Goal: Communication & Community: Answer question/provide support

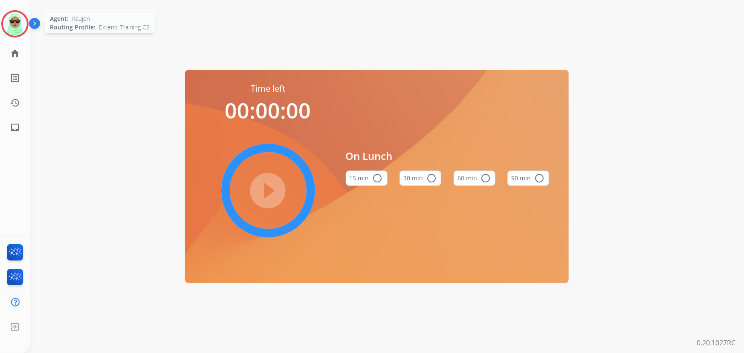
click at [23, 24] on img at bounding box center [15, 24] width 24 height 24
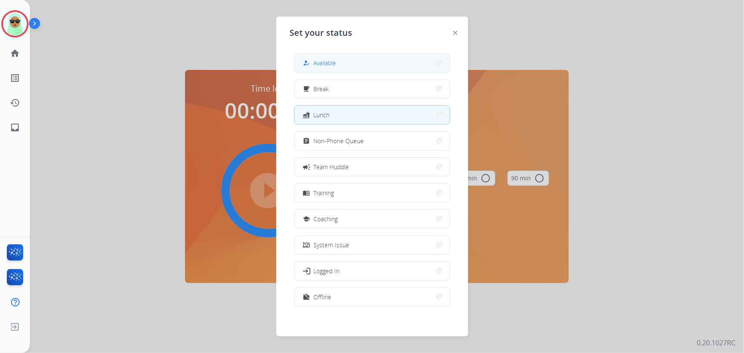
click at [312, 56] on button "how_to_reg Available" at bounding box center [372, 63] width 155 height 18
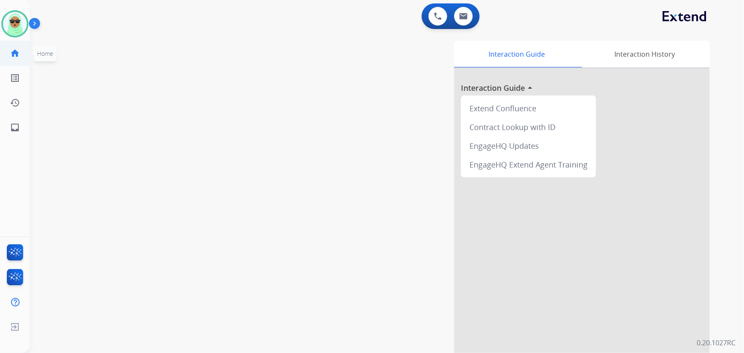
click at [10, 55] on mat-icon "home" at bounding box center [15, 53] width 10 height 10
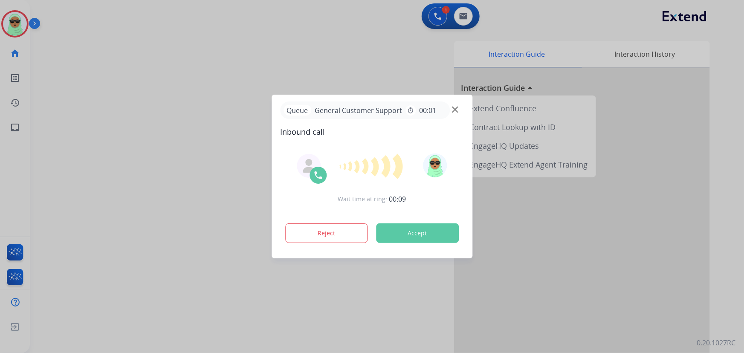
click at [55, 217] on div at bounding box center [372, 176] width 744 height 353
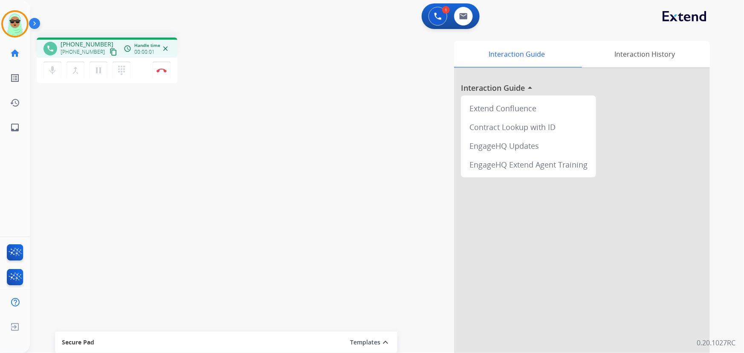
drag, startPoint x: 98, startPoint y: 49, endPoint x: 102, endPoint y: 51, distance: 4.5
click at [98, 50] on div "+16173155658 content_copy" at bounding box center [90, 52] width 58 height 10
click at [110, 51] on mat-icon "content_copy" at bounding box center [114, 52] width 8 height 8
click at [162, 68] on img at bounding box center [161, 70] width 10 height 4
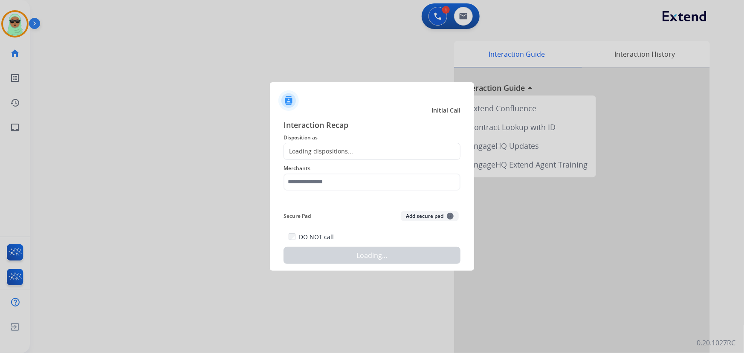
click at [404, 144] on div "Loading dispositions..." at bounding box center [371, 151] width 177 height 17
click at [386, 166] on span "Merchants" at bounding box center [371, 168] width 177 height 10
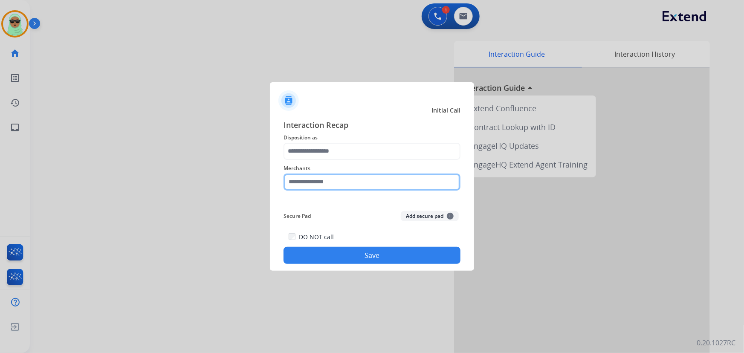
click at [385, 177] on input "text" at bounding box center [371, 181] width 177 height 17
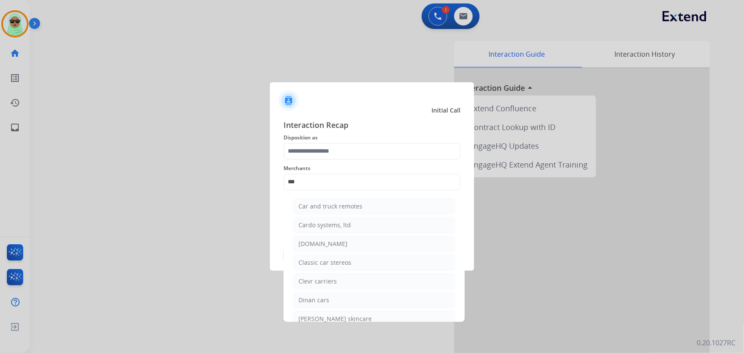
drag, startPoint x: 368, startPoint y: 237, endPoint x: 361, endPoint y: 192, distance: 45.8
click at [368, 238] on li "[DOMAIN_NAME]" at bounding box center [374, 244] width 162 height 16
type input "**********"
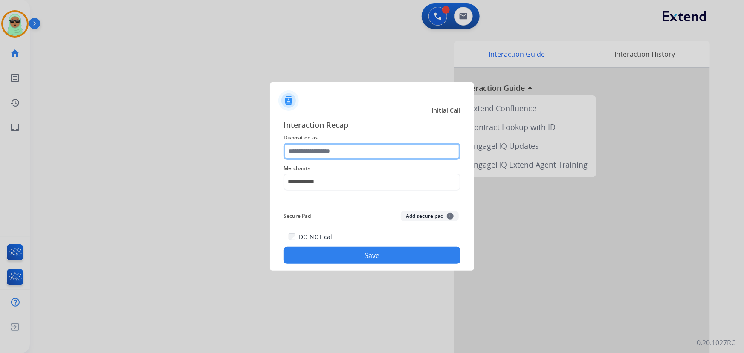
click at [358, 143] on input "text" at bounding box center [371, 151] width 177 height 17
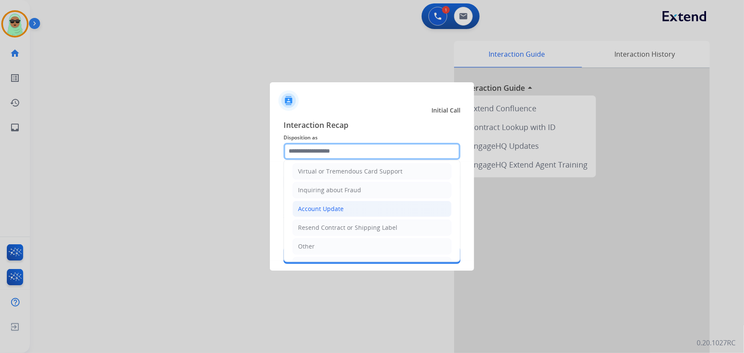
scroll to position [116, 0]
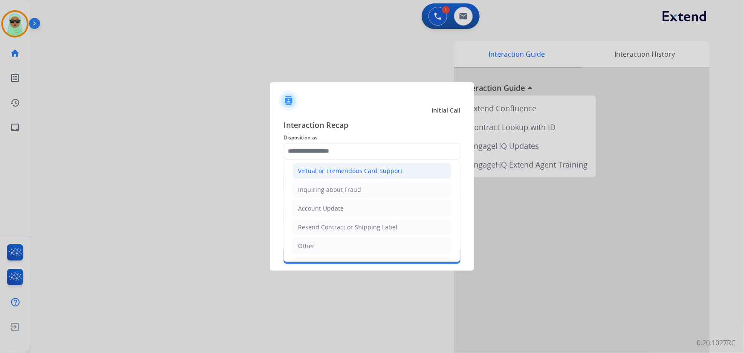
click at [381, 165] on li "Virtual or Tremendous Card Support" at bounding box center [371, 171] width 159 height 16
type input "**********"
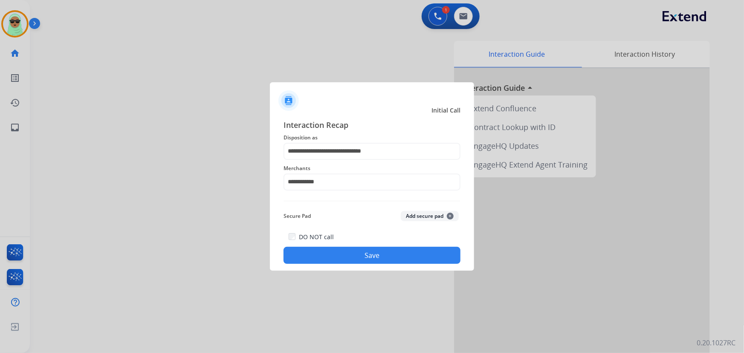
click at [392, 256] on button "Save" at bounding box center [371, 255] width 177 height 17
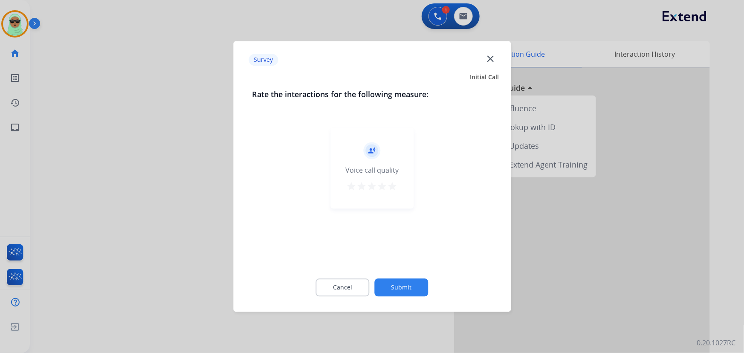
click at [426, 297] on div "Cancel Submit" at bounding box center [372, 288] width 240 height 38
click at [422, 287] on button "Submit" at bounding box center [402, 288] width 54 height 18
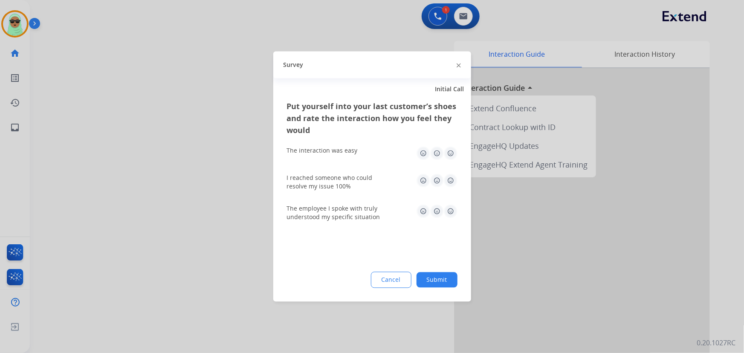
click at [441, 273] on button "Submit" at bounding box center [436, 279] width 41 height 15
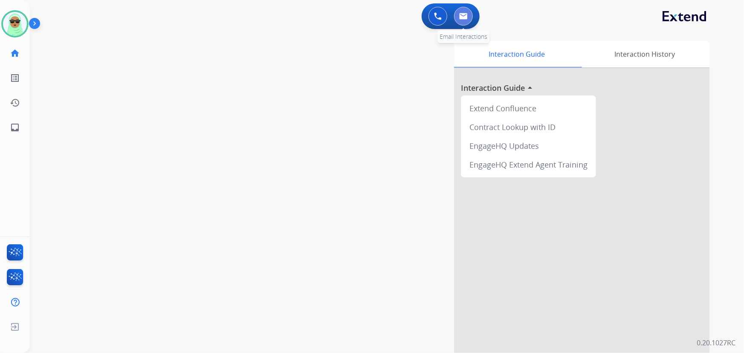
click at [455, 13] on button at bounding box center [463, 16] width 19 height 19
select select "**********"
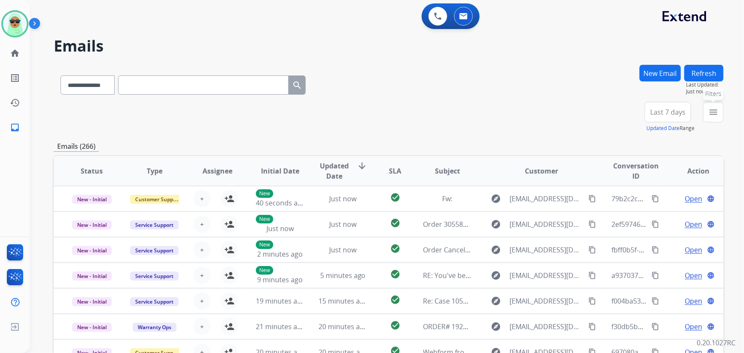
click at [711, 111] on mat-icon "menu" at bounding box center [713, 112] width 10 height 10
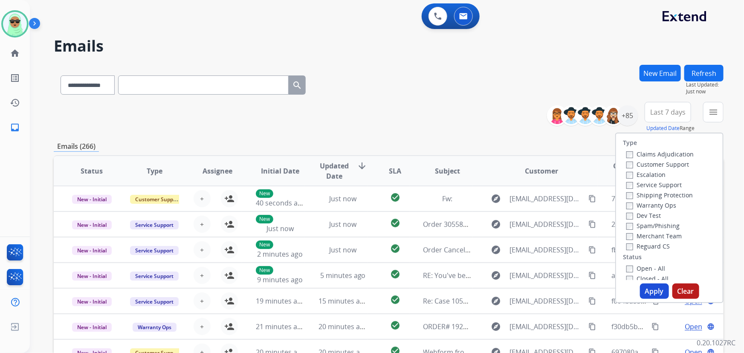
click at [652, 166] on label "Customer Support" at bounding box center [657, 164] width 63 height 8
click at [656, 194] on label "Shipping Protection" at bounding box center [659, 195] width 66 height 8
drag, startPoint x: 654, startPoint y: 245, endPoint x: 651, endPoint y: 262, distance: 17.4
click at [654, 246] on label "Reguard CS" at bounding box center [647, 246] width 43 height 8
click at [648, 267] on label "Open - All" at bounding box center [645, 268] width 39 height 8
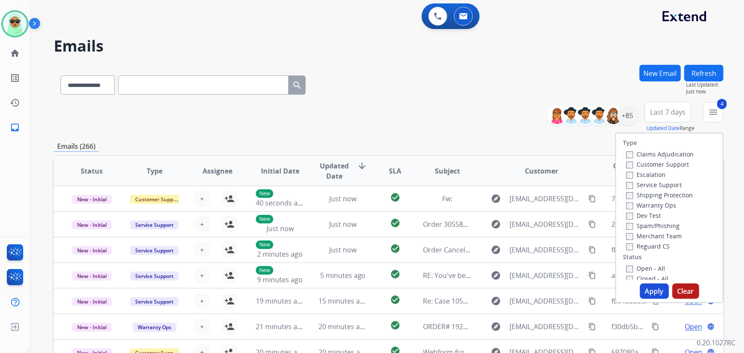
click at [645, 286] on button "Apply" at bounding box center [654, 290] width 29 height 15
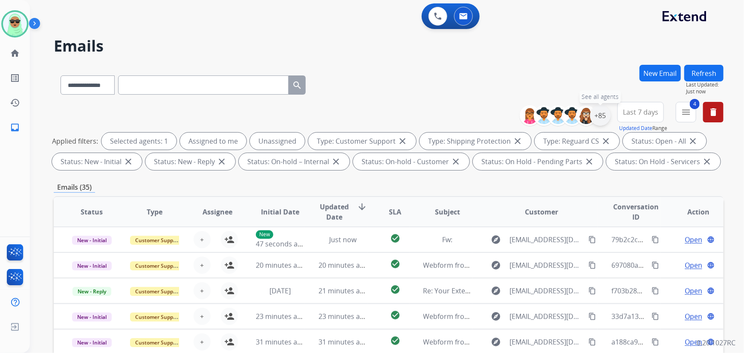
click at [603, 118] on div "+85" at bounding box center [600, 115] width 20 height 20
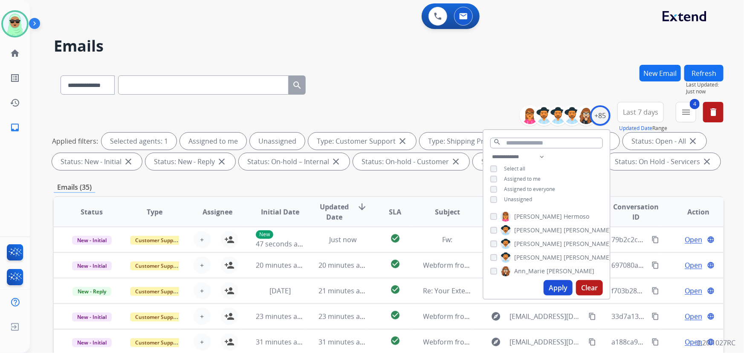
drag, startPoint x: 519, startPoint y: 195, endPoint x: 522, endPoint y: 208, distance: 13.5
click at [519, 196] on span "Unassigned" at bounding box center [518, 199] width 28 height 7
click at [559, 292] on button "Apply" at bounding box center [557, 287] width 29 height 15
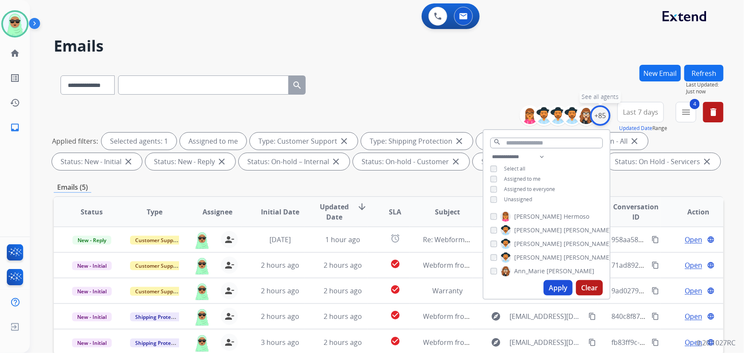
click at [603, 115] on div "+85" at bounding box center [600, 115] width 20 height 20
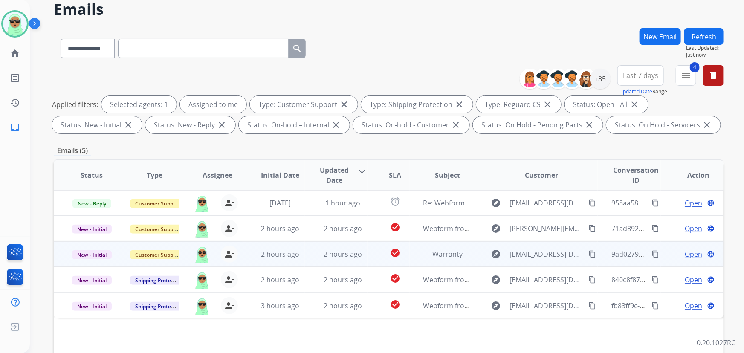
scroll to position [38, 0]
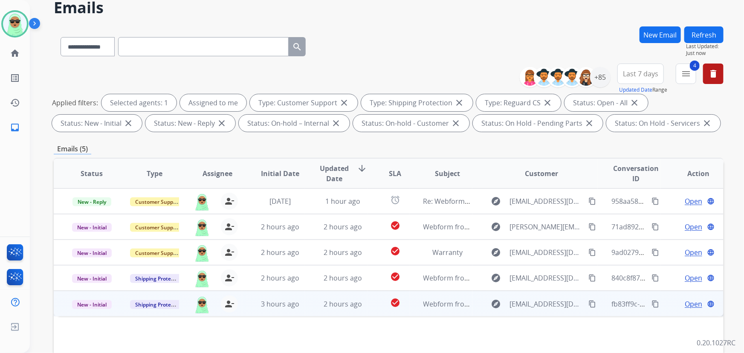
click at [685, 305] on span "Open" at bounding box center [693, 304] width 17 height 10
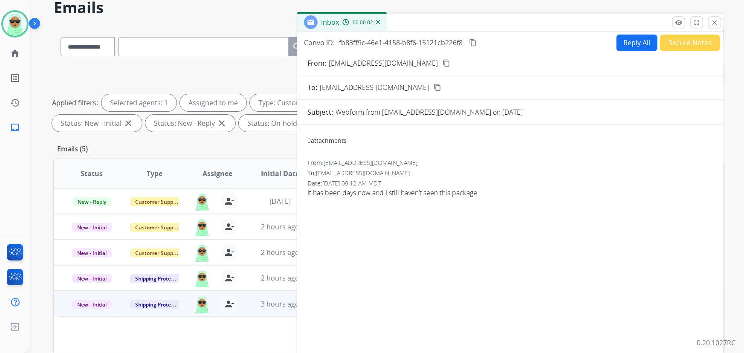
click at [616, 40] on button "Reply All" at bounding box center [636, 43] width 41 height 17
select select "**********"
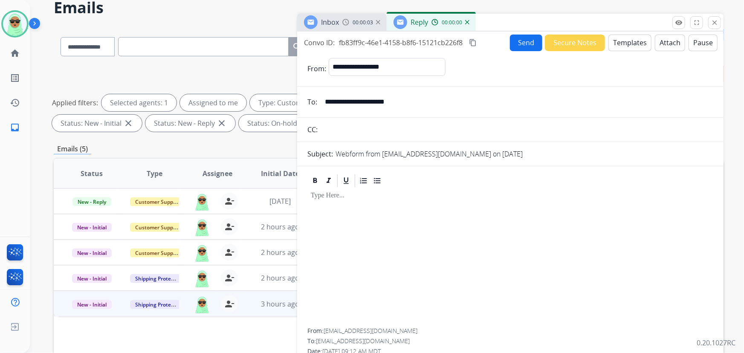
click at [395, 116] on form "**********" at bounding box center [510, 215] width 426 height 328
click at [397, 110] on input "**********" at bounding box center [516, 101] width 393 height 17
click at [620, 52] on form "**********" at bounding box center [510, 215] width 426 height 328
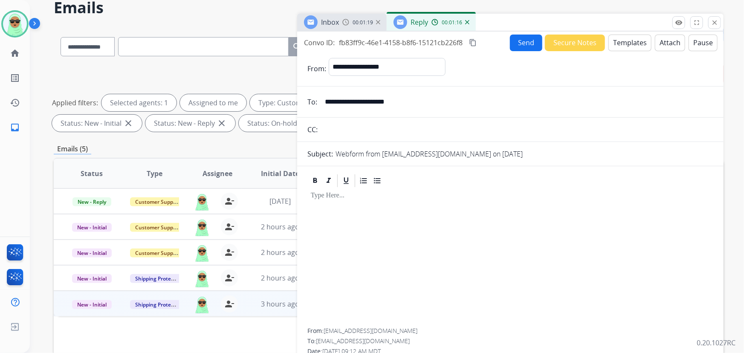
click at [608, 37] on button "Templates" at bounding box center [629, 43] width 43 height 17
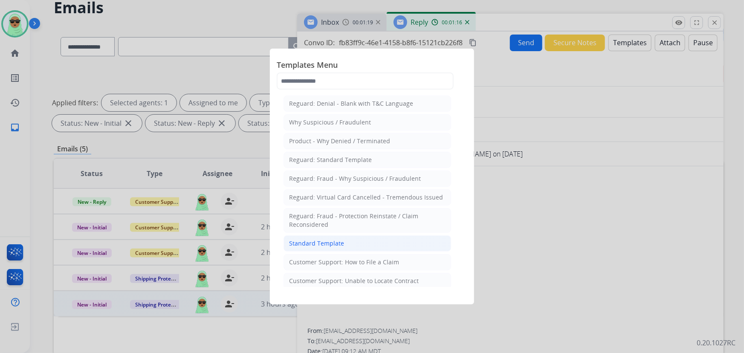
click at [367, 244] on li "Standard Template" at bounding box center [367, 243] width 168 height 16
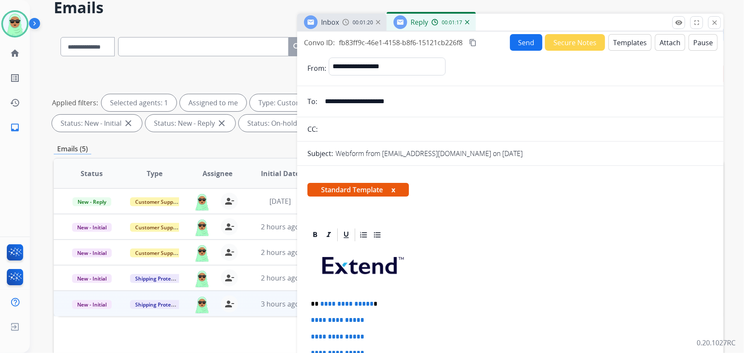
scroll to position [116, 0]
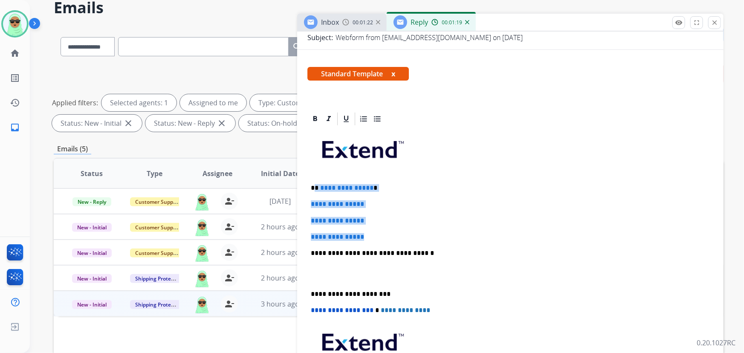
drag, startPoint x: 370, startPoint y: 237, endPoint x: 314, endPoint y: 179, distance: 81.1
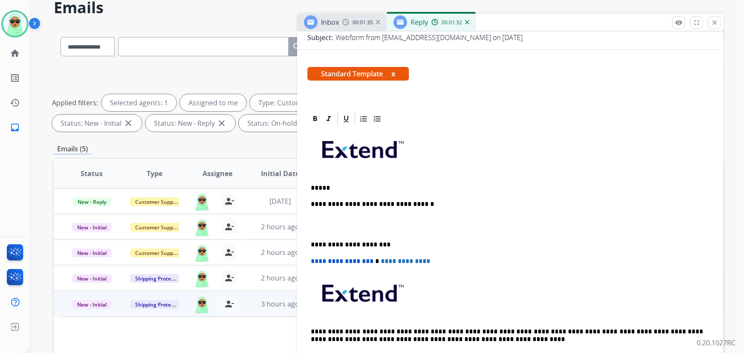
click at [370, 184] on p "*****" at bounding box center [507, 188] width 393 height 8
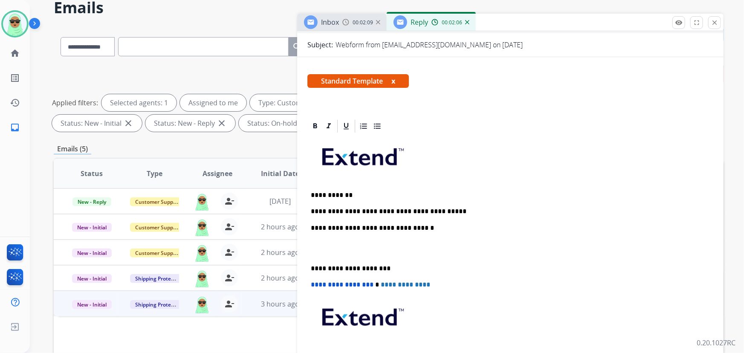
scroll to position [0, 0]
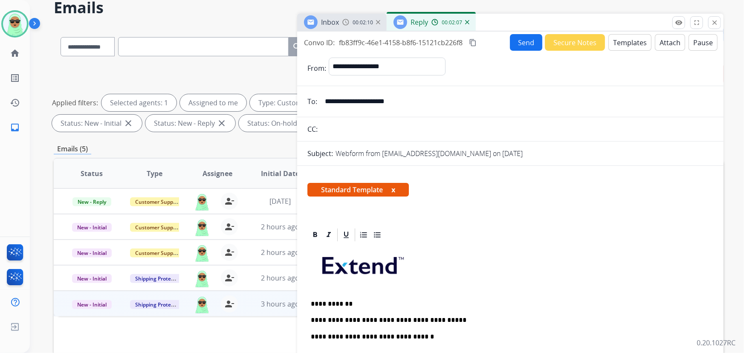
click at [515, 35] on button "Send" at bounding box center [526, 42] width 32 height 17
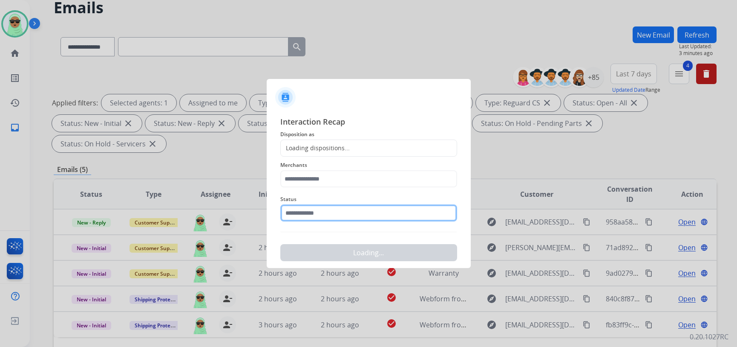
click at [380, 211] on input "text" at bounding box center [368, 212] width 177 height 17
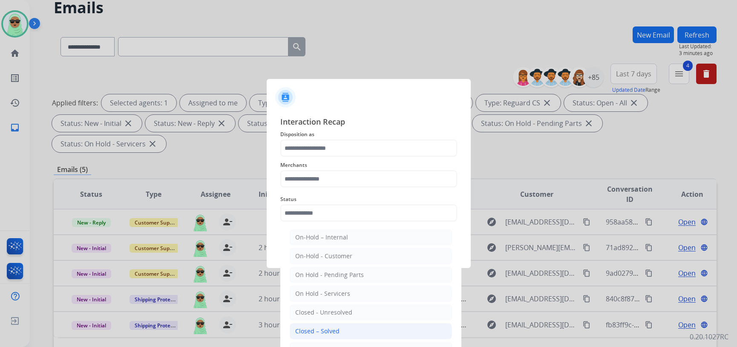
click at [320, 328] on div "Closed – Solved" at bounding box center [317, 331] width 44 height 9
type input "**********"
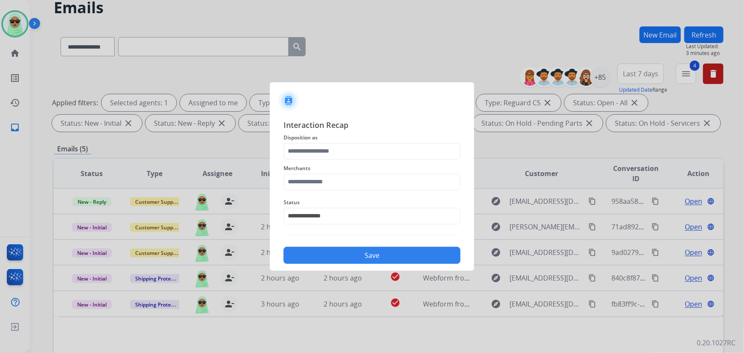
click at [335, 133] on span "Disposition as" at bounding box center [371, 138] width 177 height 10
click at [332, 138] on span "Disposition as" at bounding box center [371, 138] width 177 height 10
click at [332, 142] on span "Disposition as" at bounding box center [371, 138] width 177 height 10
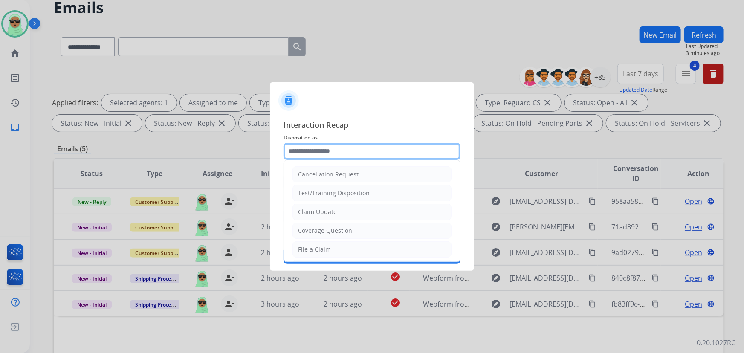
click at [328, 147] on input "text" at bounding box center [371, 151] width 177 height 17
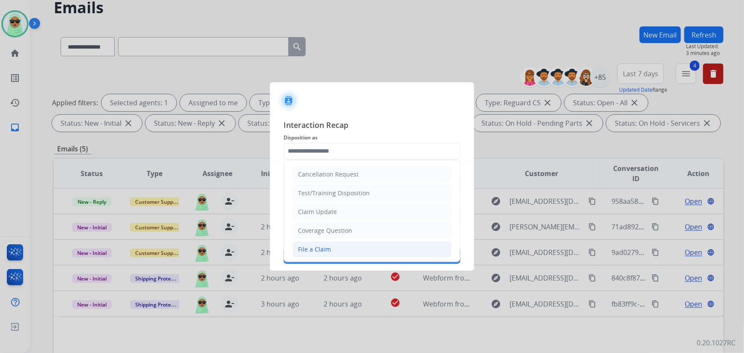
drag, startPoint x: 329, startPoint y: 251, endPoint x: 341, endPoint y: 205, distance: 46.7
click at [329, 251] on li "File a Claim" at bounding box center [371, 249] width 159 height 16
type input "**********"
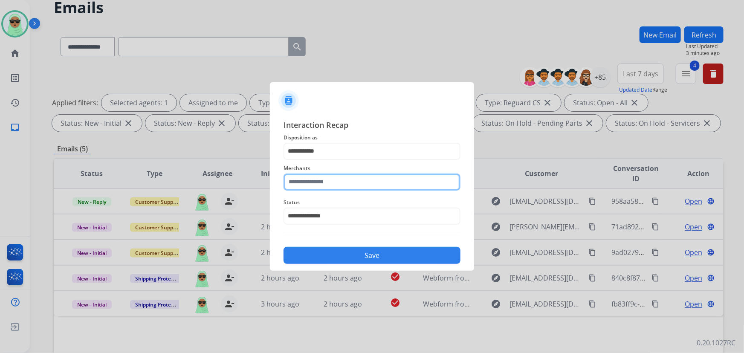
click at [346, 183] on input "text" at bounding box center [371, 181] width 177 height 17
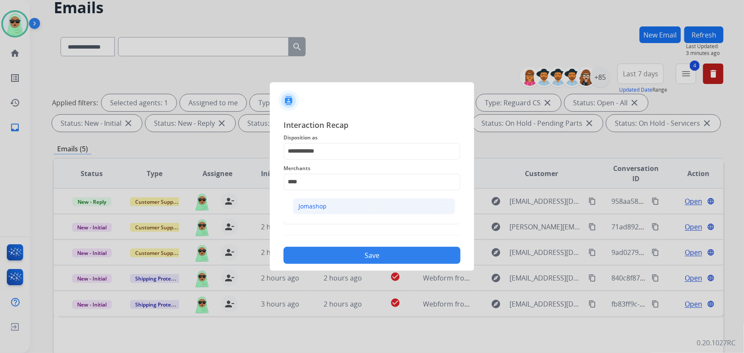
click at [347, 208] on li "Jomashop" at bounding box center [374, 206] width 162 height 16
type input "********"
click at [376, 250] on button "Save" at bounding box center [371, 255] width 177 height 17
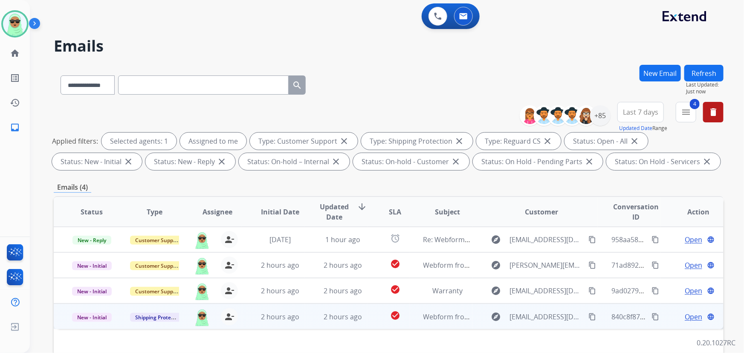
click at [691, 319] on span "Open" at bounding box center [693, 317] width 17 height 10
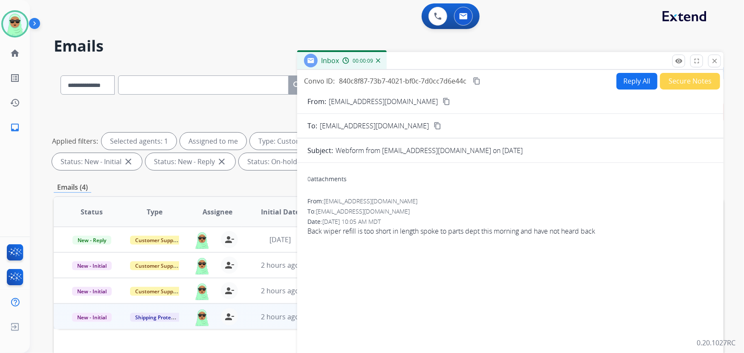
click at [441, 96] on button "content_copy" at bounding box center [446, 101] width 10 height 10
click at [631, 78] on button "Reply All" at bounding box center [636, 81] width 41 height 17
select select "**********"
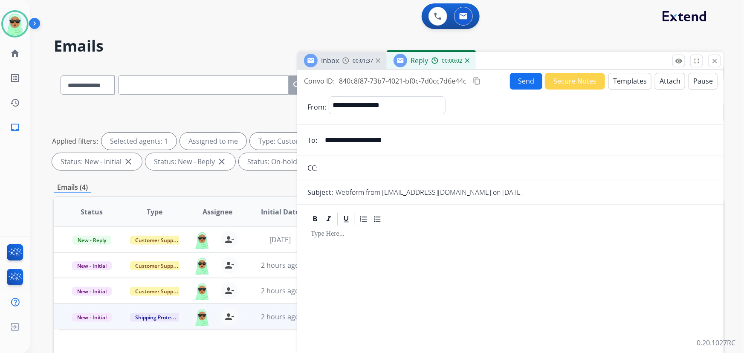
click at [624, 78] on button "Templates" at bounding box center [629, 81] width 43 height 17
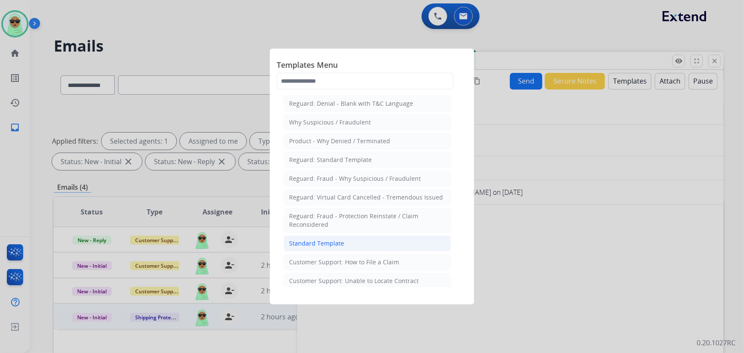
click at [383, 245] on li "Standard Template" at bounding box center [367, 243] width 168 height 16
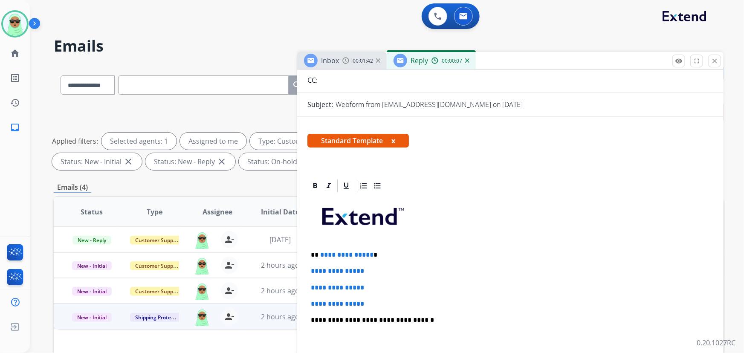
scroll to position [155, 0]
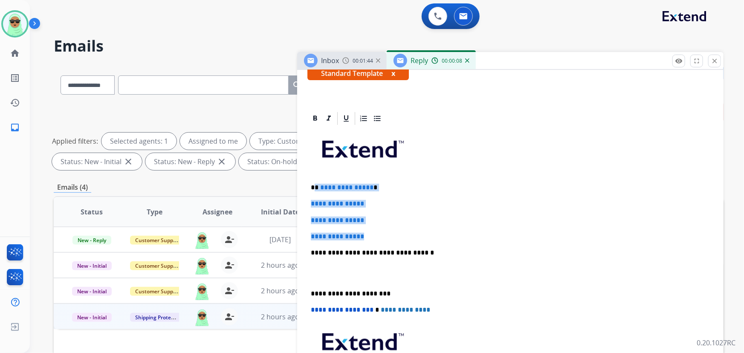
drag, startPoint x: 379, startPoint y: 225, endPoint x: 314, endPoint y: 182, distance: 78.3
click at [314, 182] on div "**********" at bounding box center [510, 272] width 406 height 293
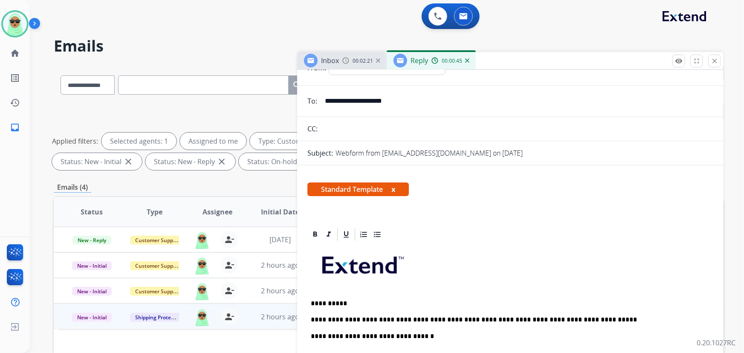
scroll to position [0, 0]
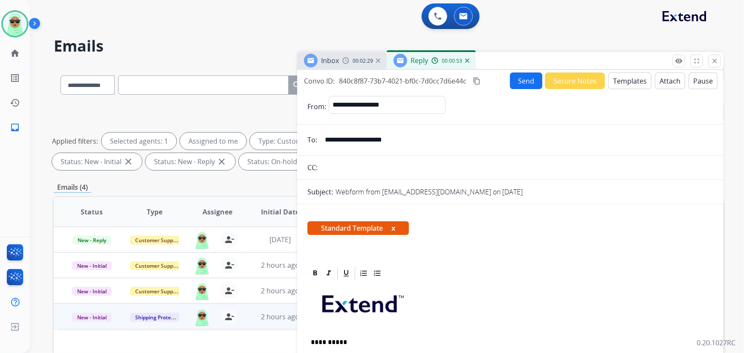
click at [521, 90] on form "**********" at bounding box center [510, 340] width 426 height 503
click at [521, 88] on button "Send" at bounding box center [526, 80] width 32 height 17
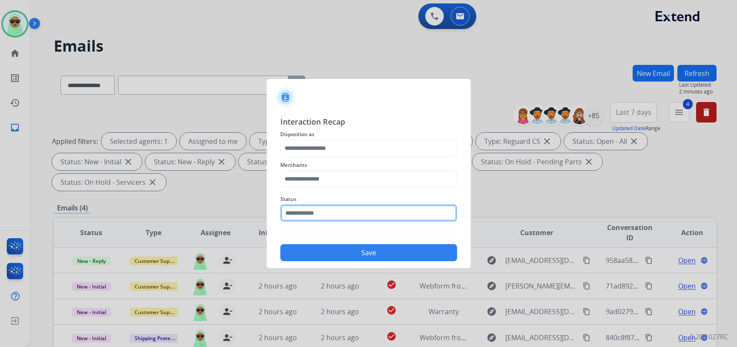
click at [321, 209] on input "text" at bounding box center [368, 212] width 177 height 17
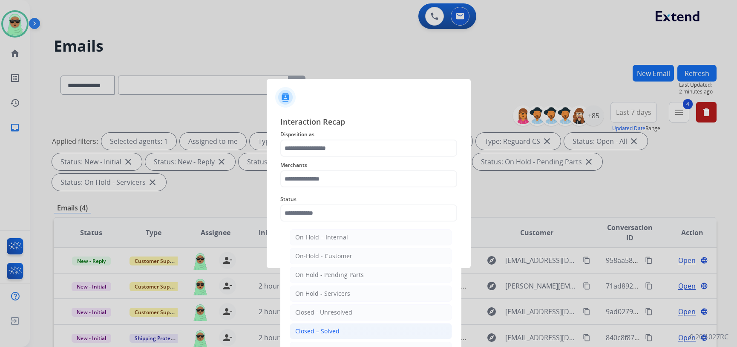
click at [347, 329] on li "Closed – Solved" at bounding box center [371, 331] width 162 height 16
type input "**********"
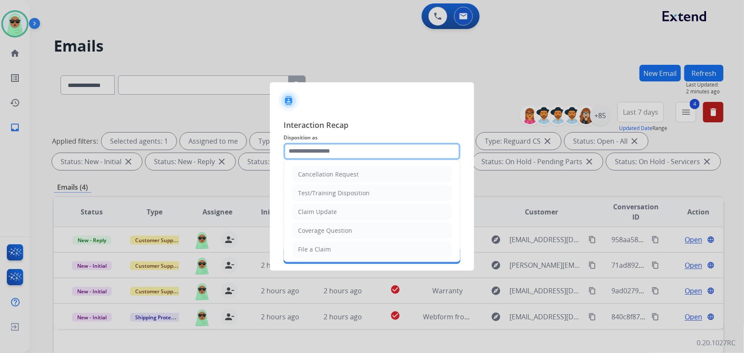
click at [370, 157] on input "text" at bounding box center [371, 151] width 177 height 17
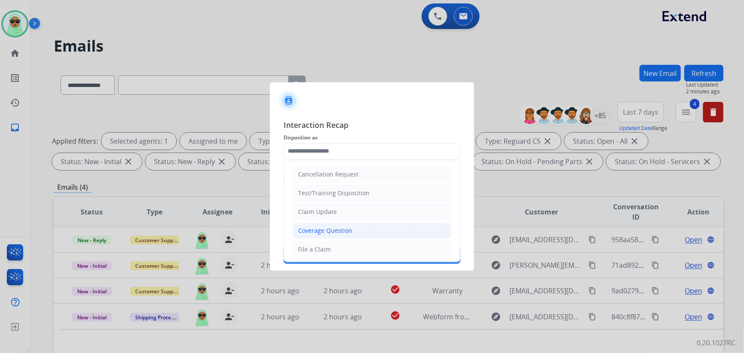
click at [351, 233] on li "Coverage Question" at bounding box center [371, 230] width 159 height 16
type input "**********"
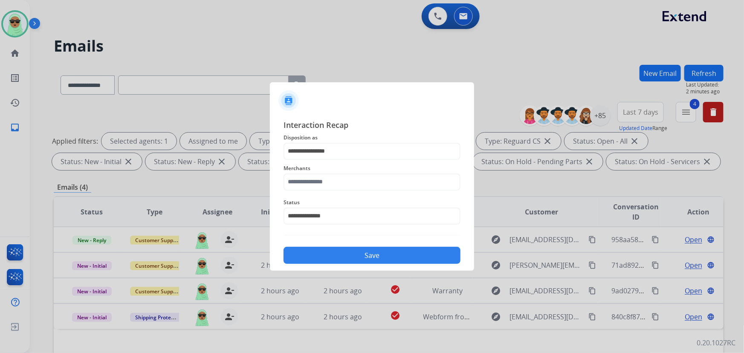
click at [353, 198] on span "Status" at bounding box center [371, 202] width 177 height 10
click at [356, 188] on input "text" at bounding box center [371, 181] width 177 height 17
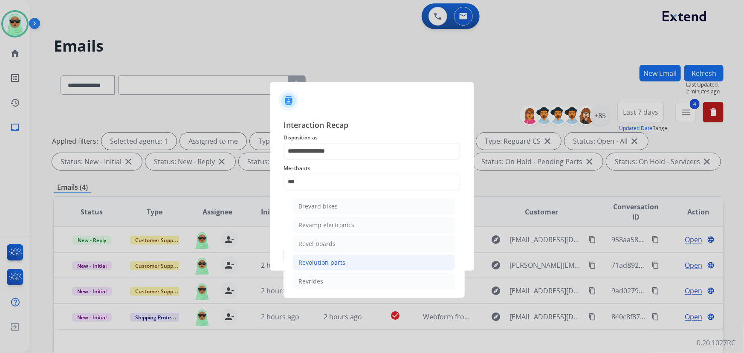
click at [354, 261] on li "Revolution parts" at bounding box center [374, 262] width 162 height 16
type input "**********"
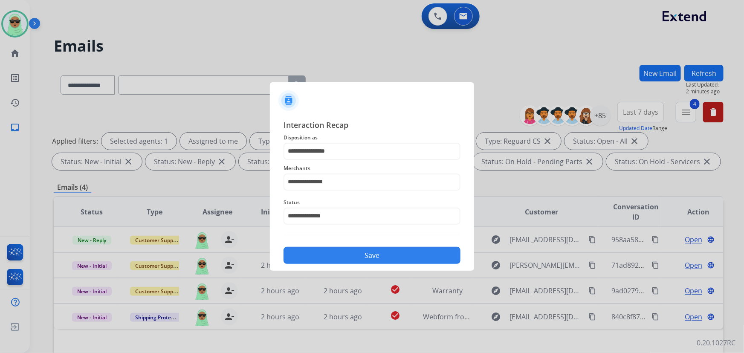
click at [355, 249] on button "Save" at bounding box center [371, 255] width 177 height 17
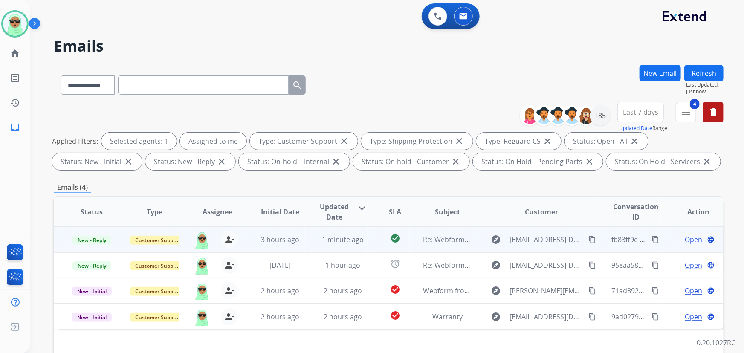
click at [685, 237] on span "Open" at bounding box center [693, 239] width 17 height 10
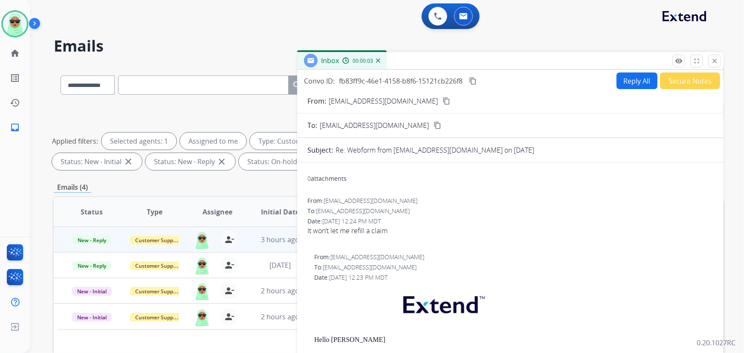
click at [625, 83] on button "Reply All" at bounding box center [636, 80] width 41 height 17
select select "**********"
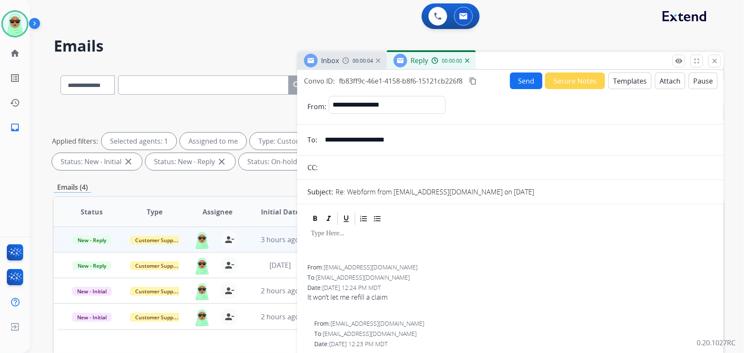
click at [639, 75] on button "Templates" at bounding box center [629, 80] width 43 height 17
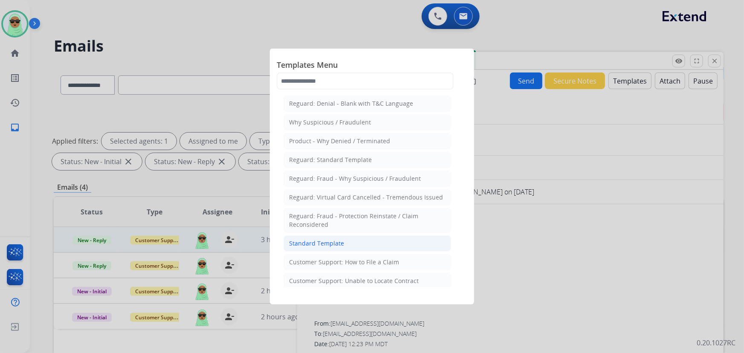
click at [336, 236] on li "Standard Template" at bounding box center [367, 243] width 168 height 16
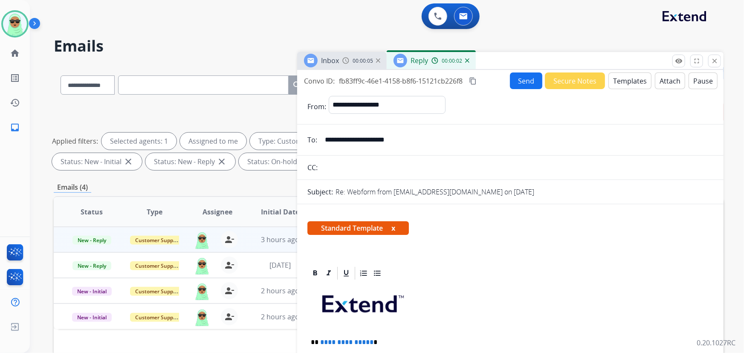
scroll to position [194, 0]
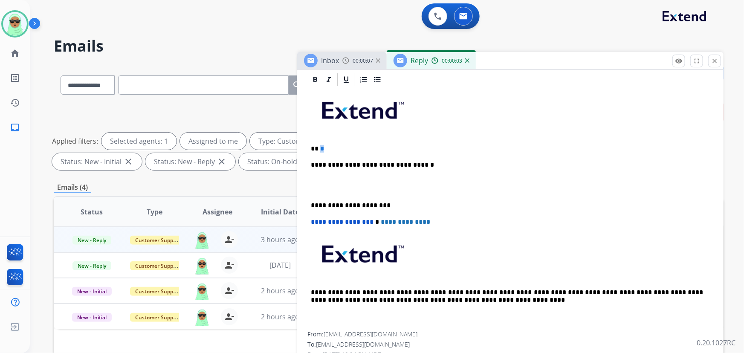
drag, startPoint x: 377, startPoint y: 187, endPoint x: 320, endPoint y: 145, distance: 70.9
click at [320, 145] on div "**********" at bounding box center [510, 209] width 406 height 244
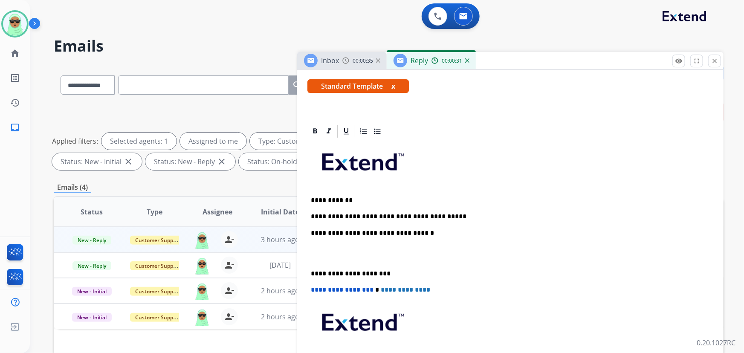
scroll to position [0, 0]
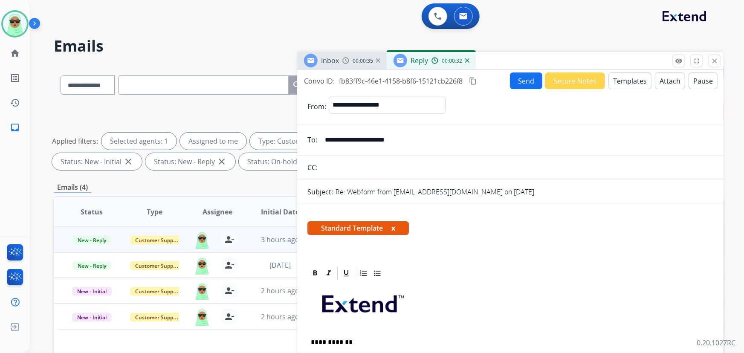
click at [529, 80] on button "Send" at bounding box center [526, 80] width 32 height 17
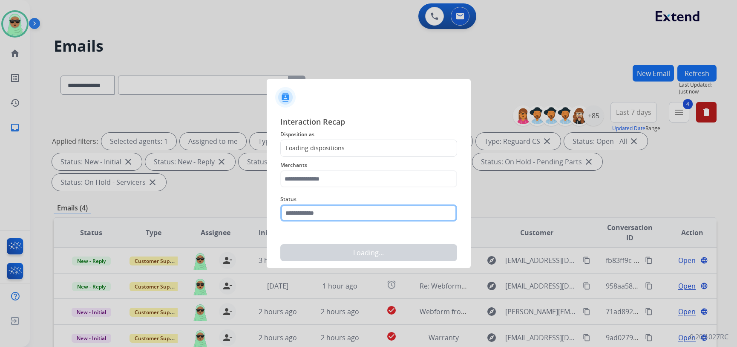
click at [358, 221] on div "Status" at bounding box center [368, 208] width 177 height 34
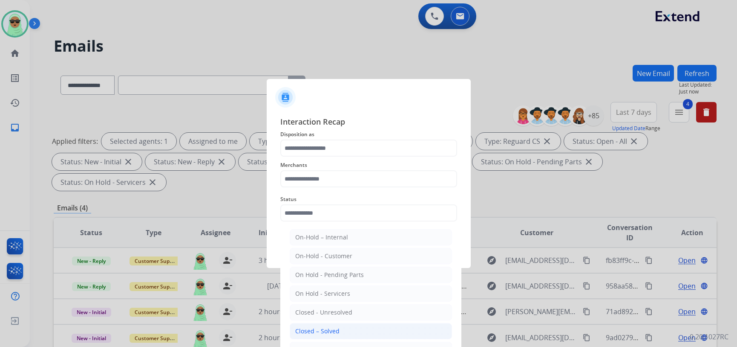
click at [334, 329] on div "Closed – Solved" at bounding box center [317, 331] width 44 height 9
type input "**********"
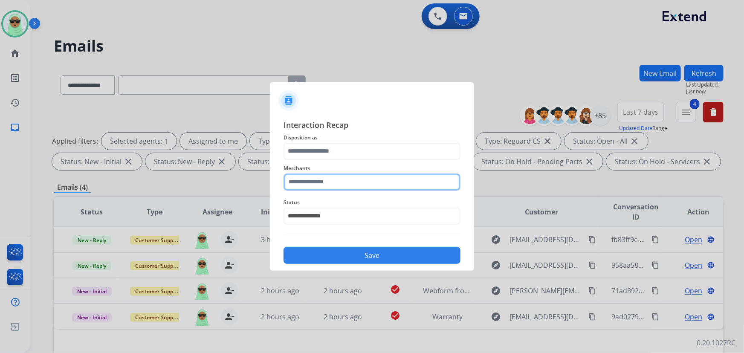
click at [344, 179] on input "text" at bounding box center [371, 181] width 177 height 17
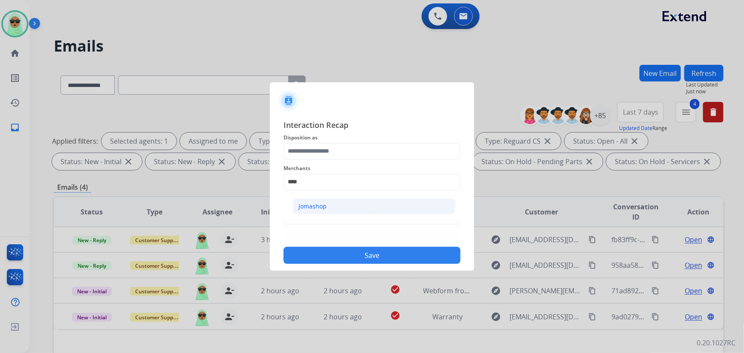
click at [342, 199] on li "Jomashop" at bounding box center [374, 206] width 162 height 16
type input "********"
click at [341, 202] on span "Status" at bounding box center [371, 202] width 177 height 10
click at [358, 262] on button "Save" at bounding box center [371, 255] width 177 height 17
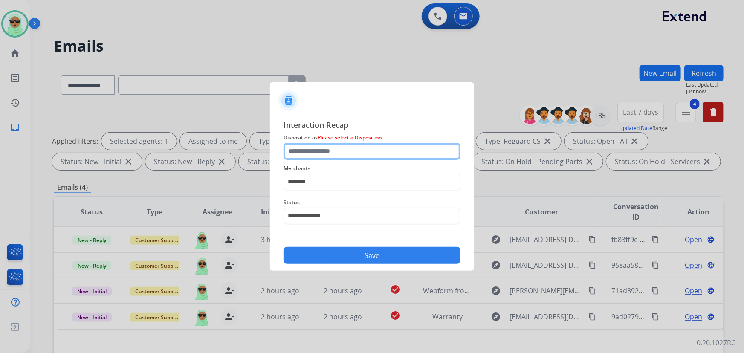
click at [347, 145] on input "text" at bounding box center [371, 151] width 177 height 17
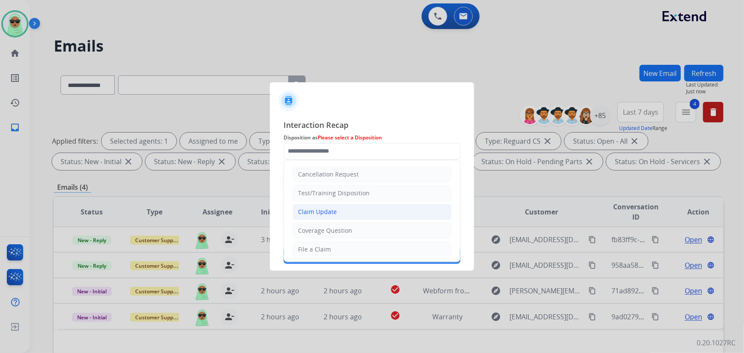
click at [348, 208] on li "Claim Update" at bounding box center [371, 212] width 159 height 16
type input "**********"
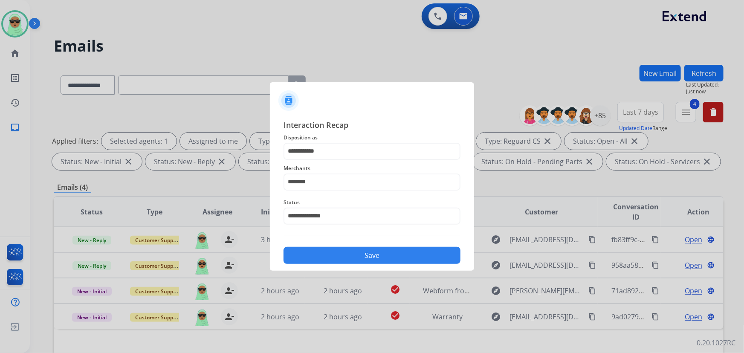
click at [363, 261] on button "Save" at bounding box center [371, 255] width 177 height 17
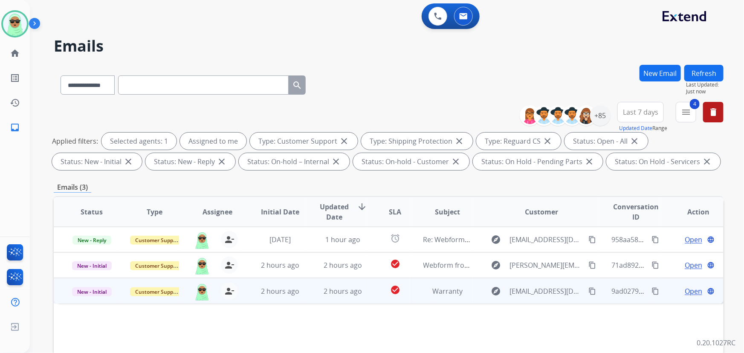
click at [588, 289] on mat-icon "content_copy" at bounding box center [592, 291] width 8 height 8
click at [589, 291] on mat-icon "content_copy" at bounding box center [592, 291] width 8 height 8
click at [685, 290] on span "Open" at bounding box center [693, 291] width 17 height 10
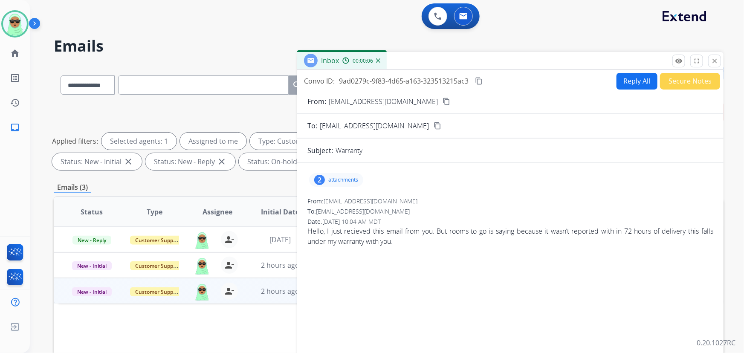
click at [350, 181] on p "attachments" at bounding box center [343, 179] width 30 height 7
click at [337, 232] on div at bounding box center [337, 232] width 43 height 30
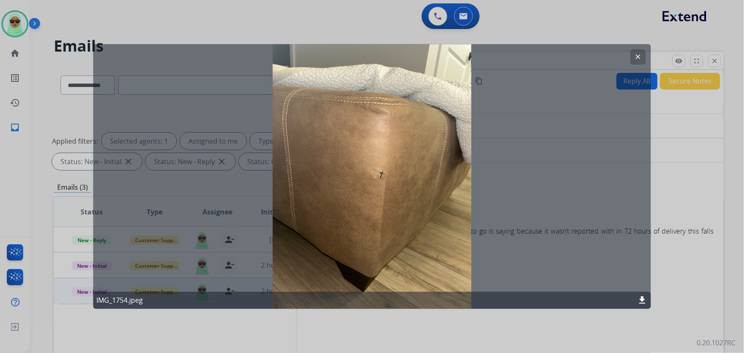
click at [639, 56] on mat-icon "clear" at bounding box center [638, 57] width 8 height 8
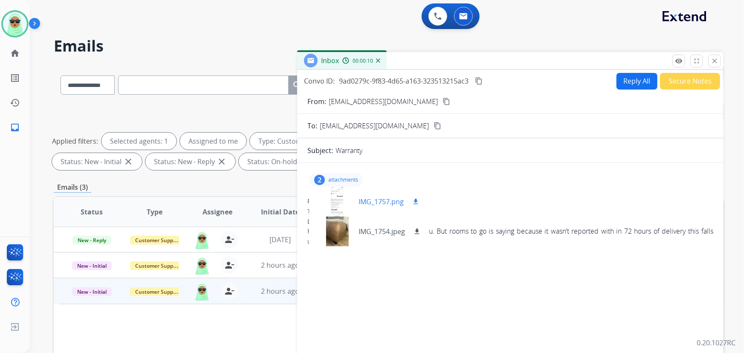
click at [322, 202] on div at bounding box center [337, 202] width 43 height 30
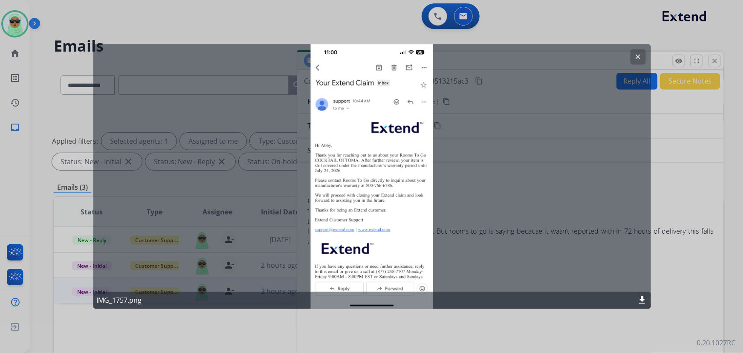
click at [638, 49] on button "clear" at bounding box center [637, 56] width 15 height 15
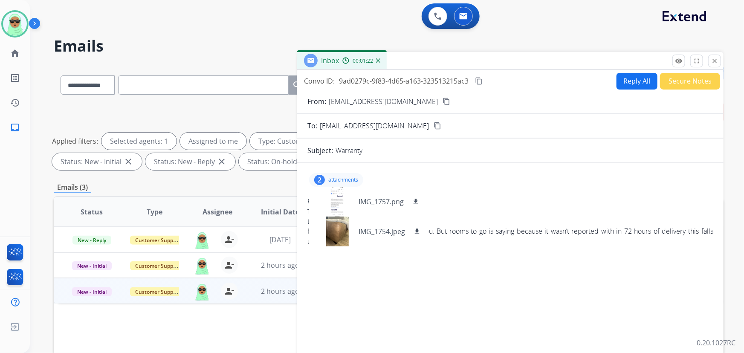
click at [334, 182] on p "attachments" at bounding box center [343, 179] width 30 height 7
click at [641, 84] on button "Reply All" at bounding box center [636, 81] width 41 height 17
select select "**********"
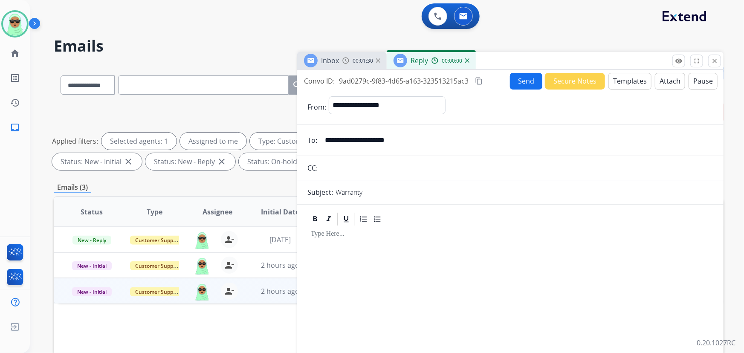
click at [624, 83] on button "Templates" at bounding box center [629, 81] width 43 height 17
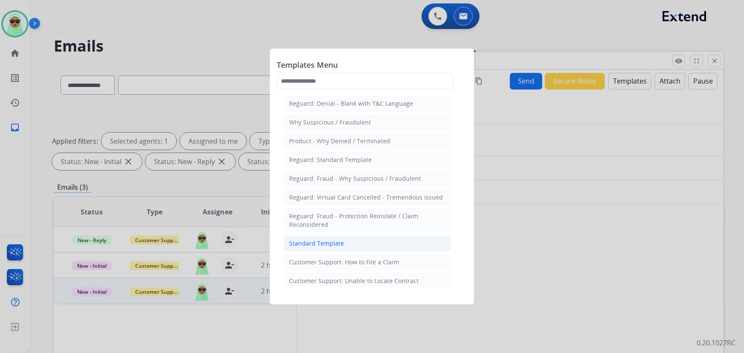
click at [367, 247] on li "Standard Template" at bounding box center [367, 243] width 168 height 16
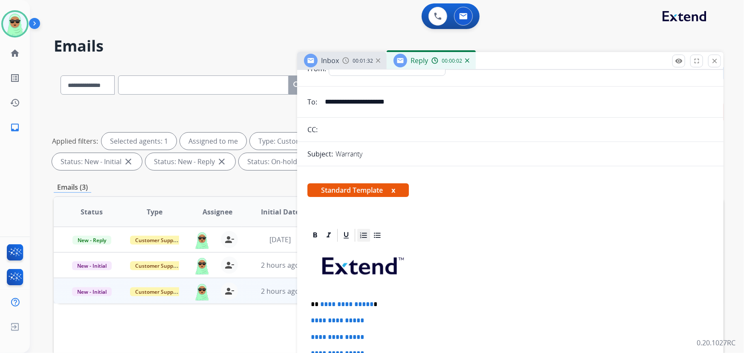
scroll to position [155, 0]
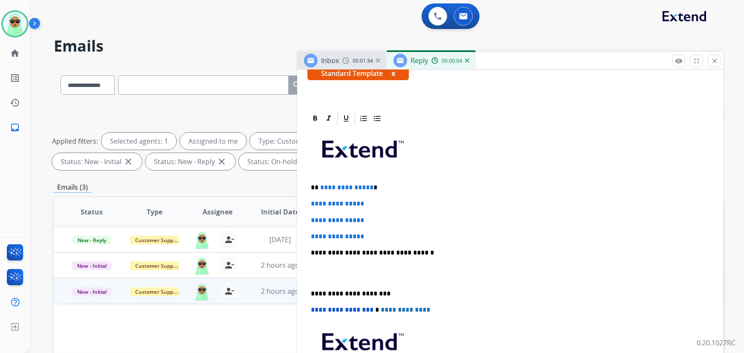
drag, startPoint x: 367, startPoint y: 233, endPoint x: 318, endPoint y: 184, distance: 70.2
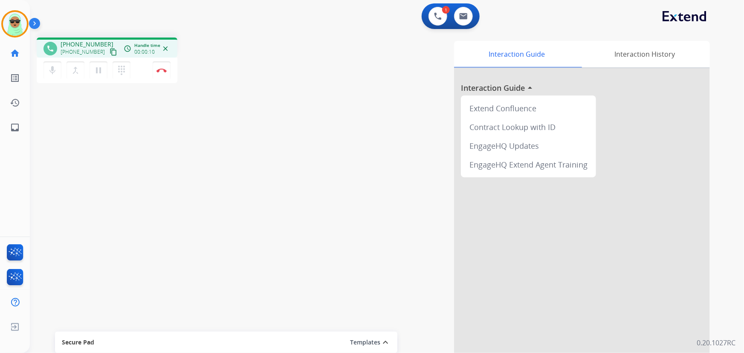
click at [98, 49] on div "+19542601688 content_copy" at bounding box center [90, 52] width 58 height 10
click at [110, 49] on mat-icon "content_copy" at bounding box center [114, 52] width 8 height 8
click at [156, 72] on button "Disconnect" at bounding box center [162, 70] width 18 height 18
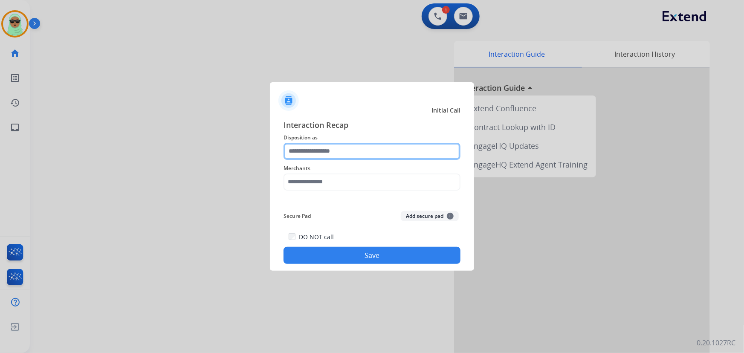
click at [298, 156] on input "text" at bounding box center [371, 151] width 177 height 17
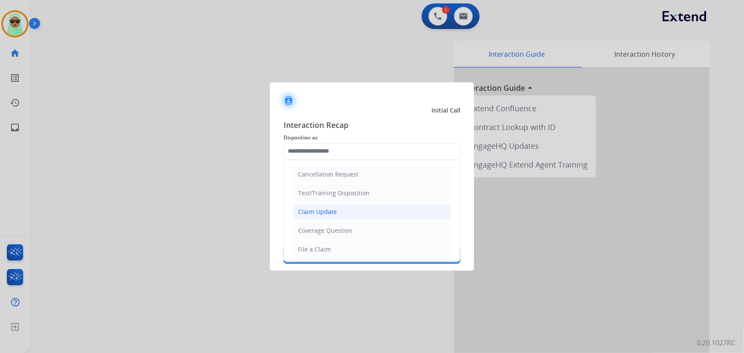
click at [313, 213] on div "Claim Update" at bounding box center [317, 212] width 39 height 9
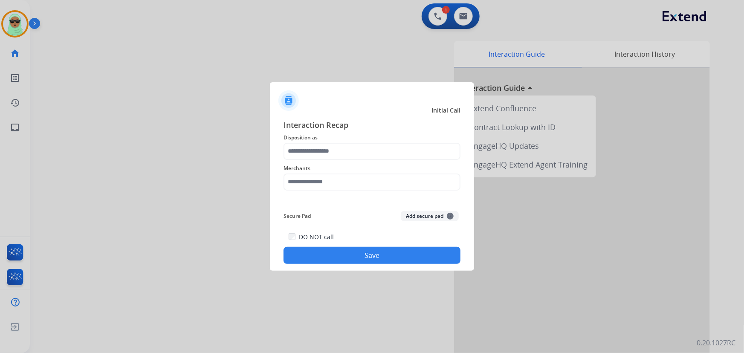
type input "**********"
click at [344, 193] on div "Merchants" at bounding box center [371, 177] width 177 height 34
click at [343, 184] on input "text" at bounding box center [371, 181] width 177 height 17
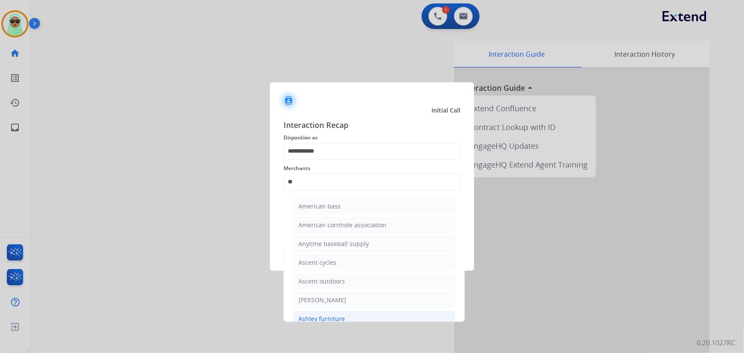
click at [317, 318] on div "Ashley furniture" at bounding box center [321, 319] width 46 height 9
type input "**********"
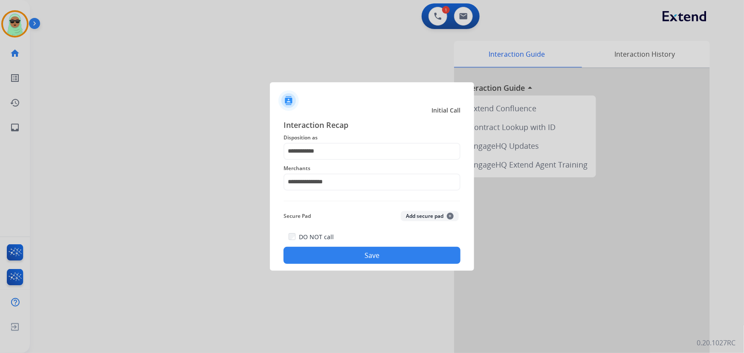
click at [328, 262] on button "Save" at bounding box center [371, 255] width 177 height 17
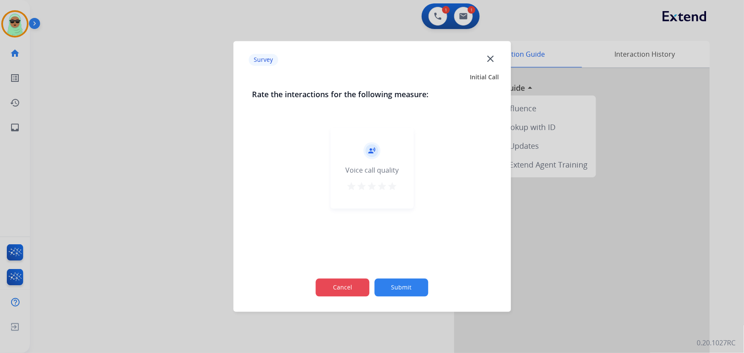
click at [367, 282] on button "Cancel" at bounding box center [343, 288] width 54 height 18
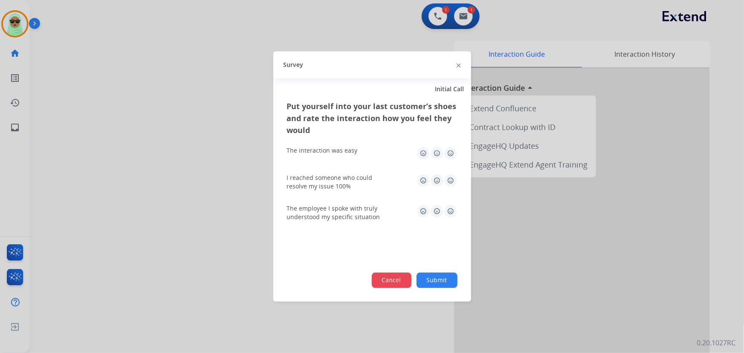
click at [396, 282] on button "Cancel" at bounding box center [392, 280] width 40 height 15
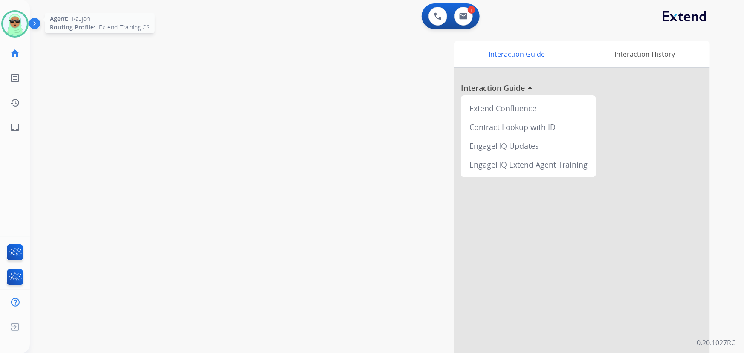
click at [17, 22] on img at bounding box center [15, 24] width 24 height 24
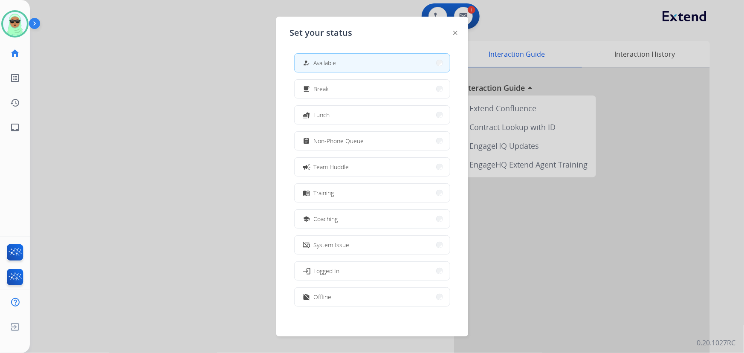
click at [143, 134] on div at bounding box center [372, 176] width 744 height 353
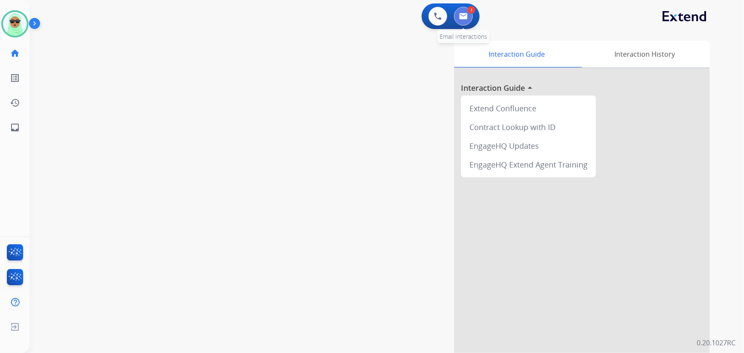
click at [459, 16] on img at bounding box center [463, 16] width 9 height 7
select select "**********"
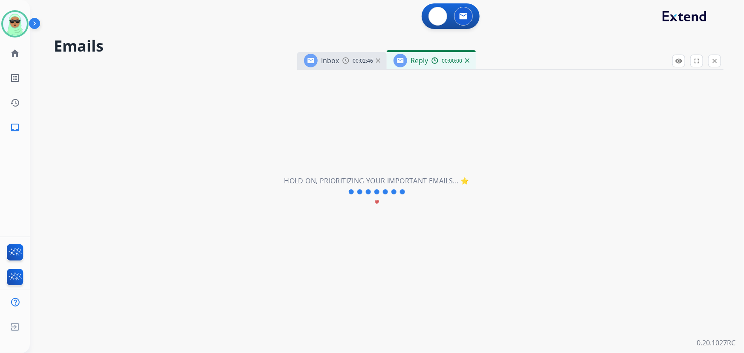
select select "**********"
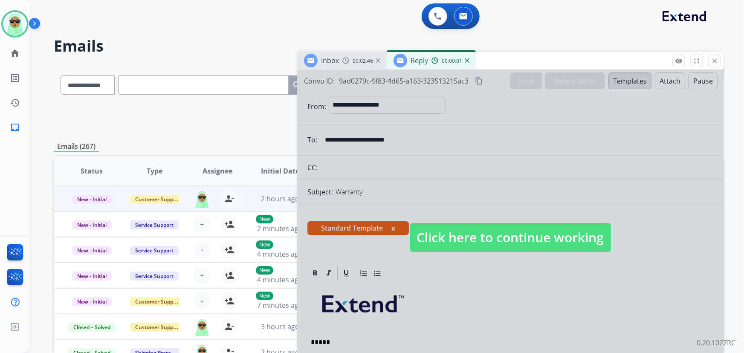
click at [395, 258] on div at bounding box center [510, 229] width 426 height 318
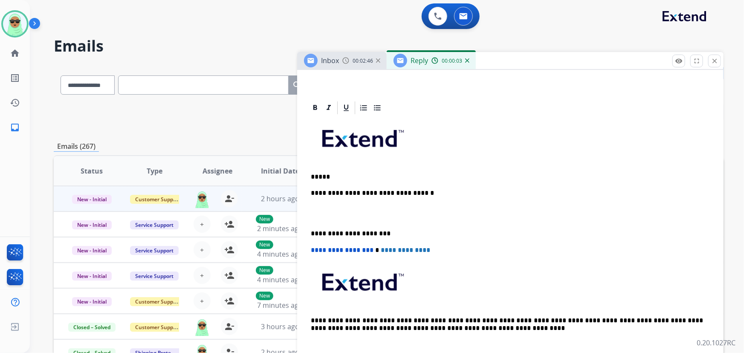
scroll to position [196, 0]
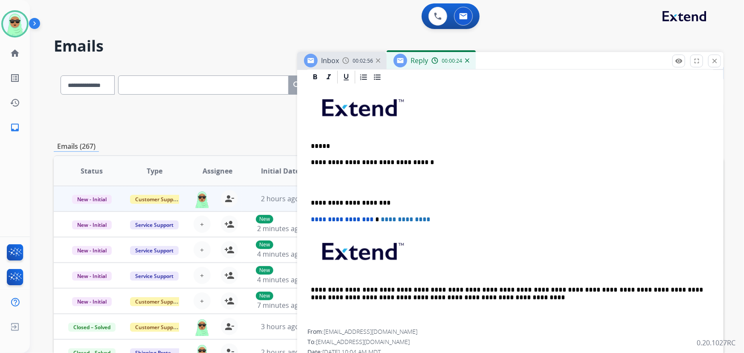
click at [427, 142] on p "*****" at bounding box center [507, 146] width 393 height 8
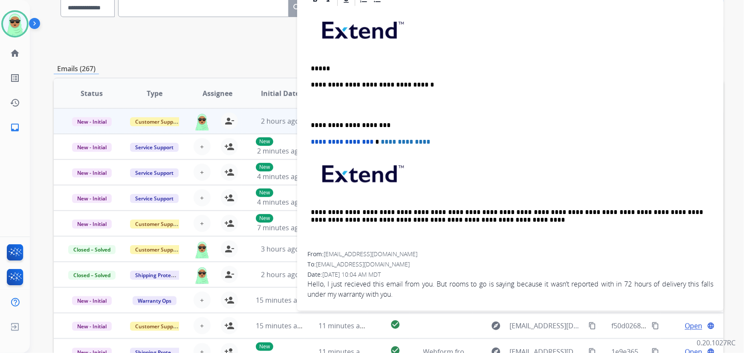
scroll to position [116, 0]
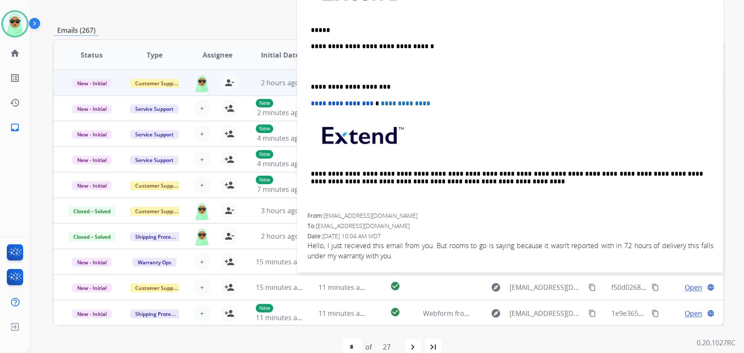
click at [375, 26] on p "*****" at bounding box center [507, 30] width 393 height 8
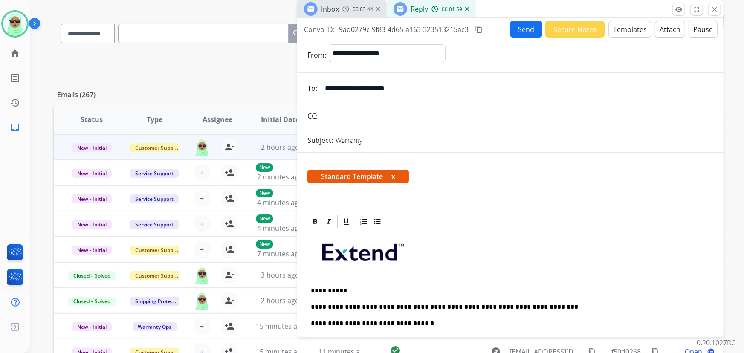
scroll to position [0, 0]
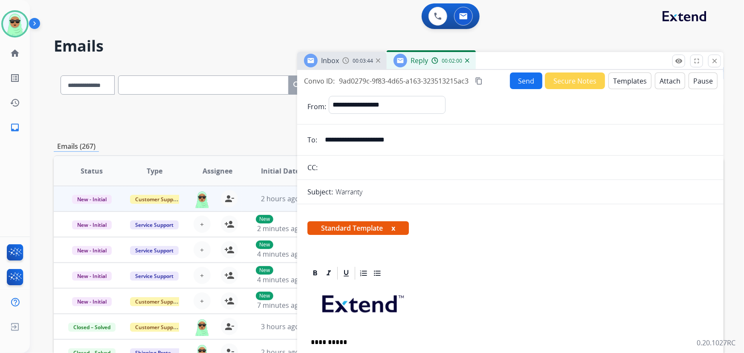
click at [535, 79] on button "Send" at bounding box center [526, 80] width 32 height 17
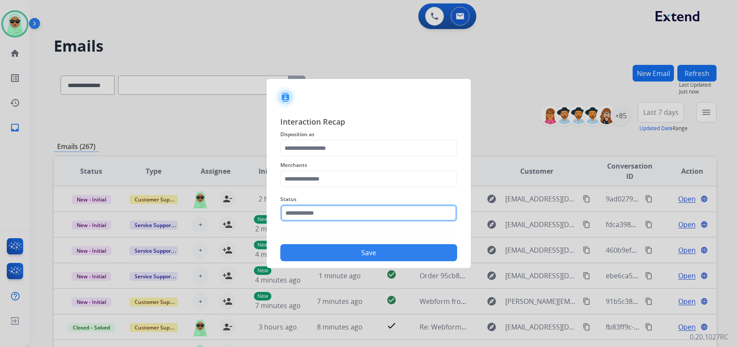
click at [338, 212] on input "text" at bounding box center [368, 212] width 177 height 17
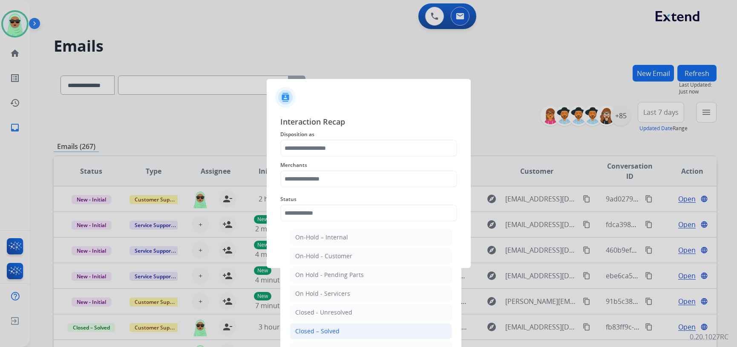
click at [322, 324] on li "Closed – Solved" at bounding box center [371, 331] width 162 height 16
type input "**********"
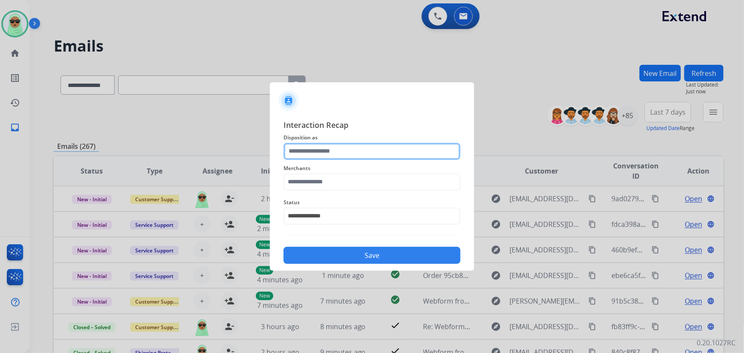
click at [328, 152] on input "text" at bounding box center [371, 151] width 177 height 17
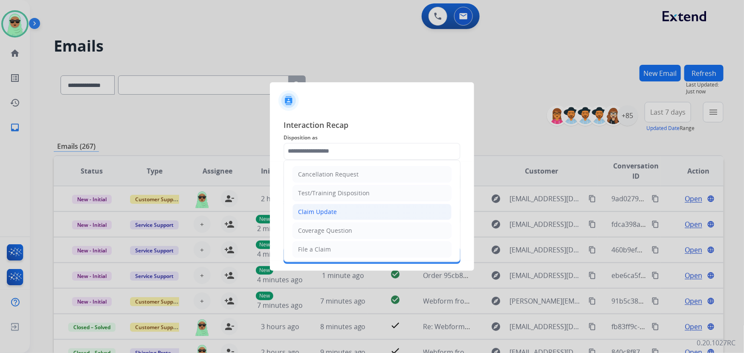
click at [332, 205] on li "Claim Update" at bounding box center [371, 212] width 159 height 16
type input "**********"
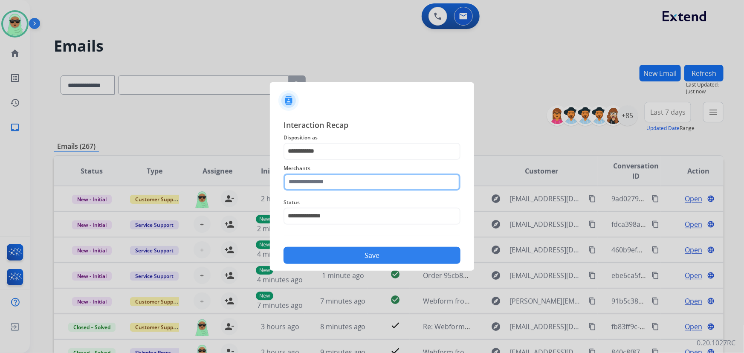
click at [327, 174] on input "text" at bounding box center [371, 181] width 177 height 17
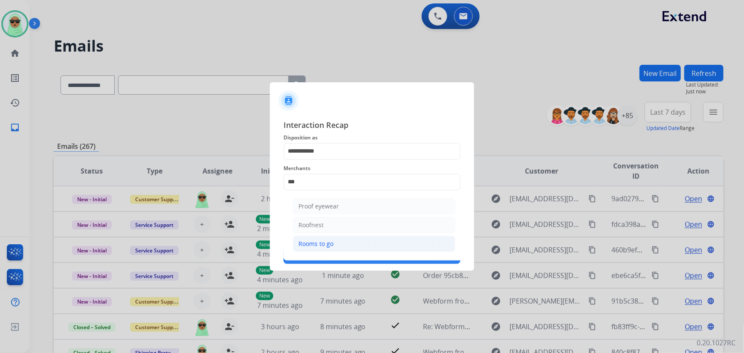
click at [353, 246] on li "Rooms to go" at bounding box center [374, 244] width 162 height 16
type input "**********"
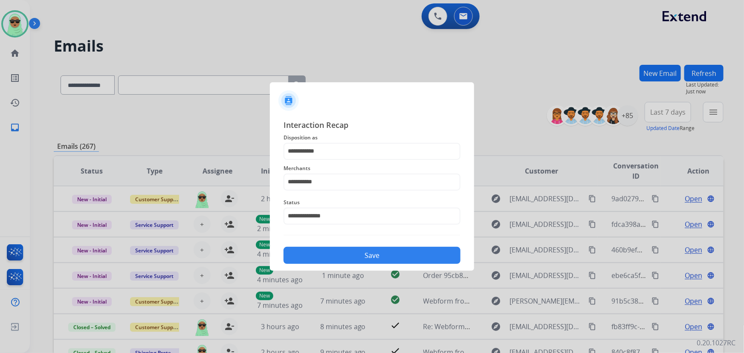
click at [367, 262] on button "Save" at bounding box center [371, 255] width 177 height 17
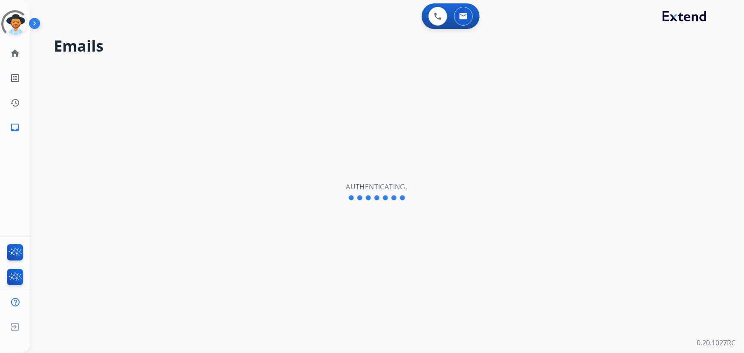
select select "**********"
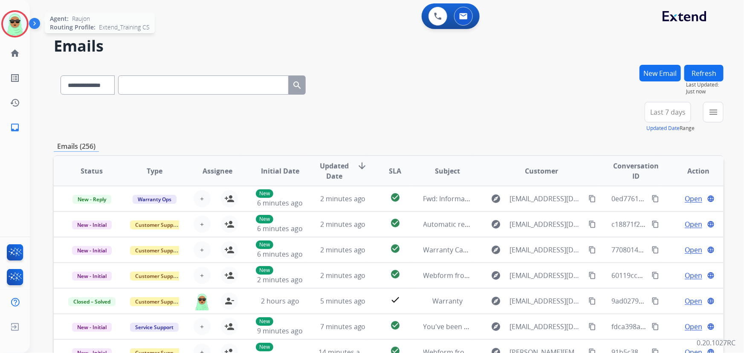
click at [19, 28] on img at bounding box center [15, 24] width 24 height 24
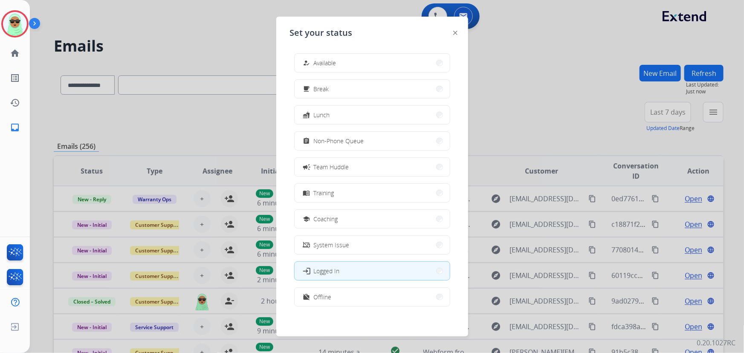
click at [386, 76] on div "how_to_reg Available free_breakfast Break fastfood Lunch assignment Non-Phone Q…" at bounding box center [372, 180] width 165 height 269
click at [385, 70] on button "how_to_reg Available" at bounding box center [372, 63] width 155 height 18
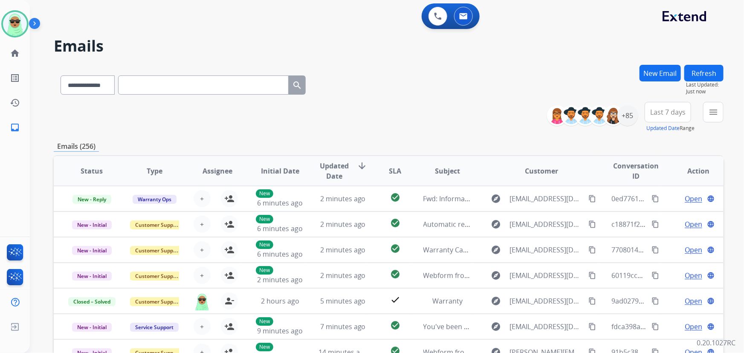
drag, startPoint x: 728, startPoint y: 102, endPoint x: 722, endPoint y: 108, distance: 8.5
click at [724, 106] on div "**********" at bounding box center [387, 176] width 714 height 353
click at [716, 117] on button "menu Filters" at bounding box center [713, 112] width 20 height 20
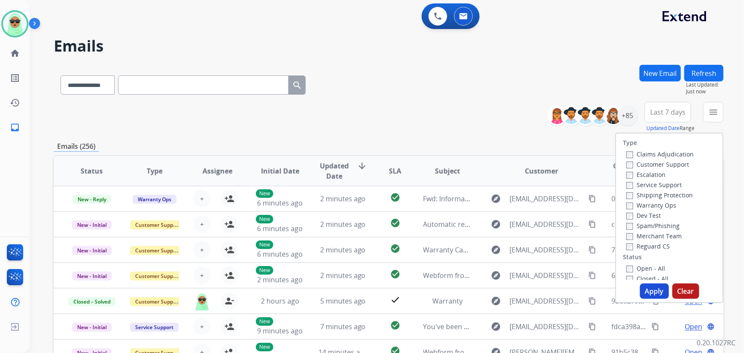
click at [657, 166] on label "Customer Support" at bounding box center [657, 164] width 63 height 8
click at [646, 195] on label "Shipping Protection" at bounding box center [659, 195] width 66 height 8
click at [643, 245] on label "Reguard CS" at bounding box center [647, 246] width 43 height 8
click at [635, 269] on label "Open - All" at bounding box center [645, 268] width 39 height 8
click at [650, 292] on button "Apply" at bounding box center [654, 290] width 29 height 15
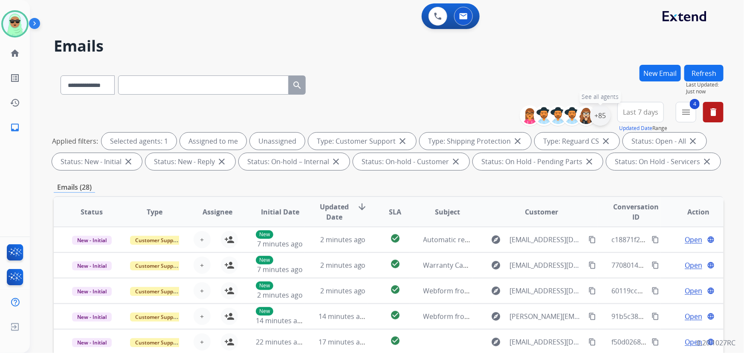
click at [607, 116] on div "+85" at bounding box center [600, 115] width 20 height 20
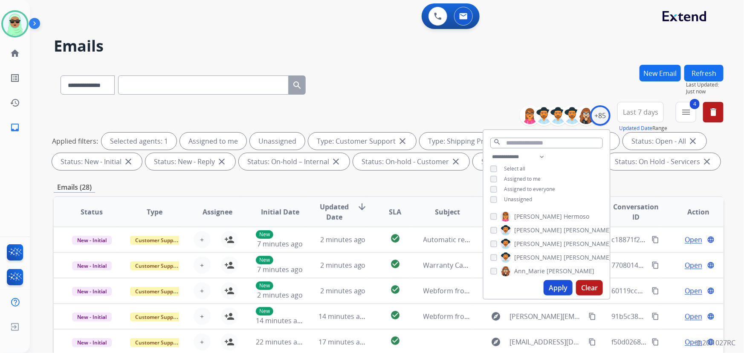
click at [526, 200] on span "Unassigned" at bounding box center [518, 199] width 28 height 7
click at [550, 291] on button "Apply" at bounding box center [557, 287] width 29 height 15
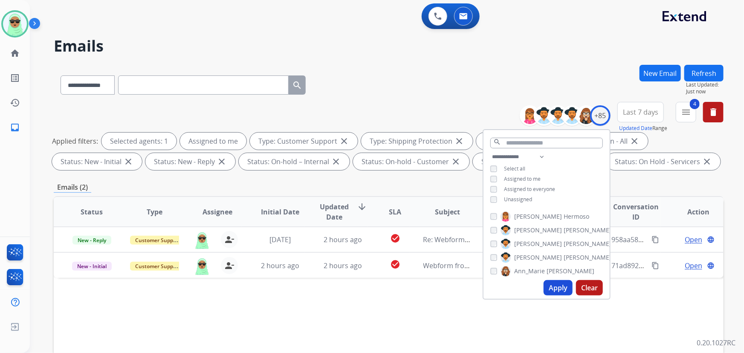
click at [428, 312] on div "Status Type Assignee Initial Date Updated Date arrow_downward SLA Subject Custo…" at bounding box center [389, 339] width 670 height 286
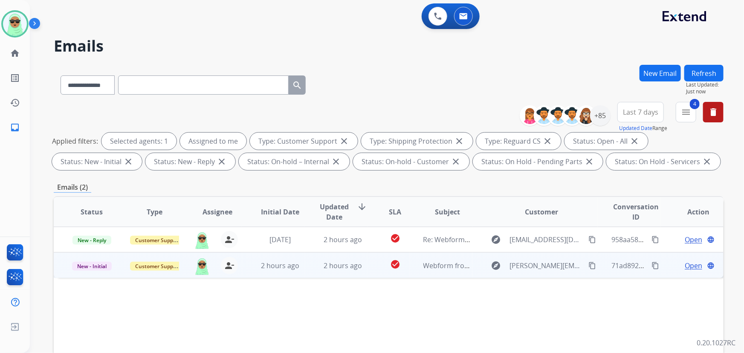
click at [588, 263] on mat-icon "content_copy" at bounding box center [592, 266] width 8 height 8
click at [683, 270] on td "Open language" at bounding box center [692, 265] width 63 height 26
click at [685, 265] on span "Open" at bounding box center [693, 265] width 17 height 10
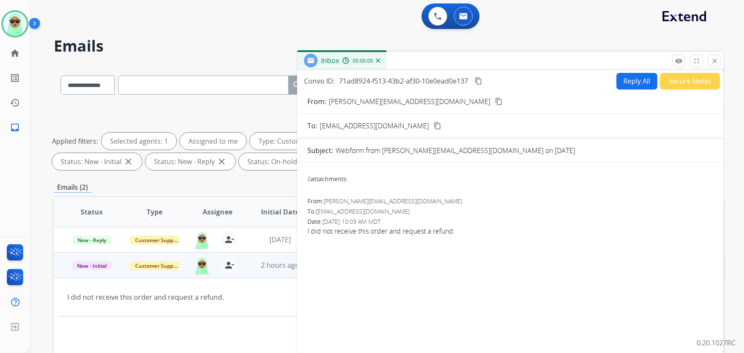
click at [635, 78] on button "Reply All" at bounding box center [636, 81] width 41 height 17
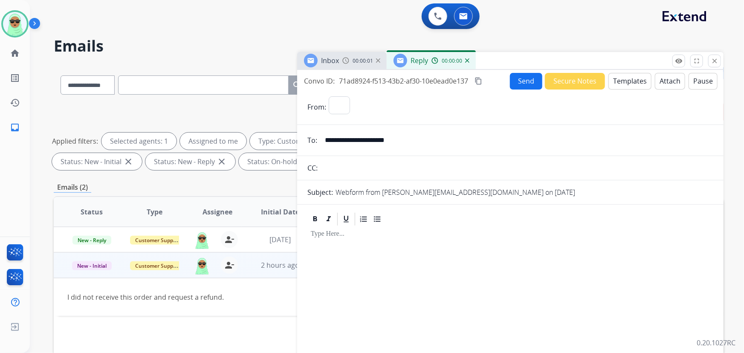
select select "**********"
click at [615, 74] on button "Templates" at bounding box center [629, 81] width 43 height 17
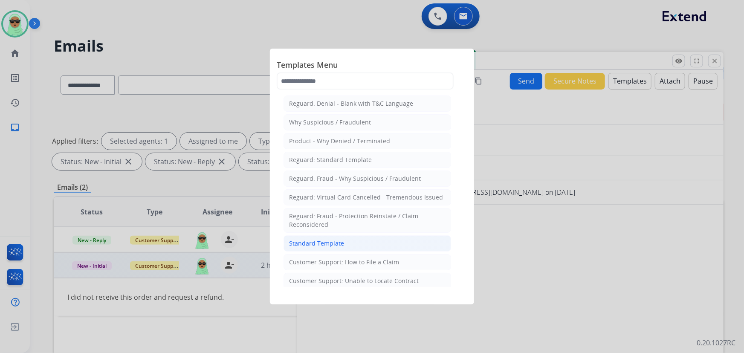
click at [369, 237] on li "Standard Template" at bounding box center [367, 243] width 168 height 16
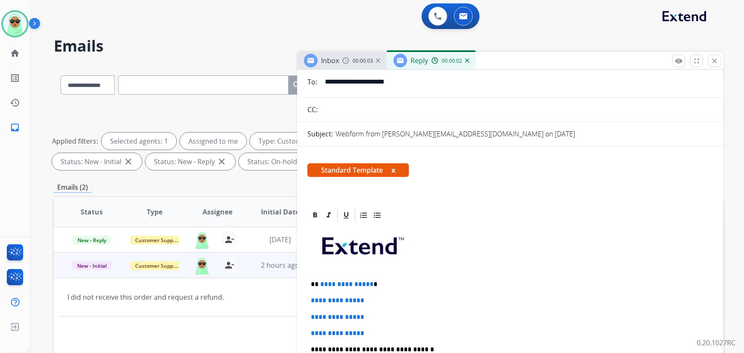
scroll to position [116, 0]
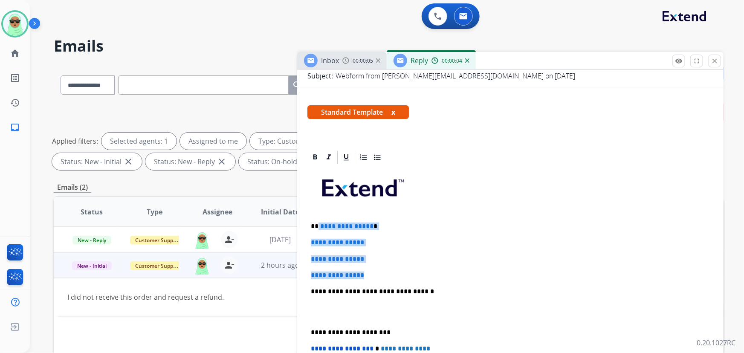
drag, startPoint x: 355, startPoint y: 280, endPoint x: 318, endPoint y: 224, distance: 67.9
click at [318, 224] on div "**********" at bounding box center [510, 311] width 406 height 293
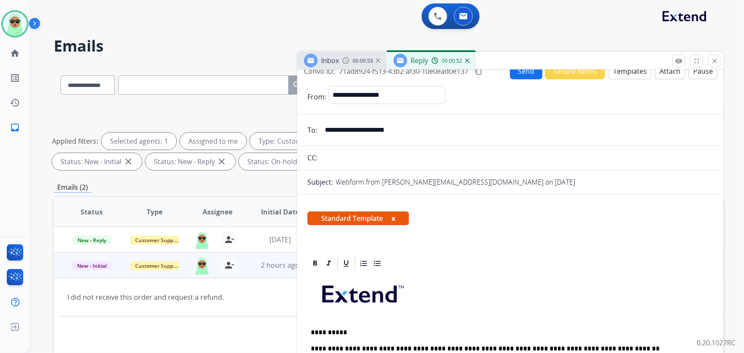
scroll to position [0, 0]
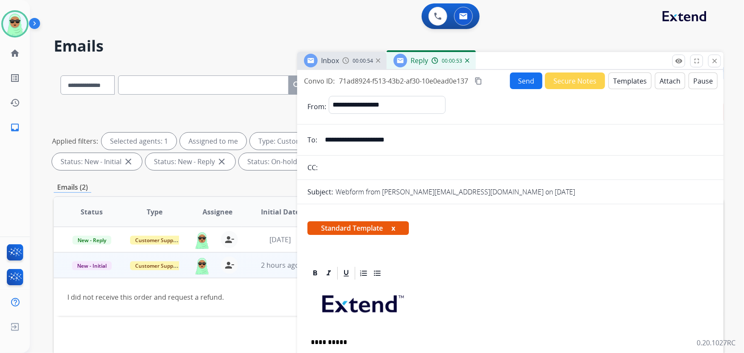
click at [516, 81] on button "Send" at bounding box center [526, 80] width 32 height 17
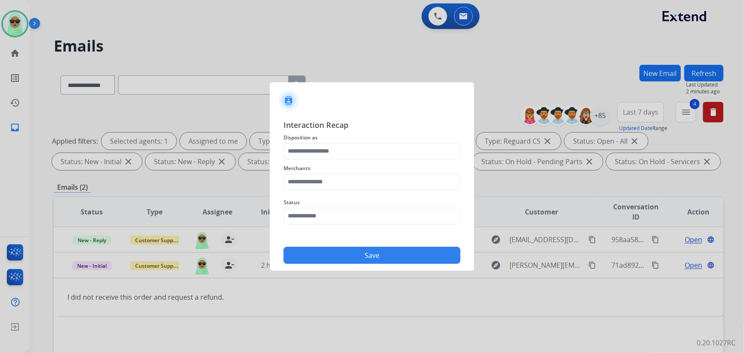
drag, startPoint x: 294, startPoint y: 226, endPoint x: 298, endPoint y: 220, distance: 7.3
click at [294, 226] on div "Status" at bounding box center [371, 211] width 177 height 34
click at [298, 220] on input "text" at bounding box center [371, 216] width 177 height 17
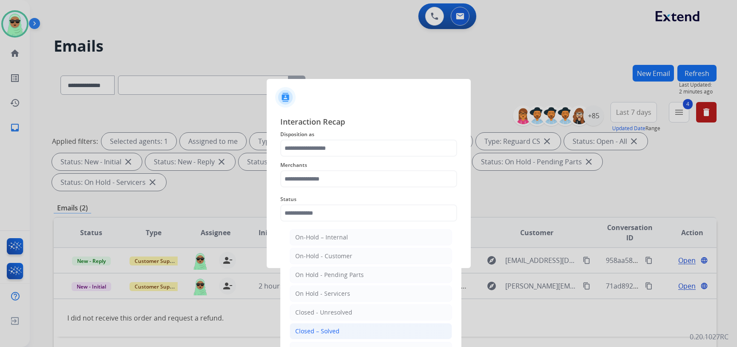
click at [341, 331] on li "Closed – Solved" at bounding box center [371, 331] width 162 height 16
type input "**********"
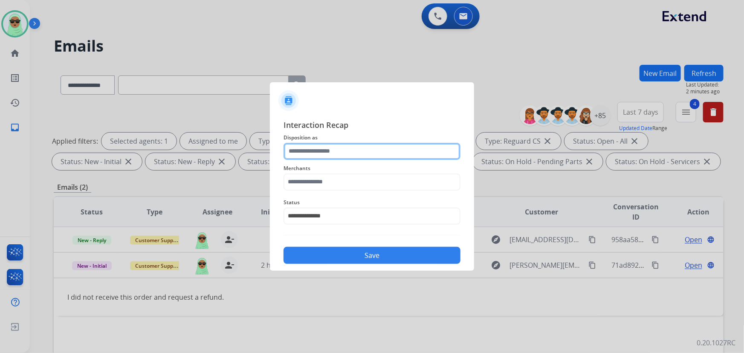
click at [364, 156] on input "text" at bounding box center [371, 151] width 177 height 17
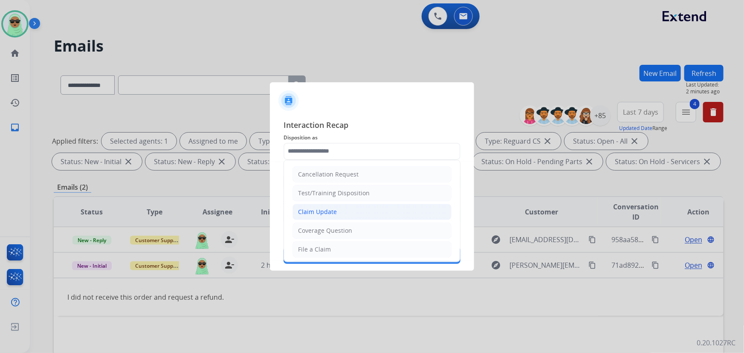
click at [338, 213] on li "Claim Update" at bounding box center [371, 212] width 159 height 16
type input "**********"
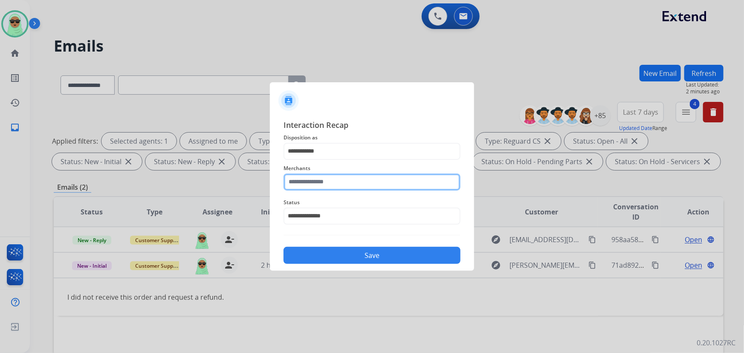
click at [343, 182] on input "text" at bounding box center [371, 181] width 177 height 17
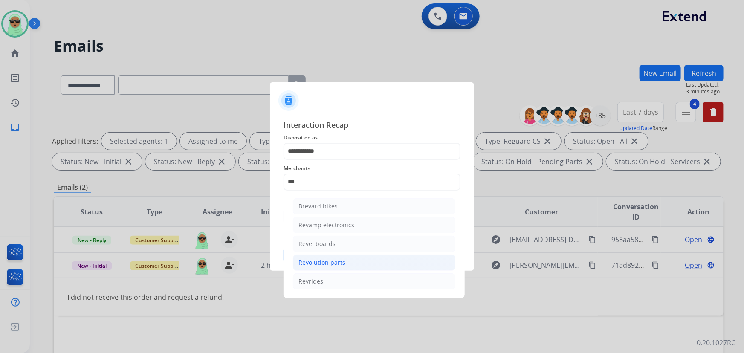
click at [354, 265] on li "Revolution parts" at bounding box center [374, 262] width 162 height 16
type input "**********"
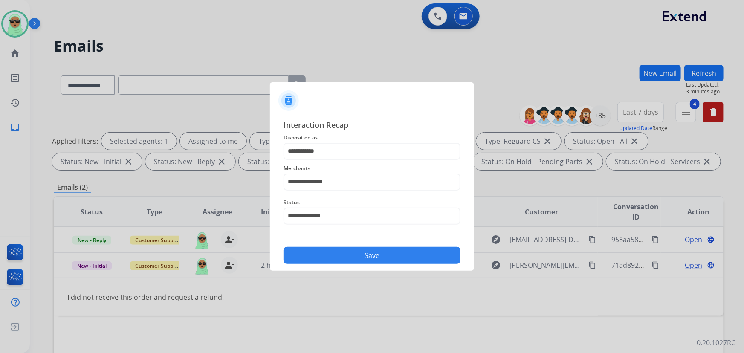
click at [361, 239] on div "**********" at bounding box center [371, 191] width 177 height 145
click at [355, 244] on div "Save" at bounding box center [371, 253] width 177 height 22
click at [359, 256] on button "Save" at bounding box center [371, 255] width 177 height 17
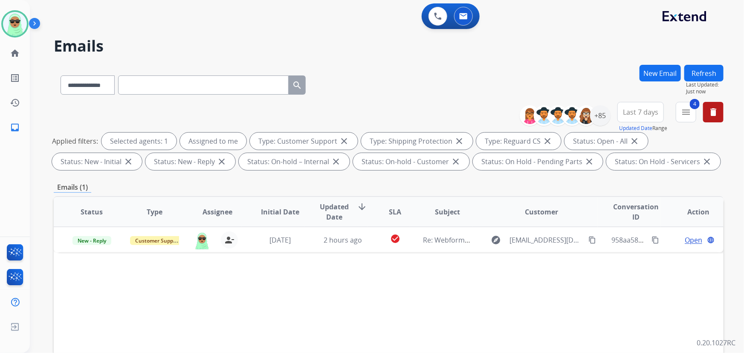
click at [85, 49] on h2 "Emails" at bounding box center [389, 46] width 670 height 17
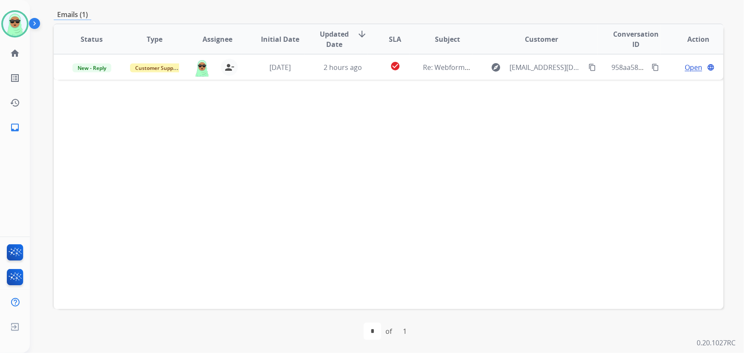
click at [430, 271] on div "Status Type Assignee Initial Date Updated Date arrow_downward SLA Subject Custo…" at bounding box center [389, 166] width 670 height 286
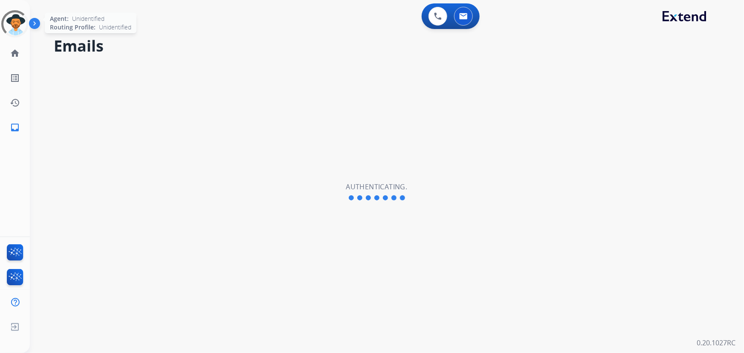
click at [17, 23] on div at bounding box center [14, 23] width 27 height 27
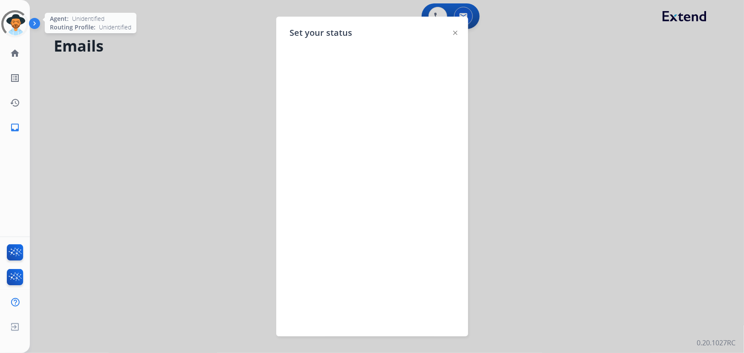
click at [17, 23] on div at bounding box center [15, 24] width 31 height 31
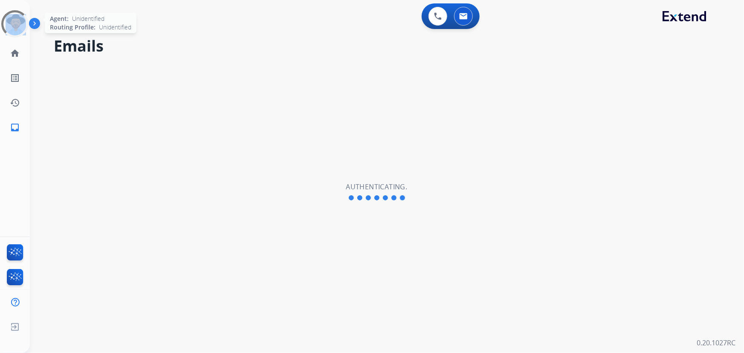
click at [17, 23] on div at bounding box center [15, 24] width 31 height 31
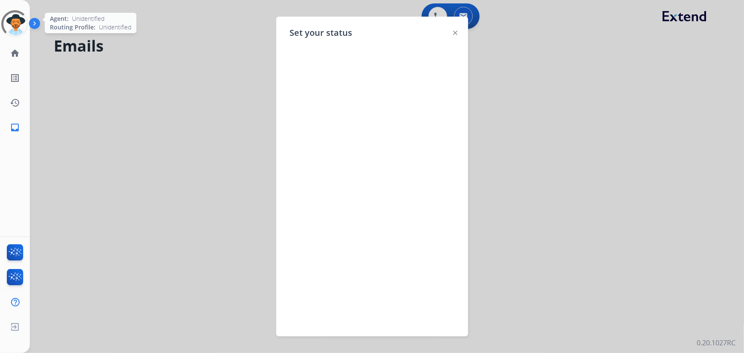
select select "**********"
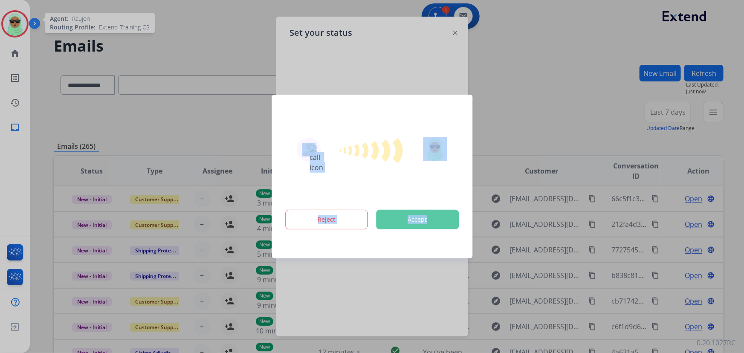
click at [503, 121] on div at bounding box center [372, 176] width 744 height 353
click at [485, 106] on div at bounding box center [372, 176] width 744 height 353
click at [482, 98] on div at bounding box center [372, 176] width 744 height 353
click at [479, 98] on div at bounding box center [372, 176] width 744 height 353
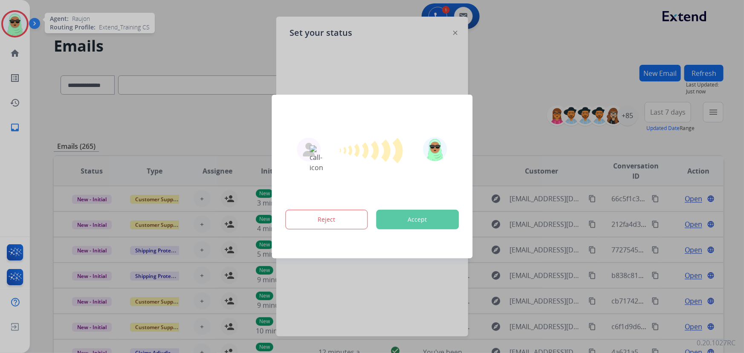
click at [479, 98] on div at bounding box center [372, 176] width 744 height 353
click at [480, 98] on div at bounding box center [372, 176] width 744 height 353
click at [480, 96] on div at bounding box center [372, 176] width 744 height 353
click at [484, 85] on div at bounding box center [372, 176] width 744 height 353
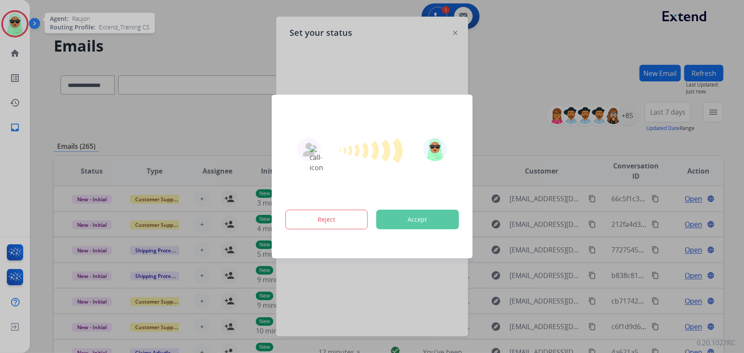
click at [485, 85] on div at bounding box center [372, 176] width 744 height 353
drag, startPoint x: 464, startPoint y: 43, endPoint x: 457, endPoint y: 38, distance: 8.0
click at [464, 43] on div at bounding box center [372, 176] width 744 height 353
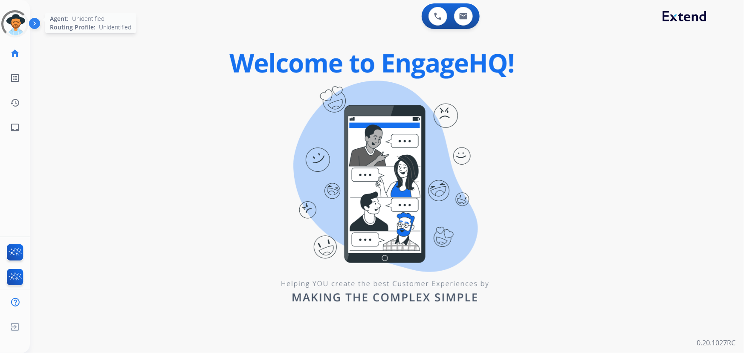
click at [4, 34] on div at bounding box center [14, 23] width 27 height 27
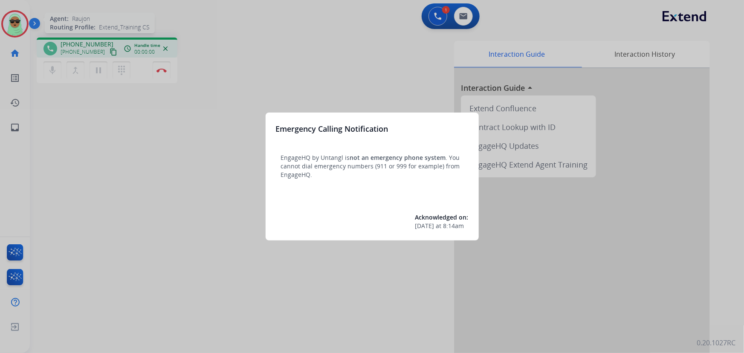
click at [301, 144] on div "Emergency Calling Notification EngageHQ by Untangl is not an emergency phone sy…" at bounding box center [372, 177] width 213 height 128
click at [162, 69] on div at bounding box center [372, 176] width 744 height 353
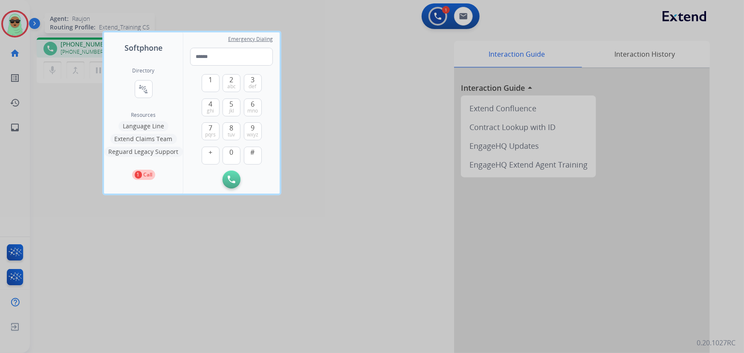
click at [161, 156] on button "Reguard Legacy Support" at bounding box center [143, 152] width 78 height 10
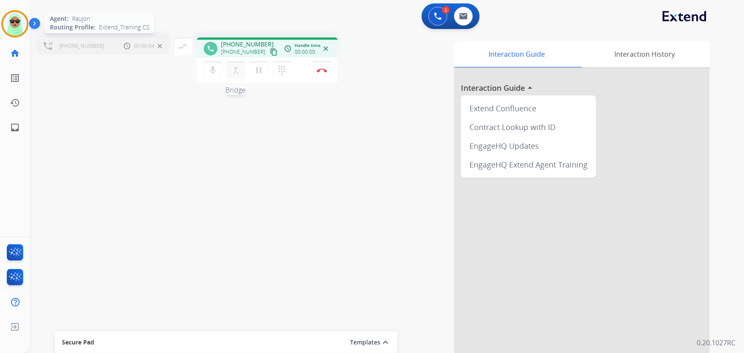
click at [233, 73] on mat-icon "merge_type" at bounding box center [236, 70] width 10 height 10
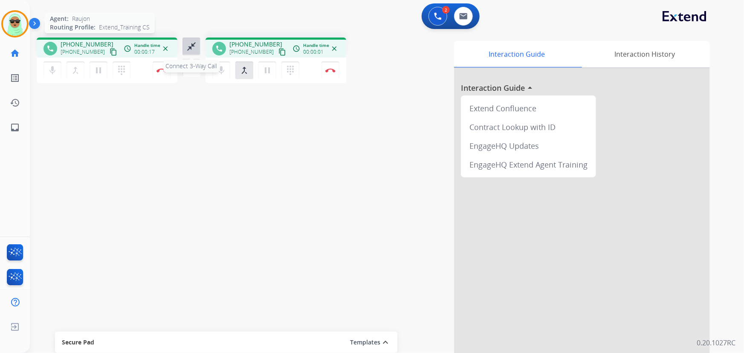
click at [191, 46] on mat-icon "close_fullscreen" at bounding box center [191, 46] width 10 height 10
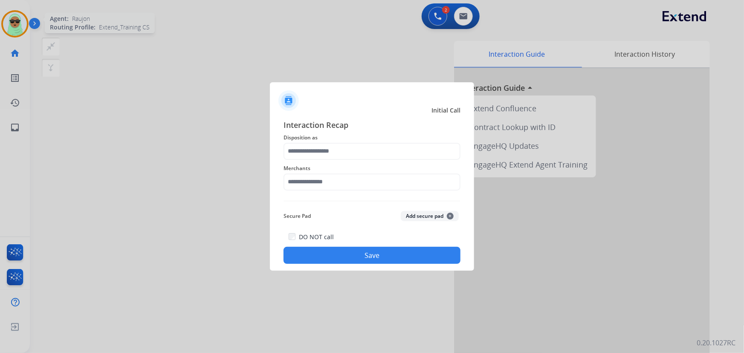
click at [326, 192] on div "Merchants" at bounding box center [371, 177] width 177 height 34
click at [338, 197] on div "Interaction Recap Disposition as Merchants Secure Pad Add secure pad + DO NOT c…" at bounding box center [371, 191] width 177 height 145
click at [336, 197] on div "Interaction Recap Disposition as Merchants Secure Pad Add secure pad + DO NOT c…" at bounding box center [371, 191] width 177 height 145
click at [335, 188] on input "text" at bounding box center [371, 181] width 177 height 17
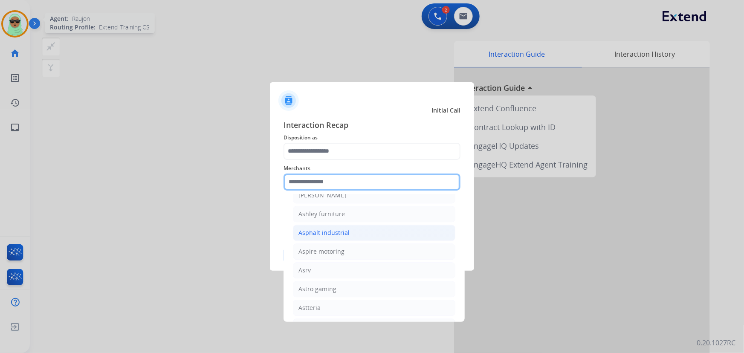
scroll to position [1279, 0]
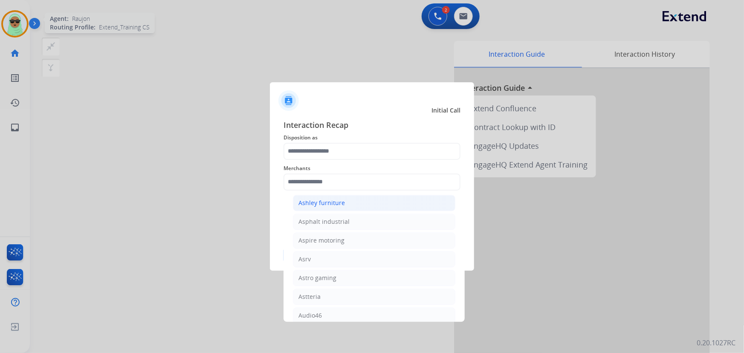
click at [333, 199] on div "Ashley furniture" at bounding box center [321, 203] width 46 height 9
type input "**********"
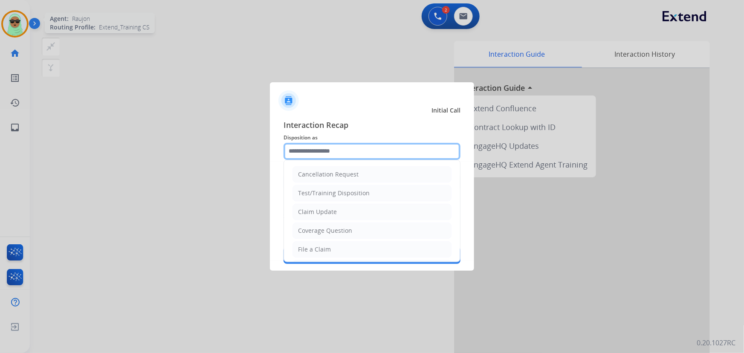
click at [320, 150] on input "text" at bounding box center [371, 151] width 177 height 17
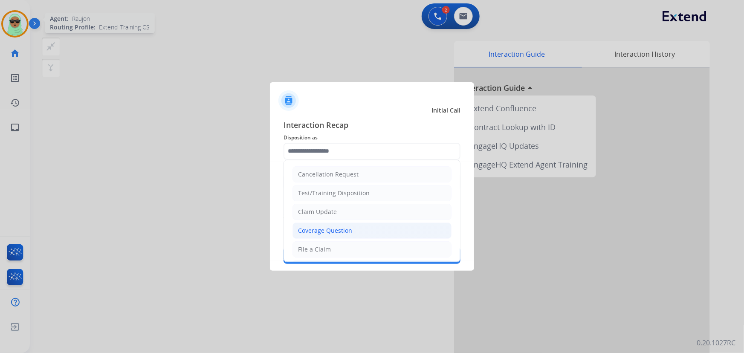
click at [347, 224] on li "Coverage Question" at bounding box center [371, 230] width 159 height 16
type input "**********"
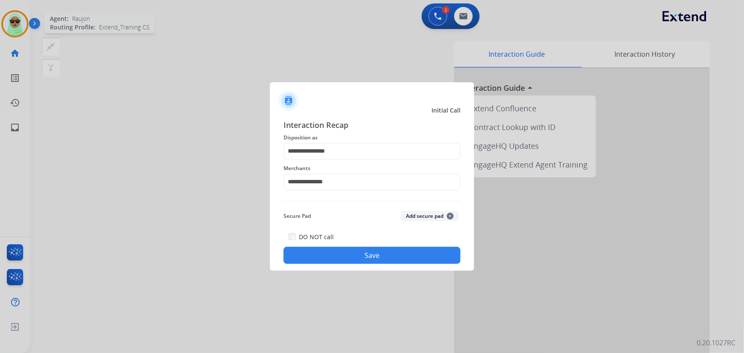
click at [363, 255] on button "Save" at bounding box center [371, 255] width 177 height 17
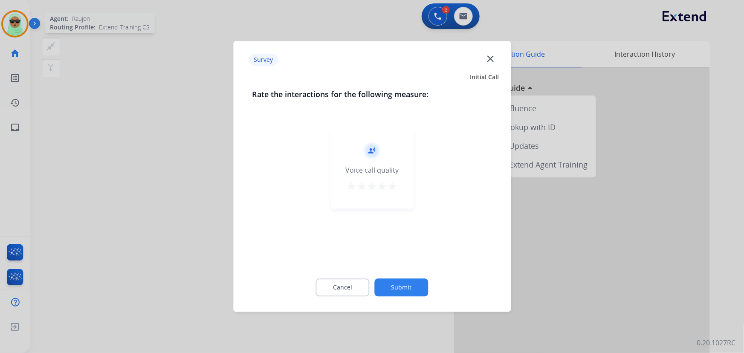
click at [375, 286] on div "Cancel Submit" at bounding box center [372, 288] width 240 height 38
click at [418, 166] on div at bounding box center [372, 176] width 744 height 353
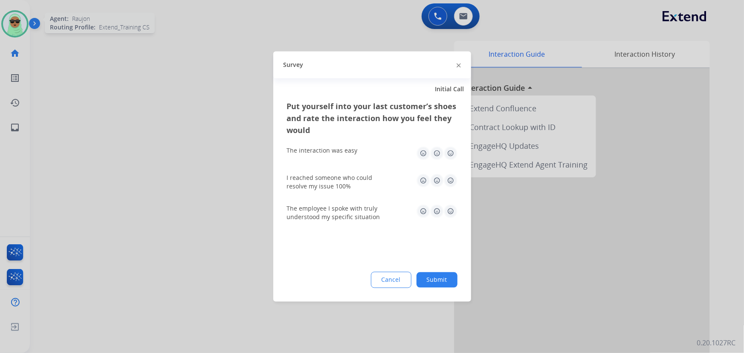
click at [324, 39] on div at bounding box center [372, 176] width 744 height 353
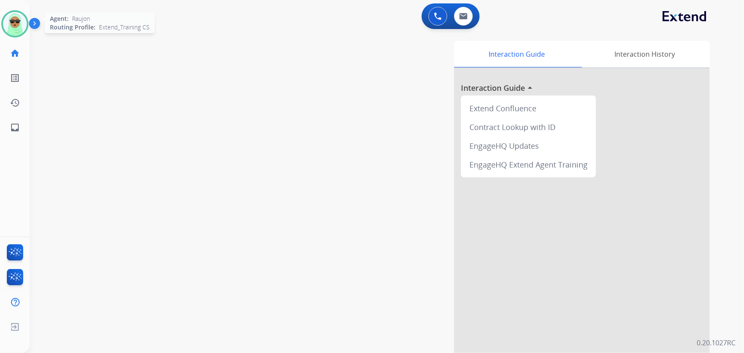
click at [12, 32] on img at bounding box center [15, 24] width 24 height 24
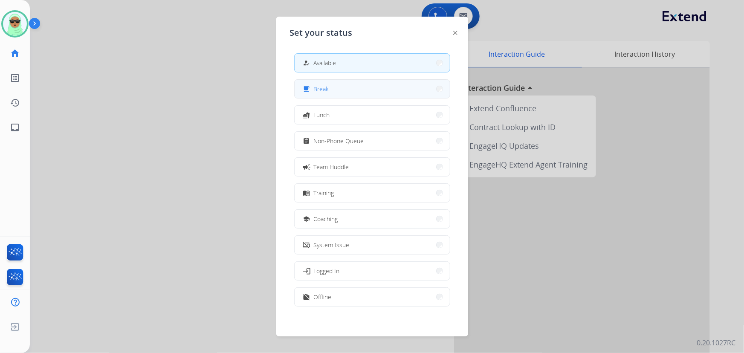
click at [311, 81] on button "free_breakfast Break" at bounding box center [372, 89] width 155 height 18
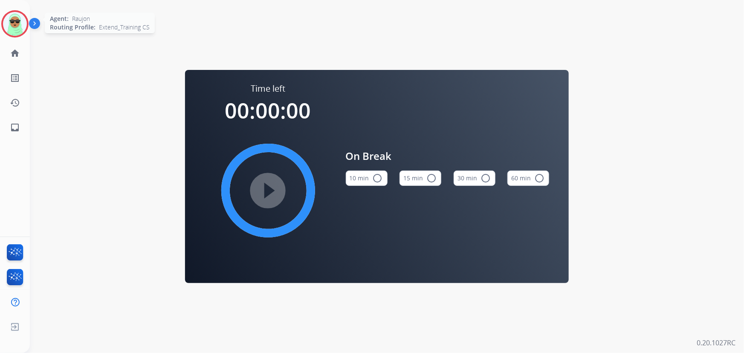
click at [24, 29] on img at bounding box center [15, 24] width 24 height 24
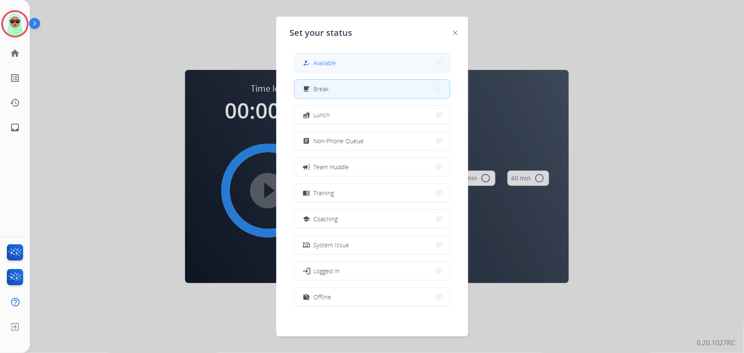
click at [321, 63] on span "Available" at bounding box center [325, 62] width 23 height 9
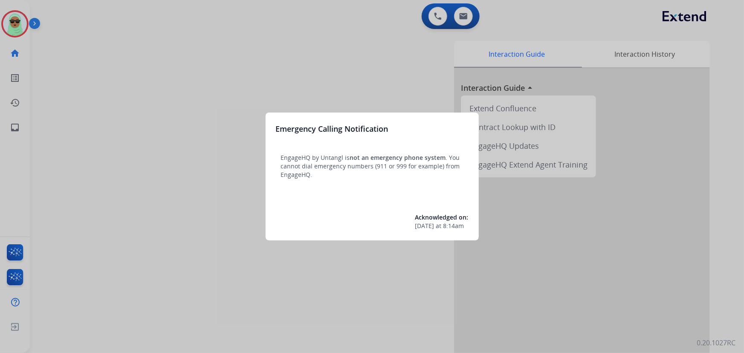
click at [100, 30] on div at bounding box center [372, 176] width 744 height 353
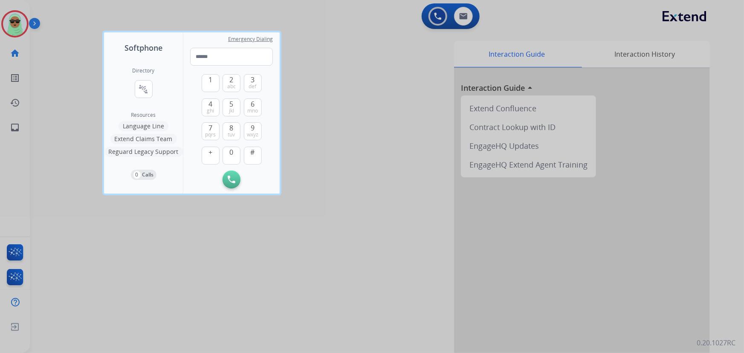
click at [1, 16] on div at bounding box center [372, 176] width 744 height 353
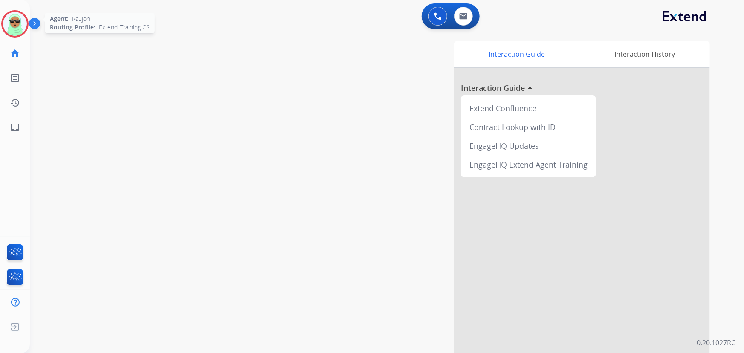
click at [12, 19] on img at bounding box center [15, 24] width 24 height 24
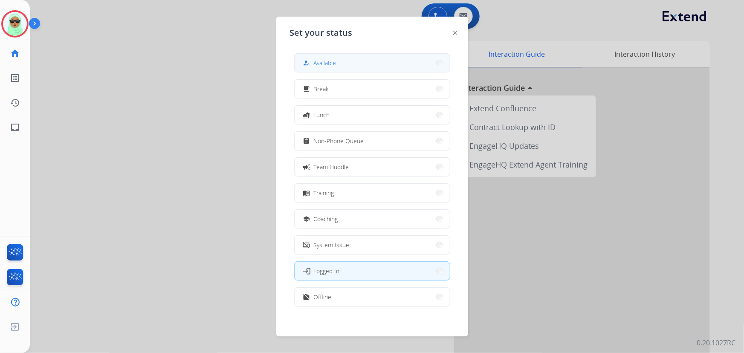
click at [382, 60] on button "how_to_reg Available" at bounding box center [372, 63] width 155 height 18
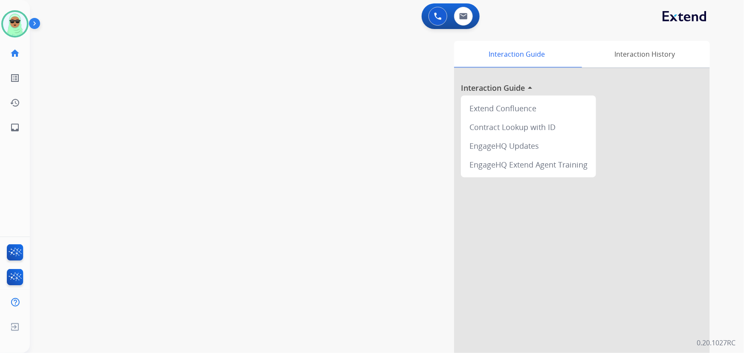
click at [86, 183] on div "swap_horiz Break voice bridge close_fullscreen Connect 3-Way Call merge_type Se…" at bounding box center [376, 208] width 693 height 355
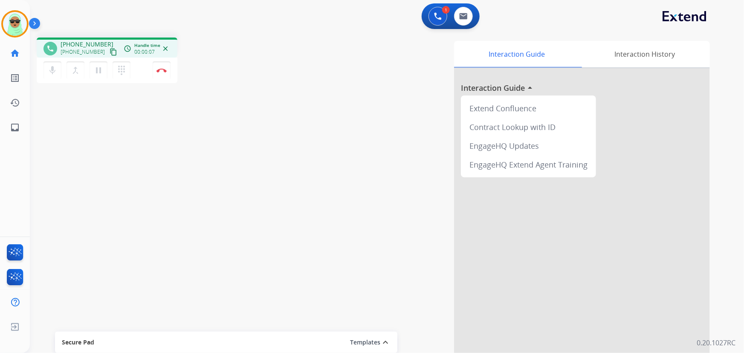
click at [110, 50] on mat-icon "content_copy" at bounding box center [114, 52] width 8 height 8
click at [163, 68] on img at bounding box center [161, 70] width 10 height 4
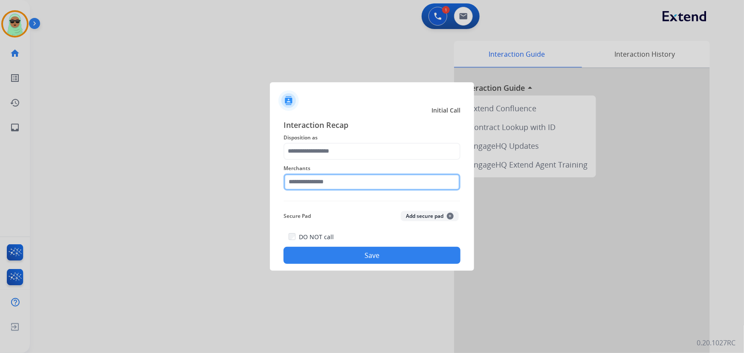
click at [401, 175] on input "text" at bounding box center [371, 181] width 177 height 17
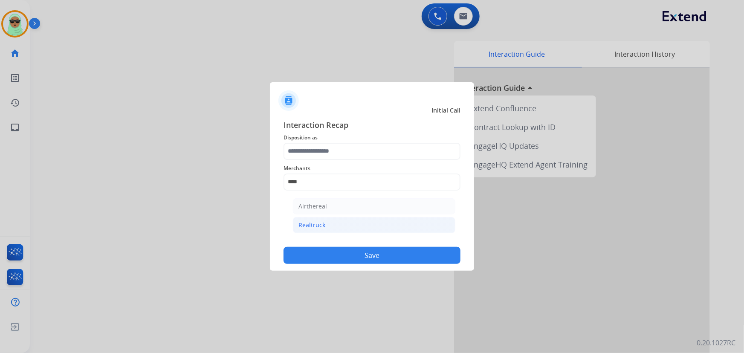
click at [328, 220] on li "Realtruck" at bounding box center [374, 225] width 162 height 16
type input "*********"
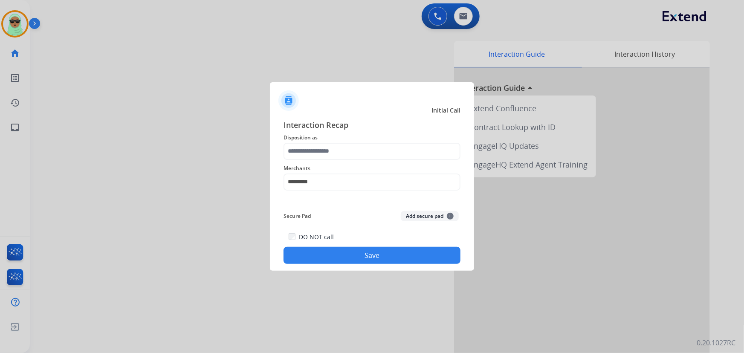
drag, startPoint x: 343, startPoint y: 162, endPoint x: 346, endPoint y: 156, distance: 6.9
click at [345, 158] on div "Interaction Recap Disposition as Merchants ********* Secure Pad Add secure pad …" at bounding box center [371, 191] width 177 height 145
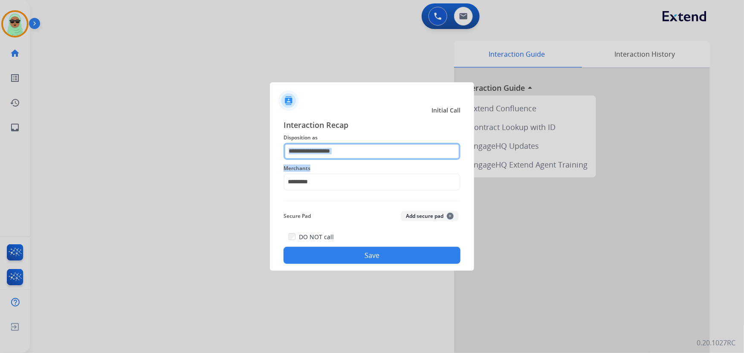
click at [346, 156] on input "text" at bounding box center [371, 151] width 177 height 17
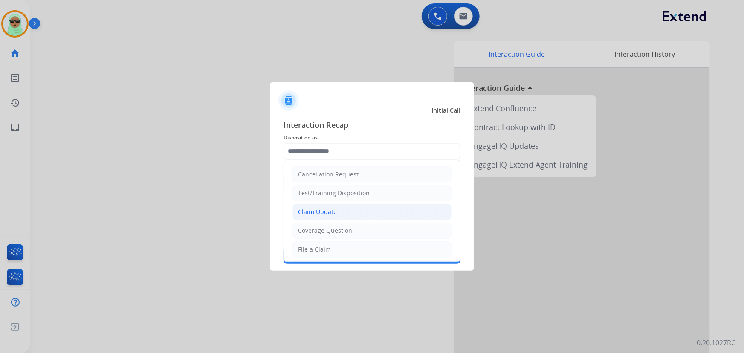
click at [341, 208] on li "Claim Update" at bounding box center [371, 212] width 159 height 16
type input "**********"
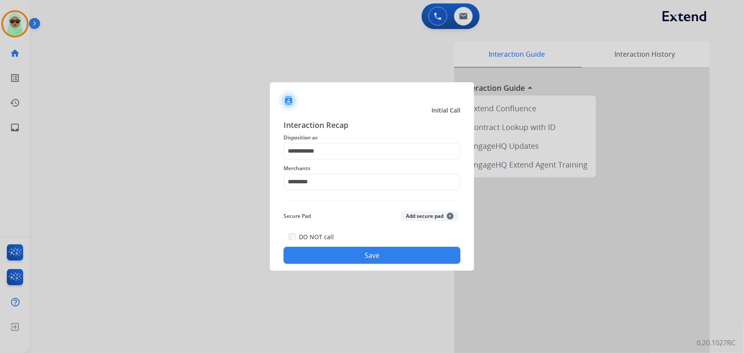
click at [384, 265] on div "**********" at bounding box center [372, 191] width 204 height 159
click at [390, 255] on button "Save" at bounding box center [371, 255] width 177 height 17
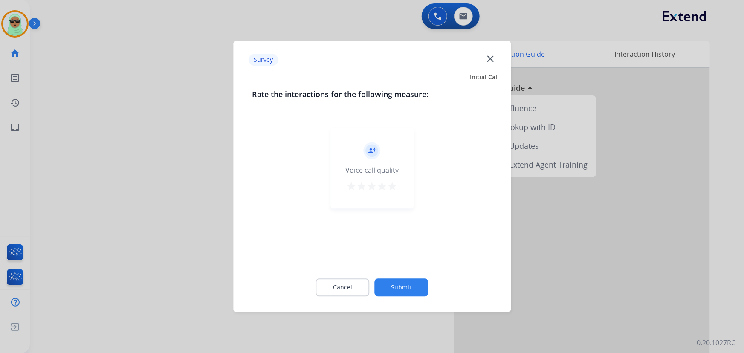
click at [405, 300] on div "Cancel Submit" at bounding box center [372, 288] width 240 height 38
click at [412, 280] on button "Submit" at bounding box center [402, 288] width 54 height 18
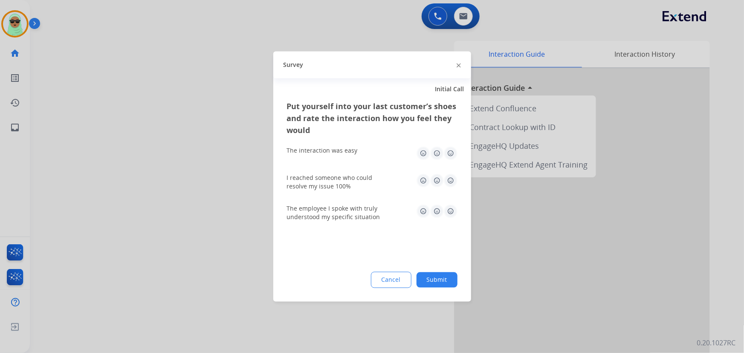
click at [458, 281] on div "Put yourself into your last customer’s shoes and rate the interaction how you f…" at bounding box center [372, 201] width 198 height 201
click at [444, 280] on button "Submit" at bounding box center [436, 279] width 41 height 15
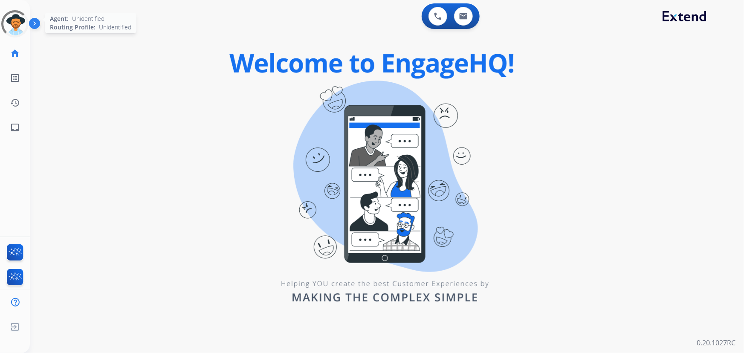
click at [13, 20] on div at bounding box center [15, 24] width 36 height 36
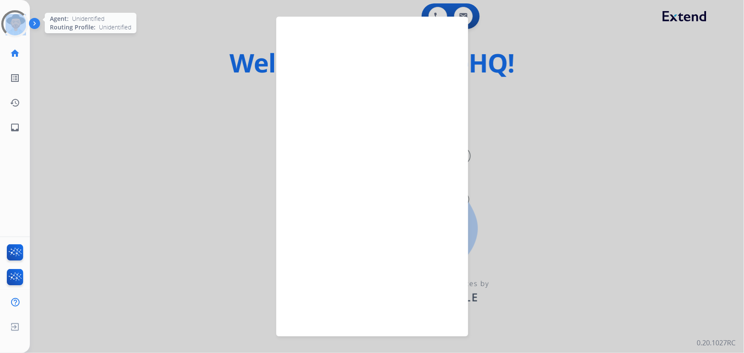
click at [13, 20] on div at bounding box center [15, 24] width 34 height 34
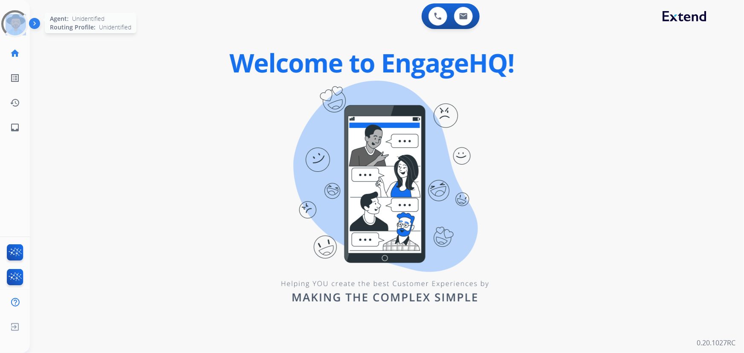
click at [13, 20] on div at bounding box center [15, 24] width 31 height 31
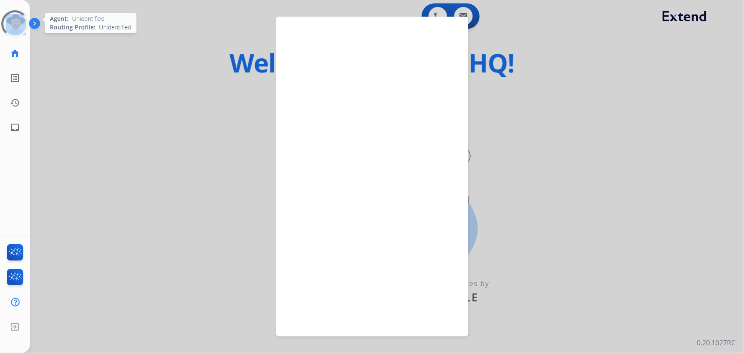
click at [13, 20] on div at bounding box center [15, 24] width 36 height 36
click at [13, 20] on div at bounding box center [15, 24] width 31 height 31
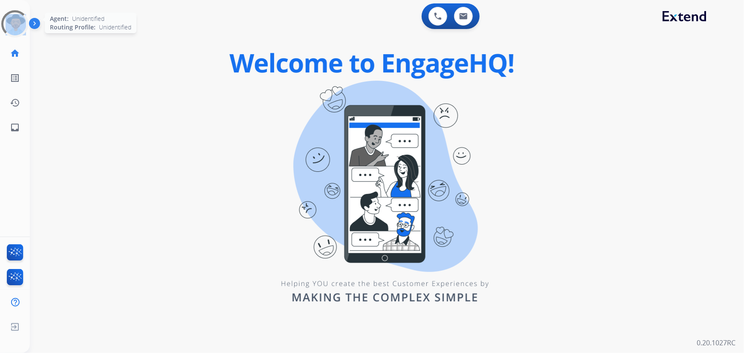
click at [13, 20] on div at bounding box center [15, 24] width 34 height 34
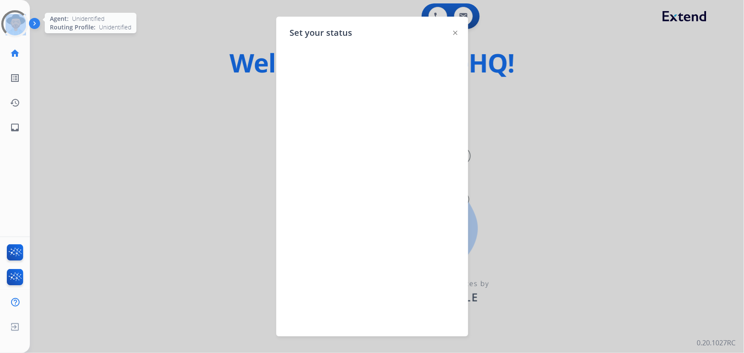
click at [13, 20] on div at bounding box center [15, 24] width 36 height 36
click at [13, 20] on div at bounding box center [14, 23] width 33 height 33
click at [13, 20] on div at bounding box center [15, 24] width 36 height 36
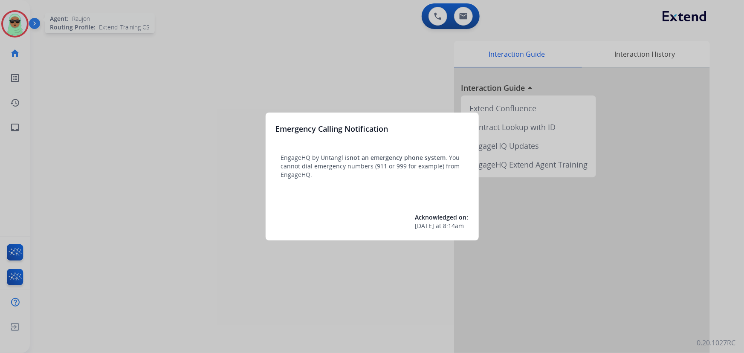
click at [13, 20] on div at bounding box center [372, 176] width 744 height 353
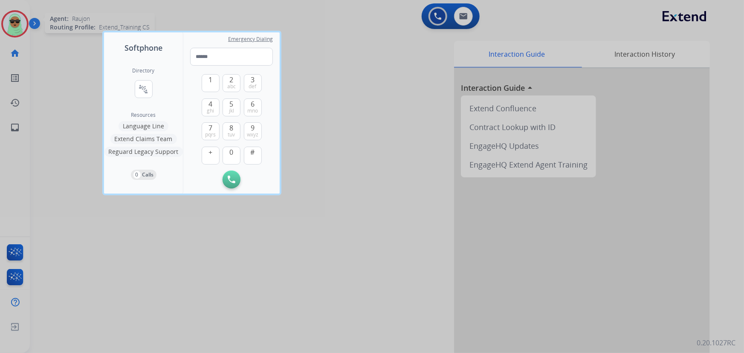
click at [13, 20] on div at bounding box center [372, 176] width 744 height 353
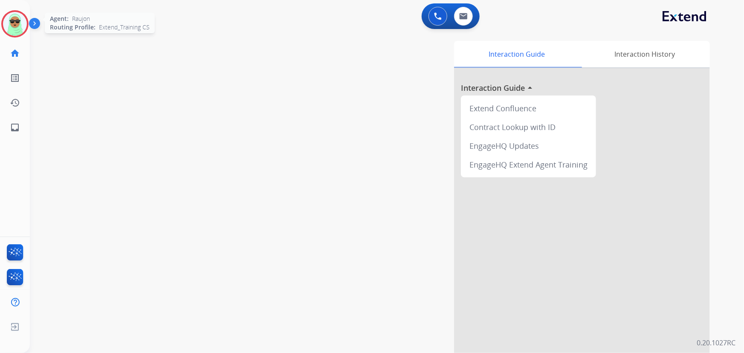
click at [13, 20] on img at bounding box center [15, 24] width 24 height 24
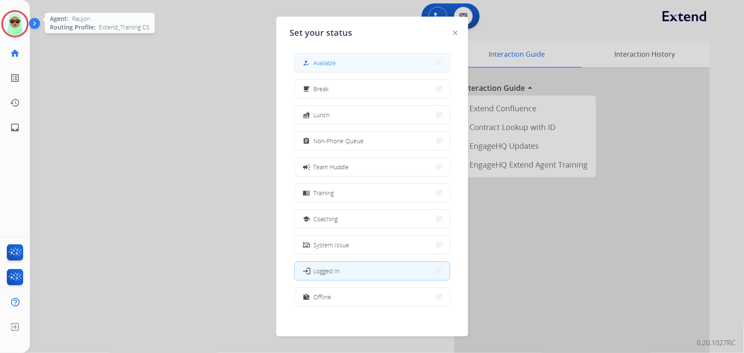
click at [330, 63] on span "Available" at bounding box center [325, 62] width 23 height 9
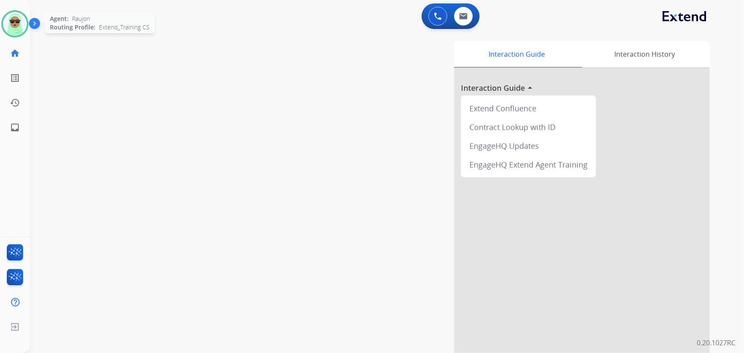
click at [28, 20] on div at bounding box center [14, 23] width 27 height 27
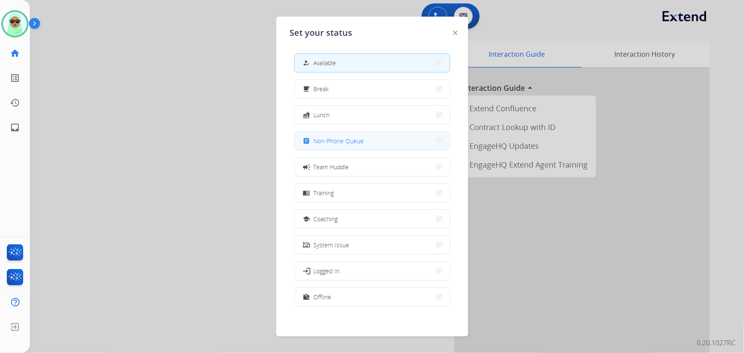
click at [362, 147] on button "assignment Non-Phone Queue" at bounding box center [372, 141] width 155 height 18
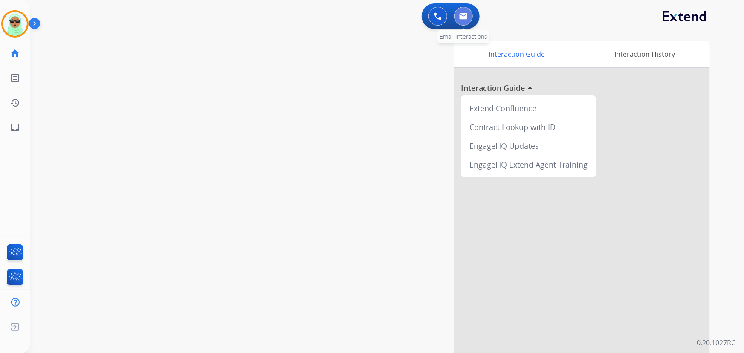
click at [466, 12] on button at bounding box center [463, 16] width 19 height 19
select select "**********"
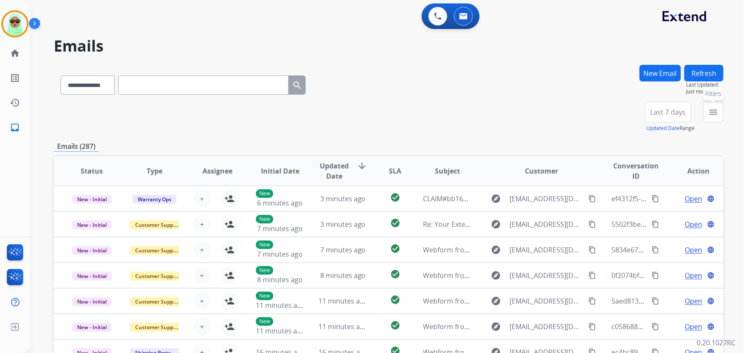
click at [711, 115] on mat-icon "menu" at bounding box center [713, 112] width 10 height 10
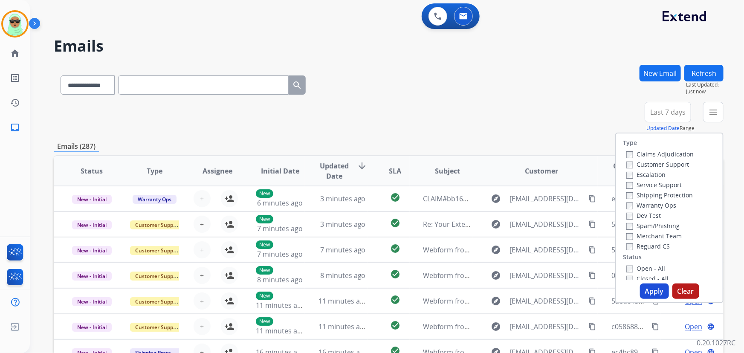
click at [659, 159] on div "Customer Support" at bounding box center [659, 164] width 67 height 10
click at [659, 163] on label "Customer Support" at bounding box center [657, 164] width 63 height 8
click at [660, 193] on label "Shipping Protection" at bounding box center [659, 195] width 66 height 8
click at [652, 246] on label "Reguard CS" at bounding box center [647, 246] width 43 height 8
click at [649, 268] on label "Open - All" at bounding box center [645, 268] width 39 height 8
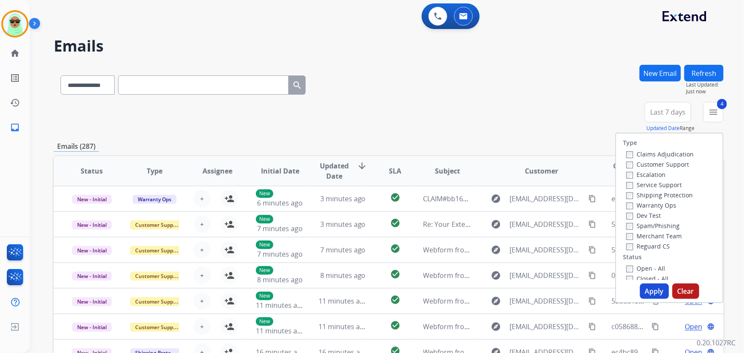
click at [653, 291] on button "Apply" at bounding box center [654, 290] width 29 height 15
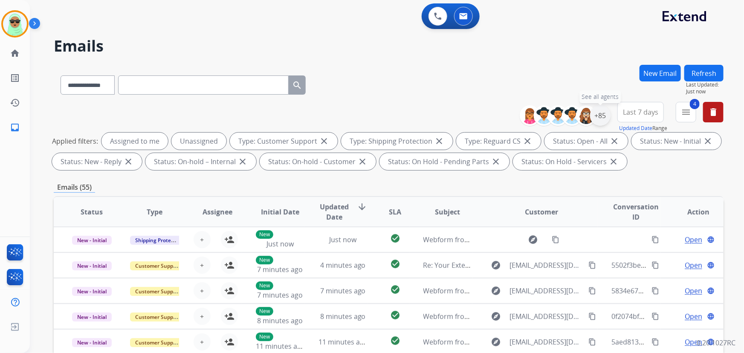
click at [601, 116] on div "+85" at bounding box center [600, 115] width 20 height 20
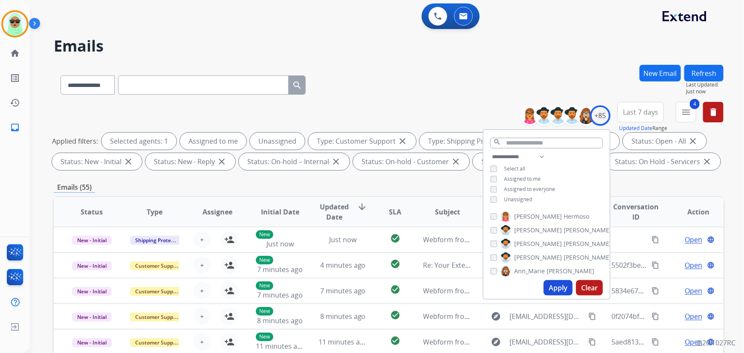
drag, startPoint x: 518, startPoint y: 204, endPoint x: 520, endPoint y: 196, distance: 7.9
click at [519, 204] on div "**********" at bounding box center [546, 179] width 126 height 55
click at [520, 196] on span "Unassigned" at bounding box center [518, 199] width 28 height 7
click at [551, 288] on button "Apply" at bounding box center [557, 287] width 29 height 15
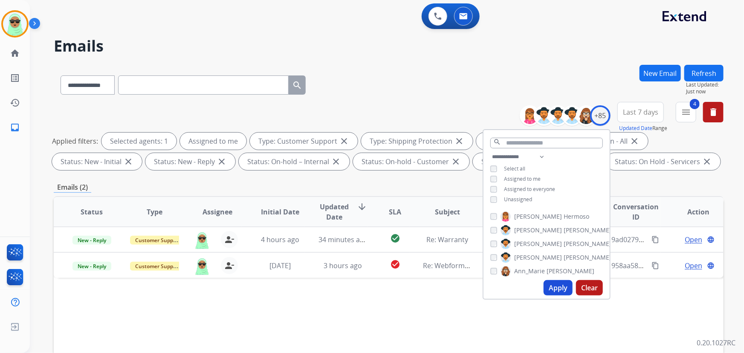
click at [433, 328] on div "Status Type Assignee Initial Date Updated Date arrow_downward SLA Subject Custo…" at bounding box center [389, 339] width 670 height 286
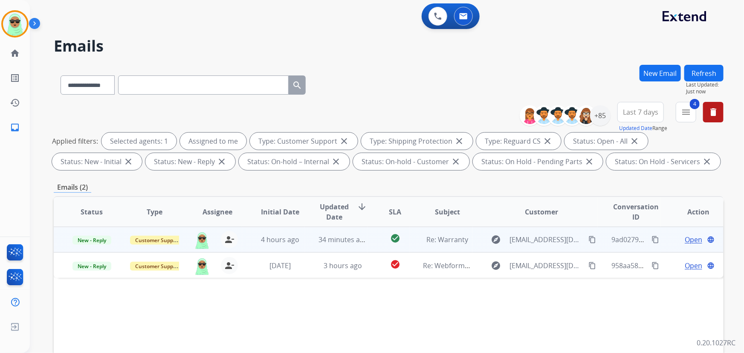
click at [678, 238] on div "Open language" at bounding box center [698, 239] width 49 height 10
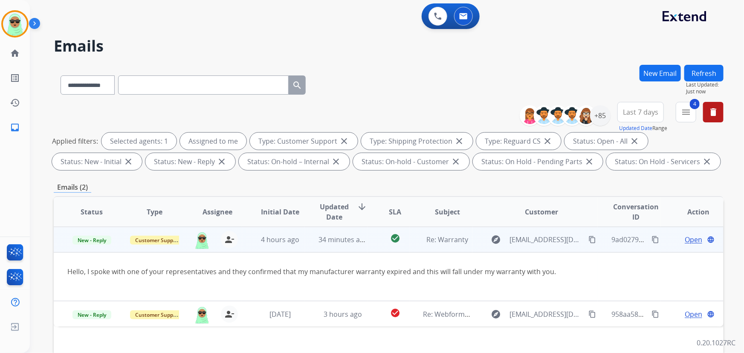
click at [580, 240] on div "explore [EMAIL_ADDRESS][DOMAIN_NAME] content_copy" at bounding box center [542, 240] width 112 height 14
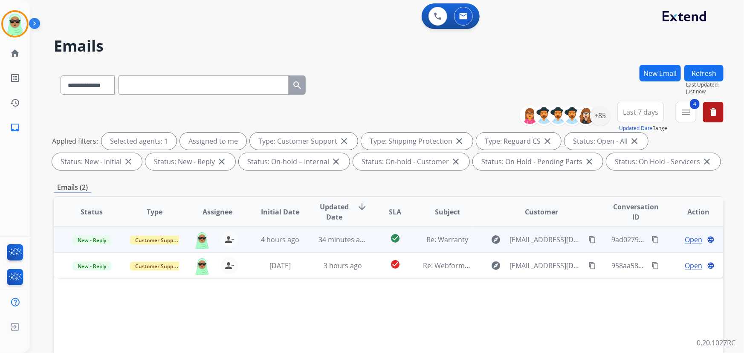
click at [581, 240] on div "explore [EMAIL_ADDRESS][DOMAIN_NAME] content_copy" at bounding box center [542, 240] width 112 height 14
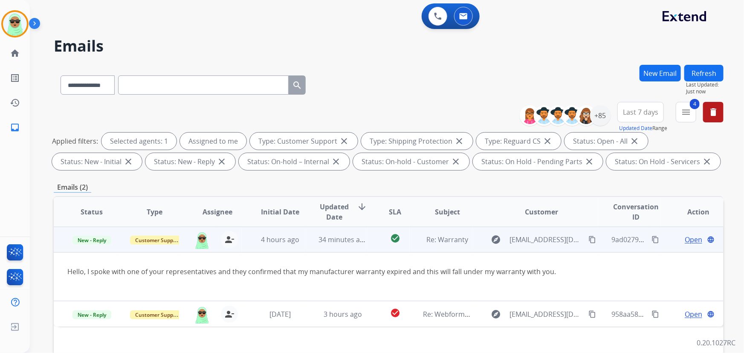
click at [588, 240] on mat-icon "content_copy" at bounding box center [592, 240] width 8 height 8
click at [676, 234] on td "Open language" at bounding box center [692, 240] width 63 height 26
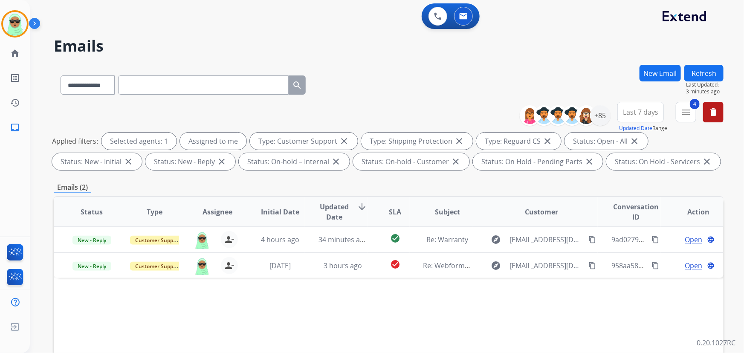
click at [132, 318] on div "Status Type Assignee Initial Date Updated Date arrow_downward SLA Subject Custo…" at bounding box center [389, 339] width 670 height 286
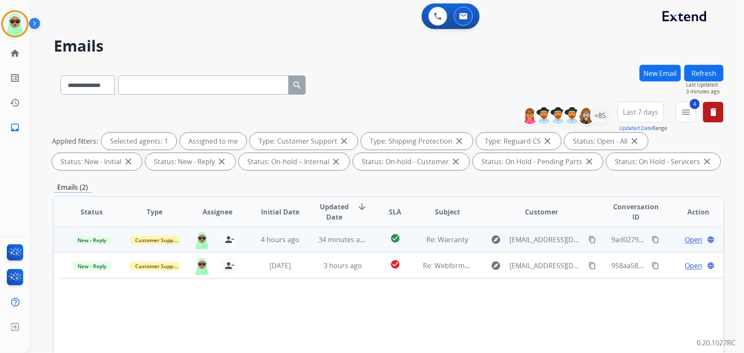
click at [685, 237] on span "Open" at bounding box center [693, 239] width 17 height 10
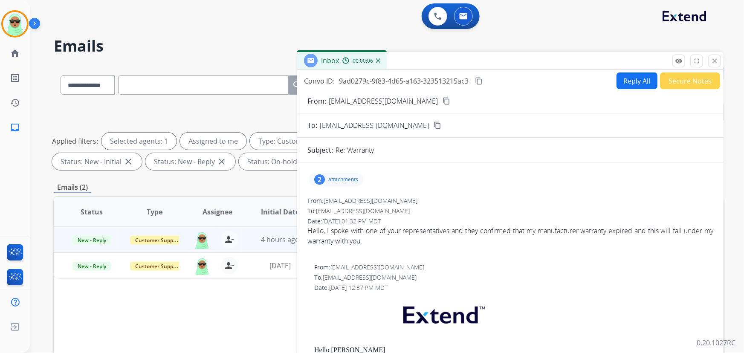
click at [629, 83] on button "Reply All" at bounding box center [636, 80] width 41 height 17
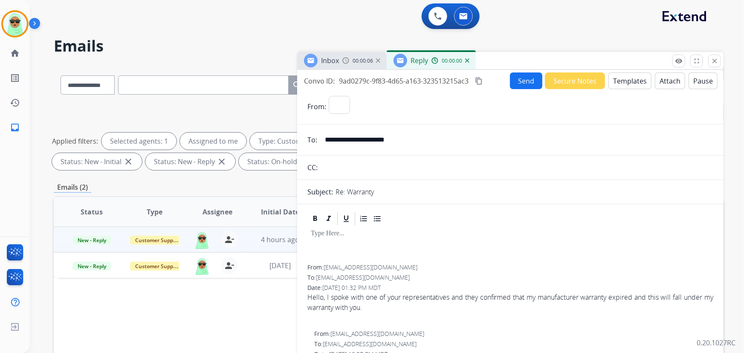
select select "**********"
click at [642, 68] on div "Inbox 00:00:06 Reply 00:00:00" at bounding box center [510, 61] width 426 height 18
click at [628, 87] on button "Templates" at bounding box center [629, 80] width 43 height 17
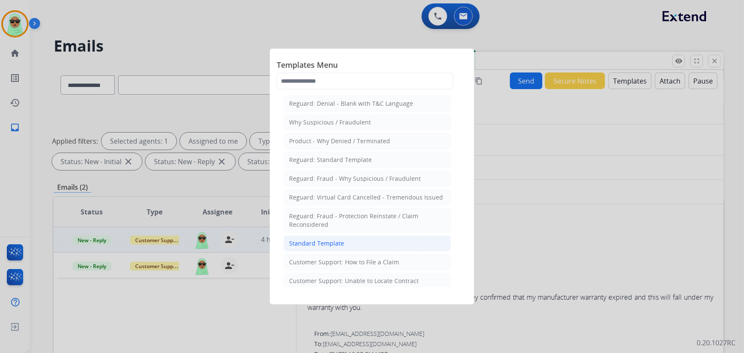
click at [394, 247] on li "Standard Template" at bounding box center [367, 243] width 168 height 16
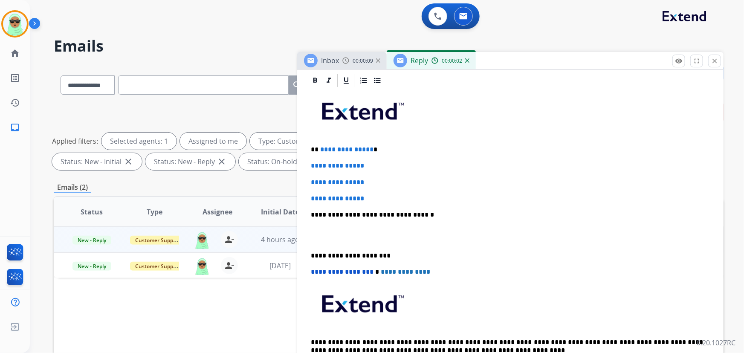
scroll to position [194, 0]
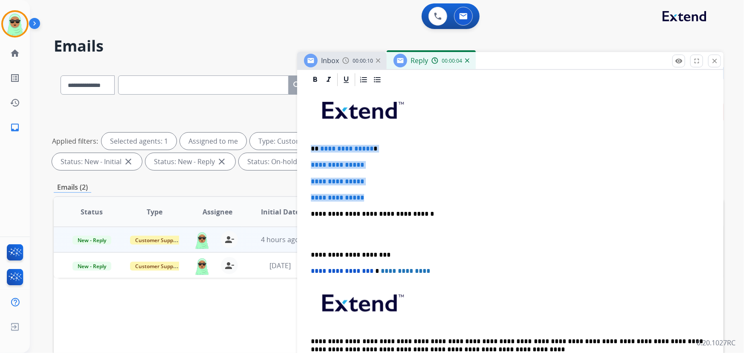
drag, startPoint x: 371, startPoint y: 191, endPoint x: 308, endPoint y: 150, distance: 75.3
click at [308, 150] on div "**********" at bounding box center [510, 233] width 406 height 293
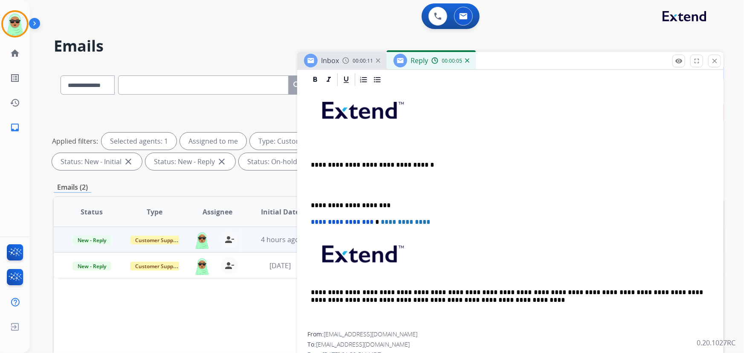
scroll to position [0, 0]
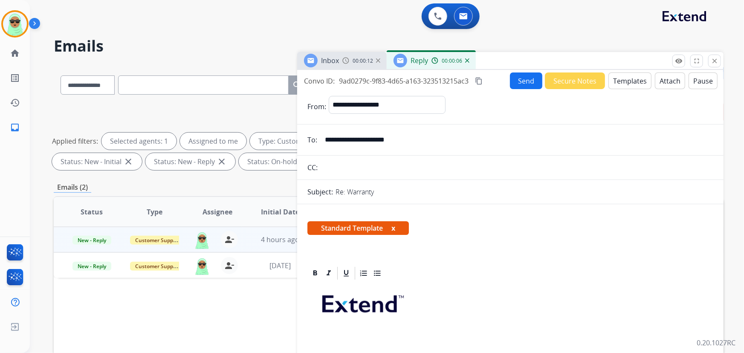
click at [582, 84] on button "Secure Notes" at bounding box center [575, 80] width 60 height 17
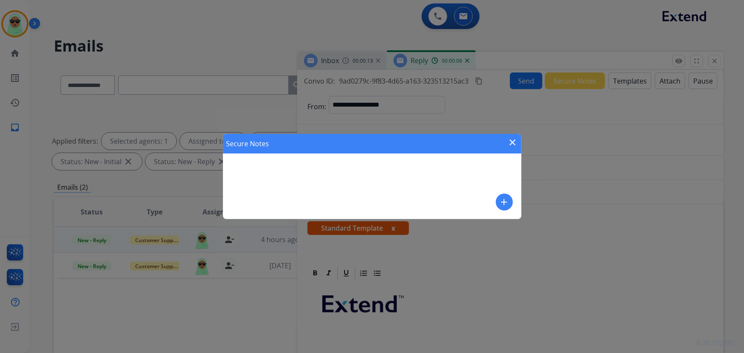
drag, startPoint x: 486, startPoint y: 200, endPoint x: 491, endPoint y: 201, distance: 5.2
click at [486, 200] on div "Secure Notes close add" at bounding box center [372, 176] width 298 height 85
click at [493, 201] on div "Secure Notes close add" at bounding box center [372, 176] width 298 height 85
click at [500, 202] on mat-icon "add" at bounding box center [504, 202] width 10 height 10
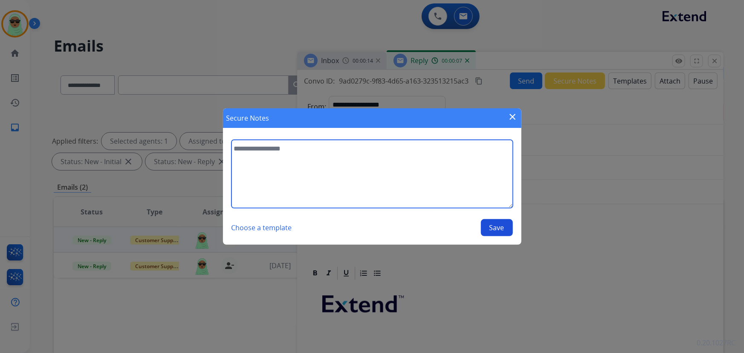
click at [490, 185] on textarea at bounding box center [371, 174] width 281 height 68
type textarea "**********"
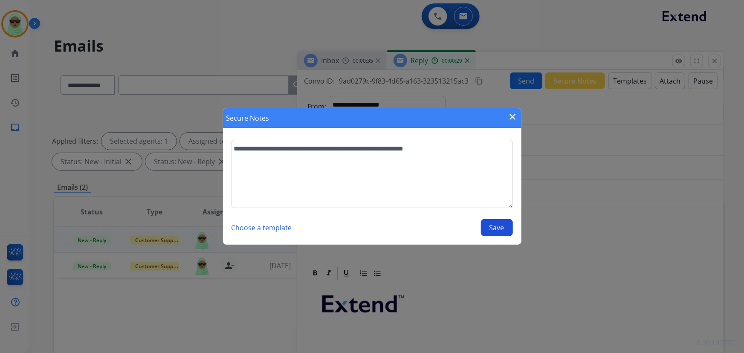
click at [498, 231] on button "Save" at bounding box center [497, 227] width 32 height 17
select select "**********"
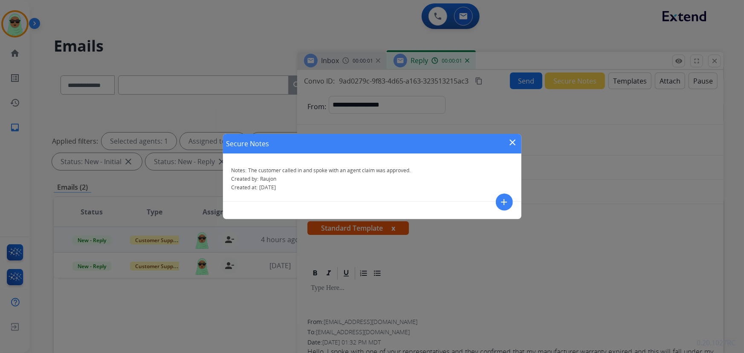
click at [512, 139] on mat-icon "close" at bounding box center [513, 142] width 10 height 10
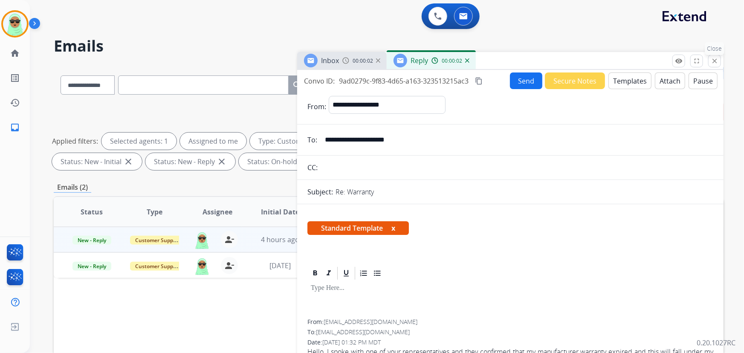
click at [712, 66] on button "close Close" at bounding box center [714, 61] width 13 height 13
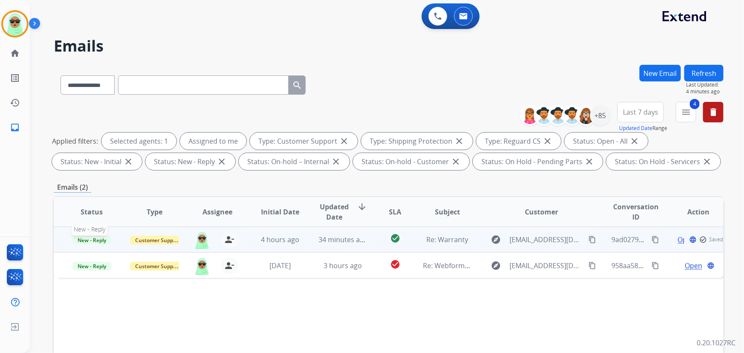
click at [108, 243] on p "New - Reply" at bounding box center [91, 239] width 49 height 10
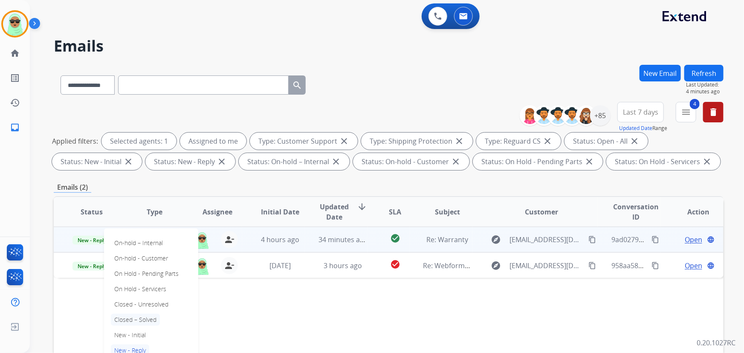
click at [132, 318] on p "Closed – Solved" at bounding box center [135, 320] width 49 height 12
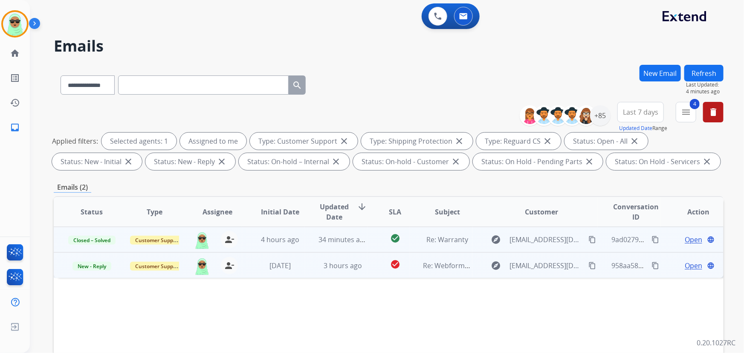
click at [688, 267] on span "Open" at bounding box center [693, 265] width 17 height 10
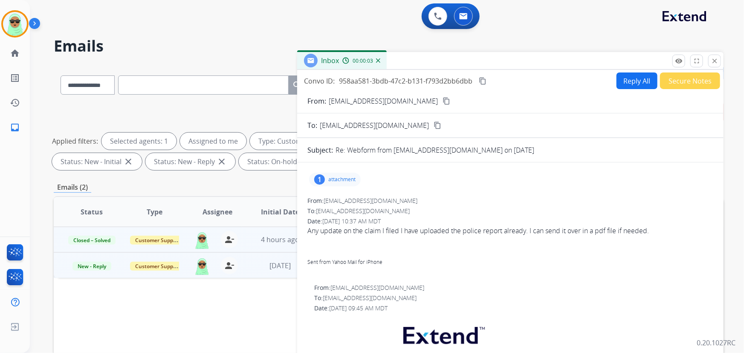
click at [327, 183] on div "1 attachment" at bounding box center [335, 180] width 52 height 14
click at [327, 183] on div "1 attachment IMG_1614.png download" at bounding box center [335, 180] width 52 height 14
drag, startPoint x: 333, startPoint y: 186, endPoint x: 332, endPoint y: 178, distance: 8.6
click at [332, 184] on div "1 attachment" at bounding box center [510, 179] width 406 height 20
click at [332, 178] on p "attachment" at bounding box center [341, 179] width 27 height 7
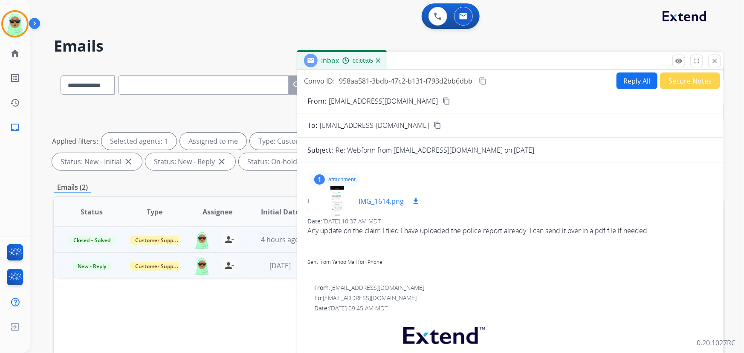
click at [346, 199] on div at bounding box center [337, 201] width 43 height 30
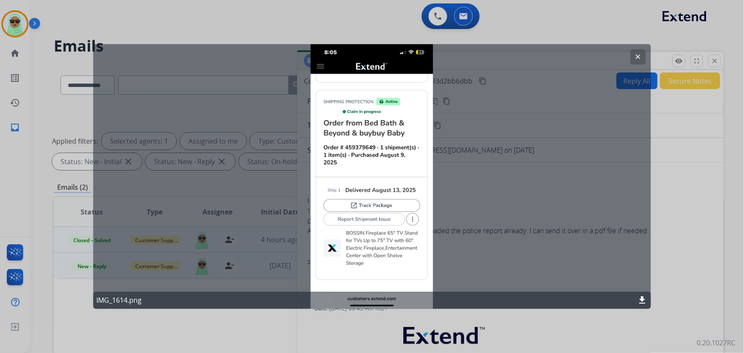
click at [641, 59] on mat-icon "clear" at bounding box center [638, 57] width 8 height 8
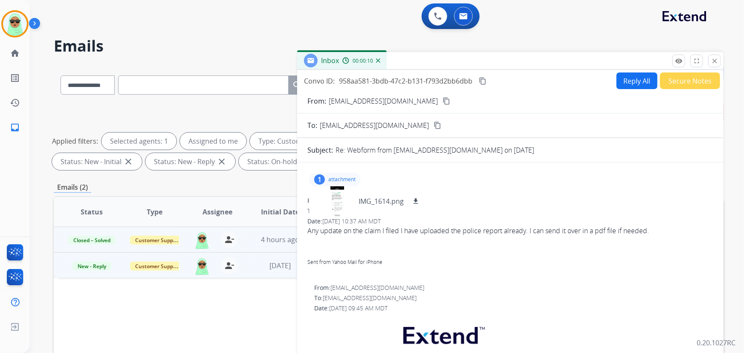
click at [444, 96] on button "content_copy" at bounding box center [446, 101] width 10 height 10
click at [585, 230] on span "Any update on the claim I filed I have uploaded the police report already. I ca…" at bounding box center [510, 250] width 406 height 51
click at [624, 81] on button "Reply All" at bounding box center [636, 80] width 41 height 17
select select "**********"
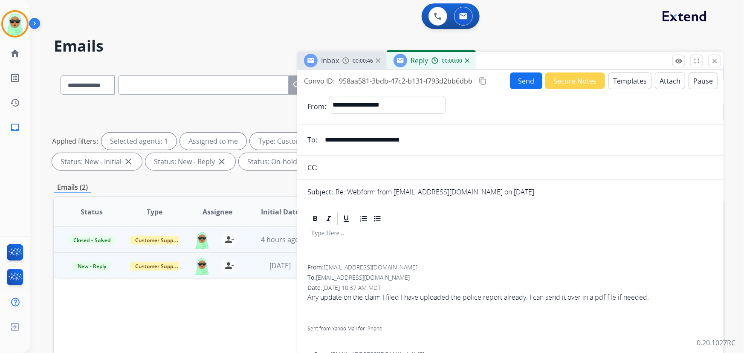
click at [624, 81] on button "Templates" at bounding box center [629, 80] width 43 height 17
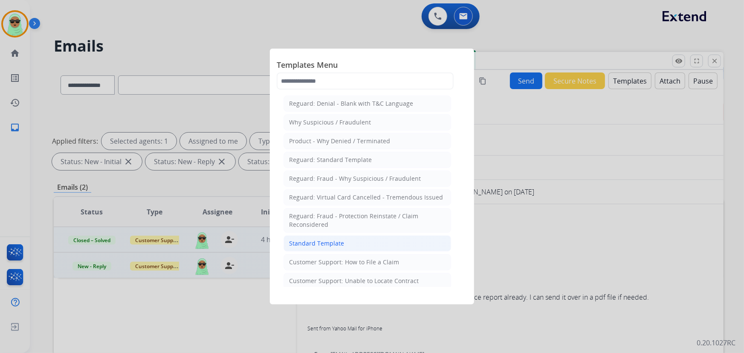
click at [357, 247] on li "Standard Template" at bounding box center [367, 243] width 168 height 16
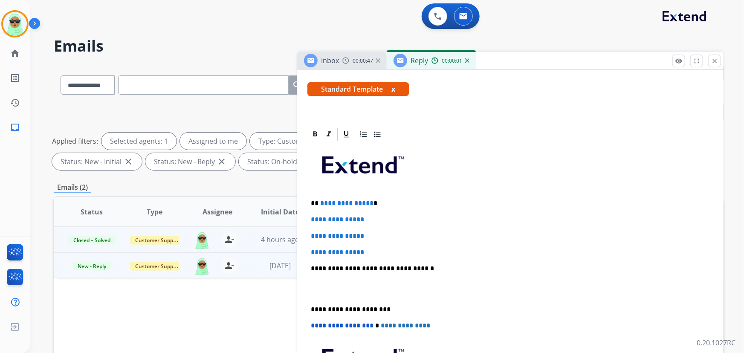
scroll to position [194, 0]
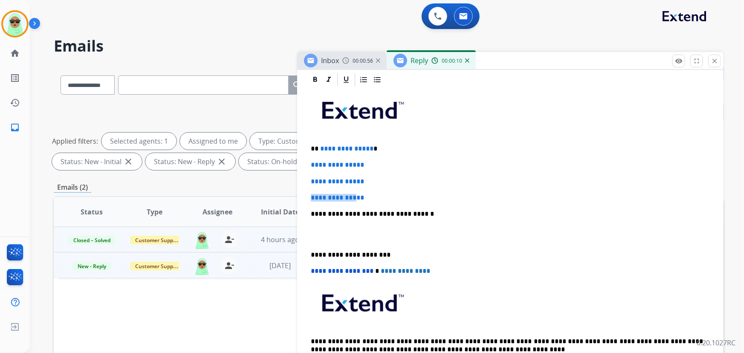
drag, startPoint x: 367, startPoint y: 182, endPoint x: 364, endPoint y: 188, distance: 6.9
click at [364, 188] on div "**********" at bounding box center [510, 233] width 406 height 293
drag, startPoint x: 385, startPoint y: 191, endPoint x: 314, endPoint y: 143, distance: 85.8
click at [314, 143] on div "**********" at bounding box center [510, 233] width 406 height 293
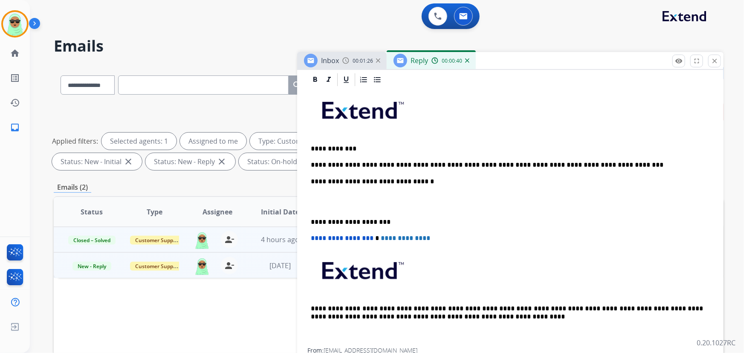
click at [406, 180] on p "**********" at bounding box center [507, 182] width 393 height 8
click at [433, 165] on p "**********" at bounding box center [507, 165] width 393 height 8
copy p "**********"
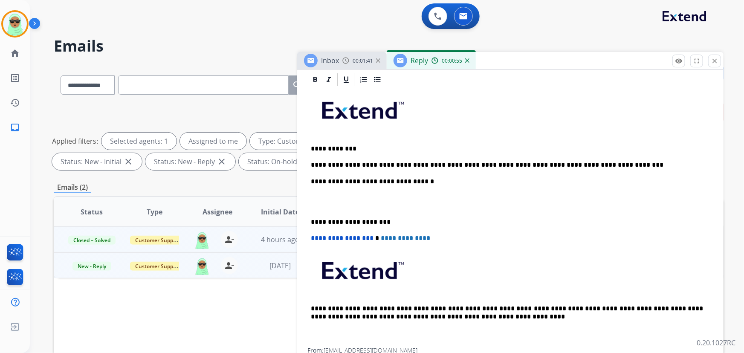
click at [358, 171] on div "**********" at bounding box center [510, 217] width 406 height 260
click at [363, 166] on p "**********" at bounding box center [507, 165] width 393 height 8
click at [459, 169] on div "**********" at bounding box center [510, 217] width 406 height 260
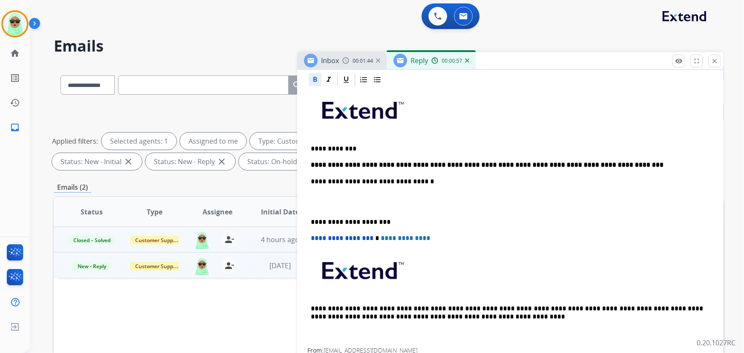
click at [462, 166] on strong "**********" at bounding box center [487, 165] width 353 height 6
click at [313, 78] on icon at bounding box center [315, 79] width 9 height 9
click at [533, 142] on div "**********" at bounding box center [510, 217] width 406 height 260
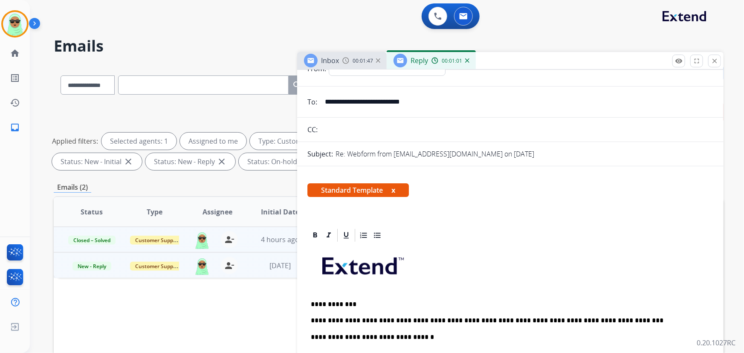
scroll to position [0, 0]
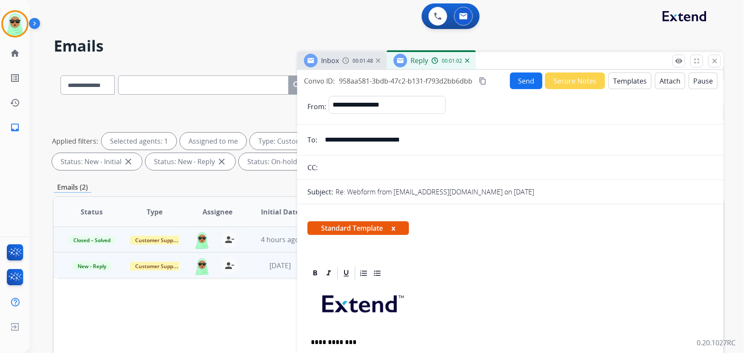
click at [522, 73] on button "Send" at bounding box center [526, 80] width 32 height 17
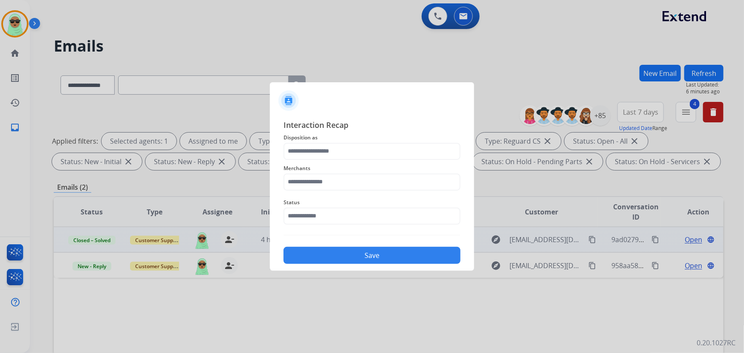
click at [393, 226] on div "Status" at bounding box center [371, 211] width 177 height 34
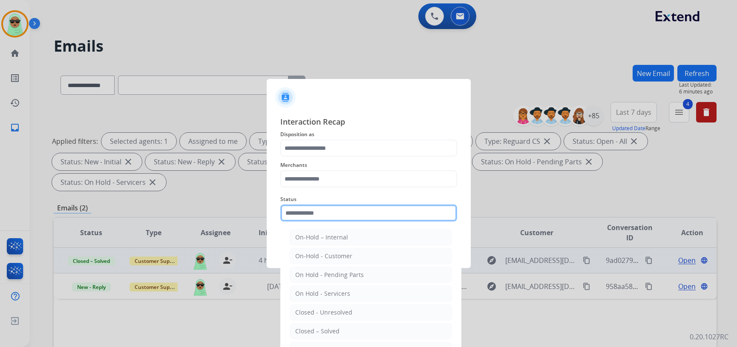
click at [333, 212] on input "text" at bounding box center [368, 212] width 177 height 17
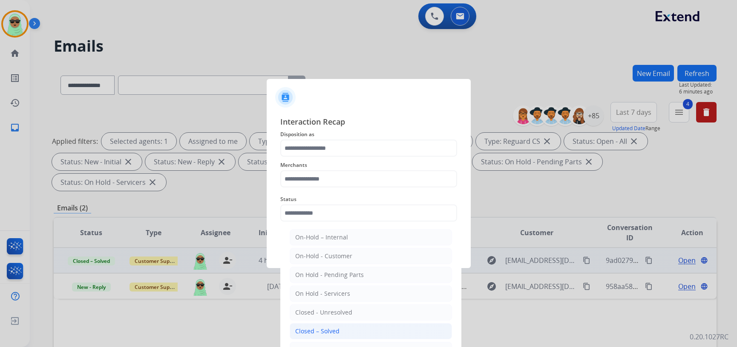
click at [332, 324] on li "Closed – Solved" at bounding box center [371, 331] width 162 height 16
type input "**********"
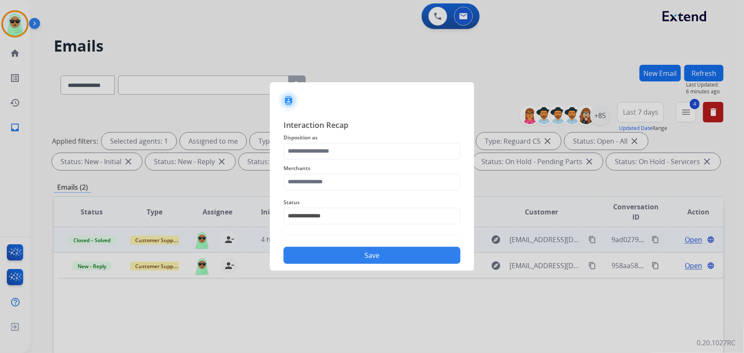
drag, startPoint x: 353, startPoint y: 164, endPoint x: 348, endPoint y: 150, distance: 14.7
click at [351, 158] on div "**********" at bounding box center [371, 191] width 177 height 145
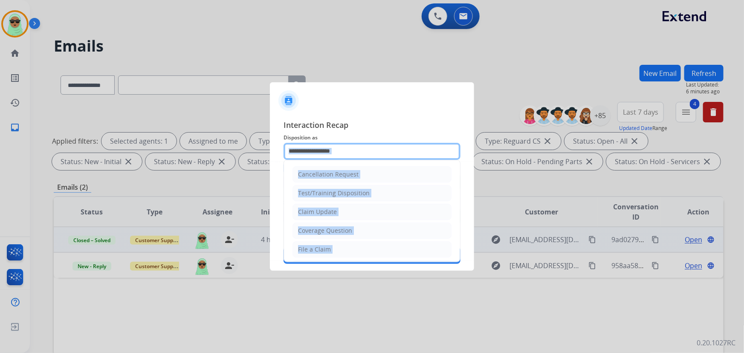
click at [348, 150] on input "text" at bounding box center [371, 151] width 177 height 17
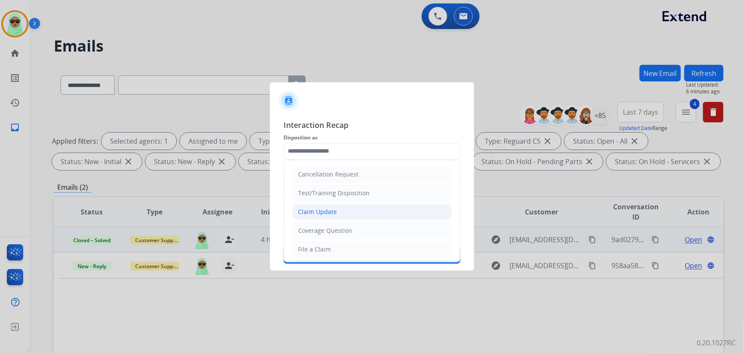
click at [328, 211] on div "Claim Update" at bounding box center [317, 212] width 39 height 9
type input "**********"
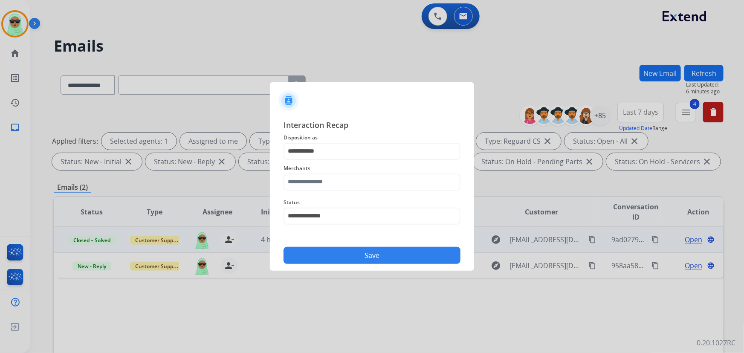
click at [332, 191] on div "Merchants" at bounding box center [371, 177] width 177 height 34
click at [335, 197] on span "Status" at bounding box center [371, 202] width 177 height 10
click at [320, 191] on div "Merchants" at bounding box center [371, 177] width 177 height 34
click at [321, 190] on input "text" at bounding box center [371, 181] width 177 height 17
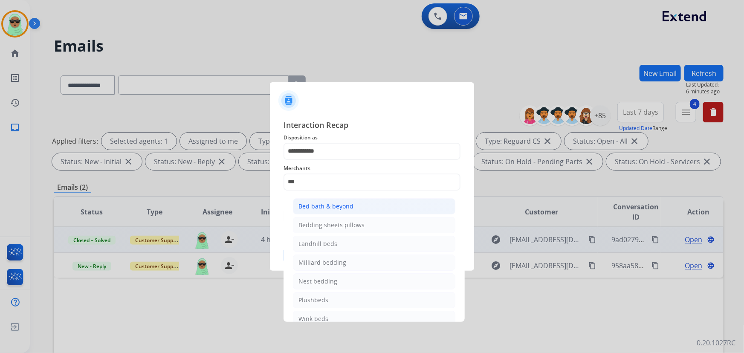
click at [374, 211] on li "Bed bath & beyond" at bounding box center [374, 206] width 162 height 16
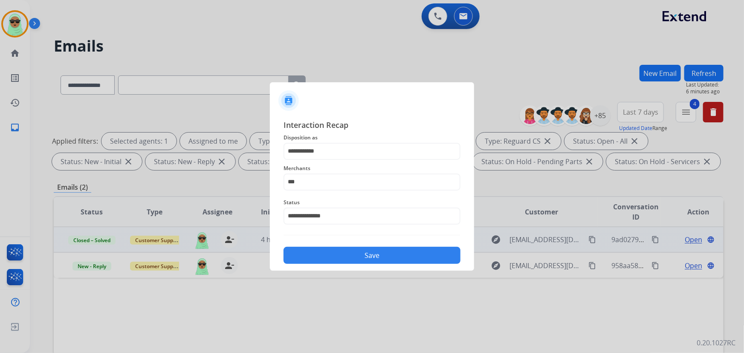
type input "**********"
click at [374, 257] on button "Save" at bounding box center [371, 255] width 177 height 17
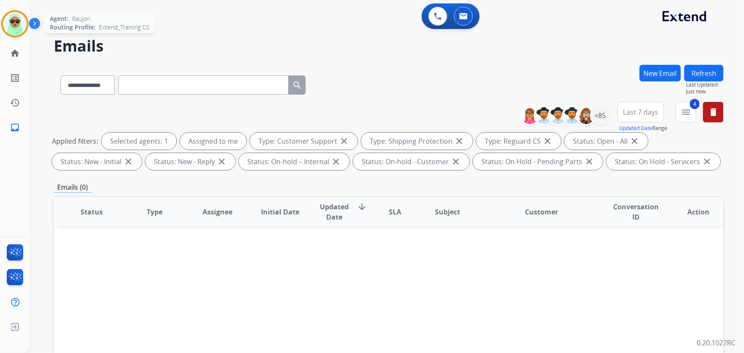
click at [23, 30] on img at bounding box center [15, 24] width 24 height 24
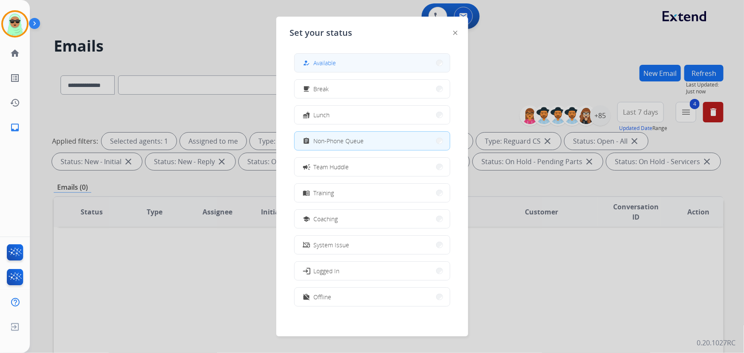
click at [353, 64] on button "how_to_reg Available" at bounding box center [372, 63] width 155 height 18
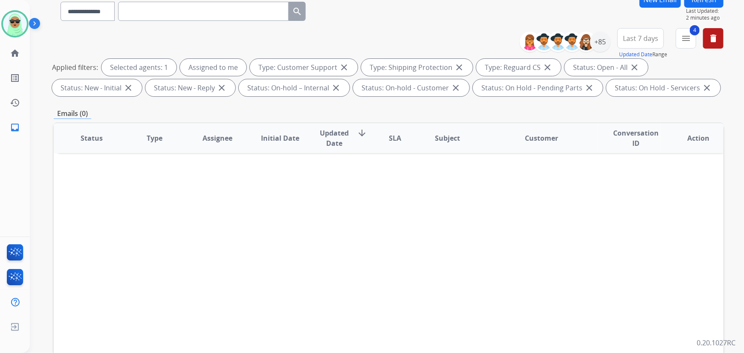
scroll to position [77, 0]
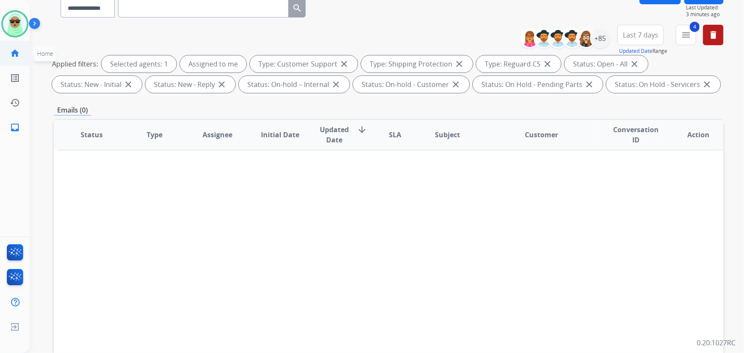
click at [17, 53] on mat-icon "home" at bounding box center [15, 53] width 10 height 10
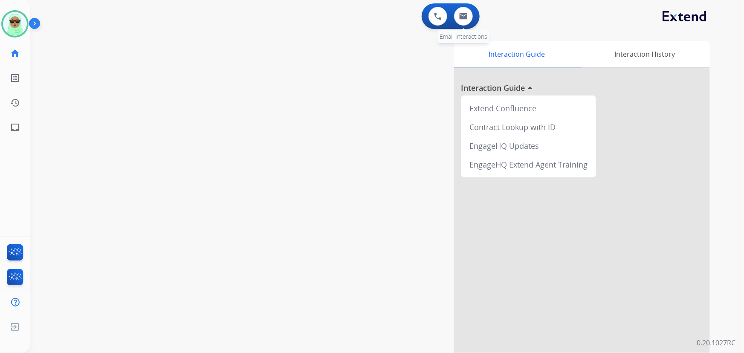
click at [451, 14] on div "0 Email Interactions" at bounding box center [464, 16] width 26 height 19
click at [446, 17] on button at bounding box center [437, 16] width 19 height 19
click at [447, 17] on button at bounding box center [437, 16] width 19 height 19
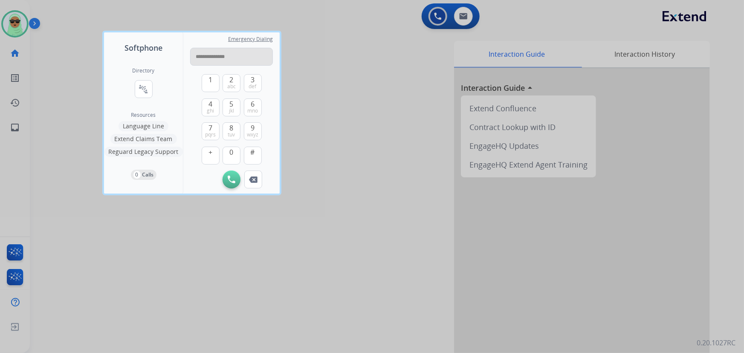
click at [220, 55] on input "**********" at bounding box center [231, 57] width 83 height 18
type input "**********"
click at [226, 183] on button "Initiate Call" at bounding box center [231, 179] width 18 height 18
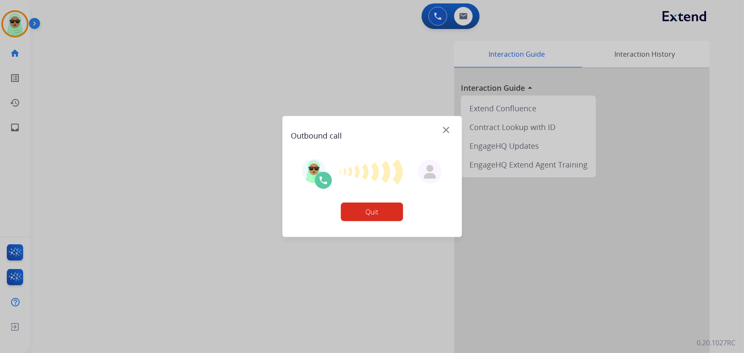
click at [450, 133] on div "Outbound call" at bounding box center [372, 132] width 162 height 19
click at [448, 130] on img at bounding box center [446, 130] width 6 height 6
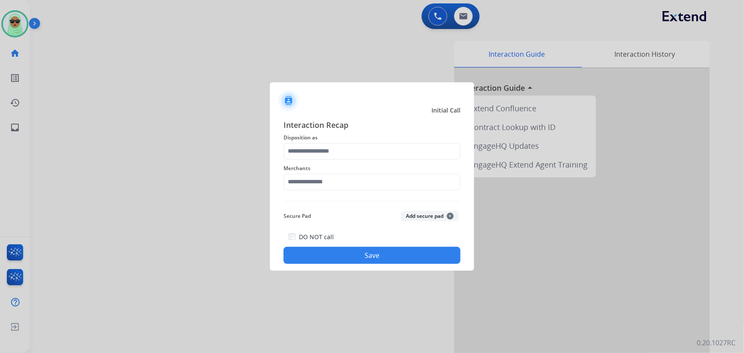
click at [309, 202] on div "Interaction Recap Disposition as Merchants Secure Pad Add secure pad + DO NOT c…" at bounding box center [371, 191] width 177 height 145
click at [324, 178] on input "text" at bounding box center [371, 181] width 177 height 17
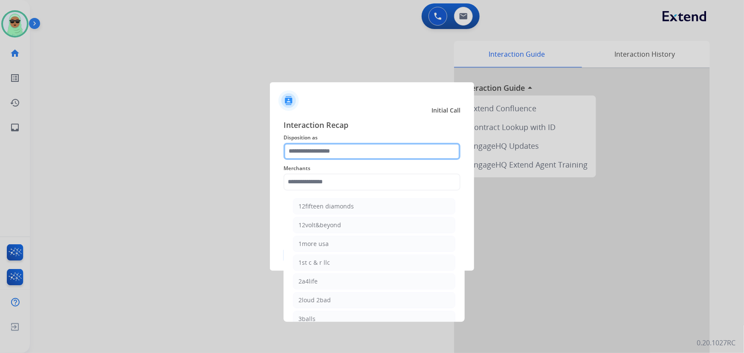
click at [333, 151] on input "text" at bounding box center [371, 151] width 177 height 17
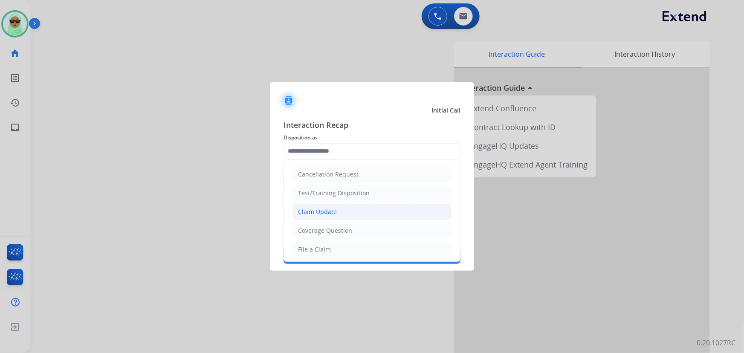
click at [356, 217] on li "Claim Update" at bounding box center [371, 212] width 159 height 16
type input "**********"
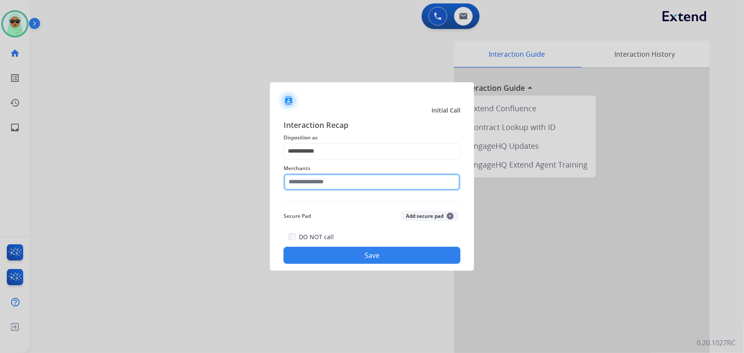
click at [354, 190] on input "text" at bounding box center [371, 181] width 177 height 17
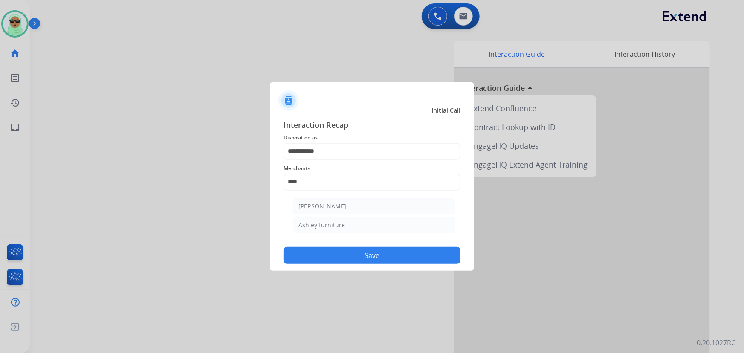
click at [338, 215] on ul "Ashley - Reguard Ashley furniture" at bounding box center [374, 218] width 168 height 48
click at [333, 221] on div "Ashley furniture" at bounding box center [321, 225] width 46 height 9
type input "**********"
click at [385, 263] on button "Save" at bounding box center [371, 255] width 177 height 17
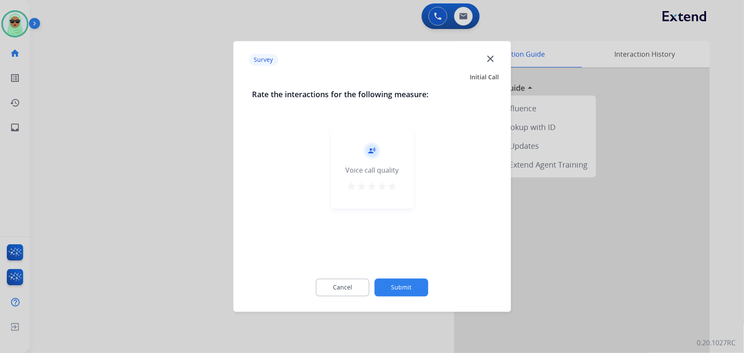
click at [390, 287] on button "Submit" at bounding box center [402, 288] width 54 height 18
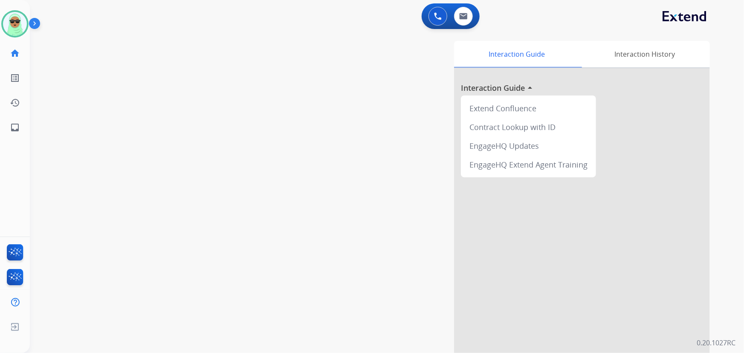
drag, startPoint x: 90, startPoint y: 187, endPoint x: 335, endPoint y: 68, distance: 273.2
click at [90, 185] on div "swap_horiz Break voice bridge close_fullscreen Connect 3-Way Call merge_type Se…" at bounding box center [376, 208] width 693 height 355
click at [469, 20] on div "0 Email Interactions" at bounding box center [464, 16] width 26 height 19
click at [468, 20] on button at bounding box center [463, 16] width 19 height 19
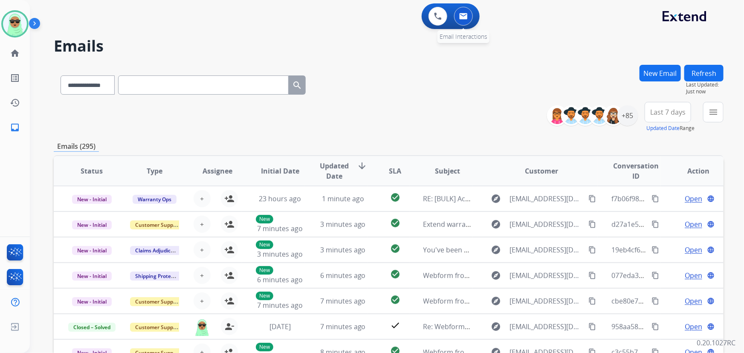
click at [470, 19] on button at bounding box center [463, 16] width 19 height 19
drag, startPoint x: 187, startPoint y: 93, endPoint x: 185, endPoint y: 83, distance: 10.8
click at [187, 91] on input "text" at bounding box center [203, 84] width 170 height 19
drag, startPoint x: 90, startPoint y: 83, endPoint x: 90, endPoint y: 90, distance: 6.8
click at [90, 83] on select "**********" at bounding box center [87, 84] width 53 height 19
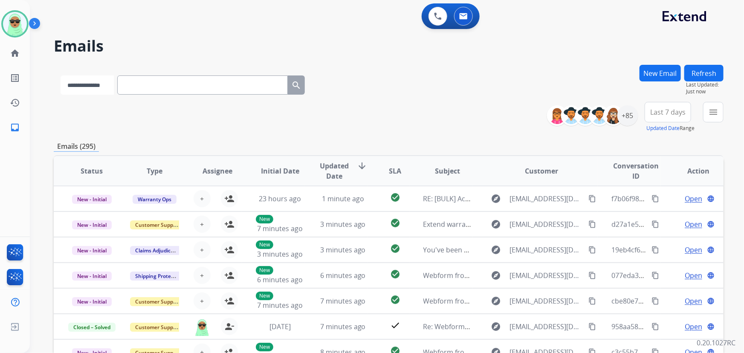
select select "**********"
click at [61, 75] on select "**********" at bounding box center [87, 84] width 53 height 19
click at [170, 92] on input "text" at bounding box center [203, 84] width 170 height 19
paste input "**********"
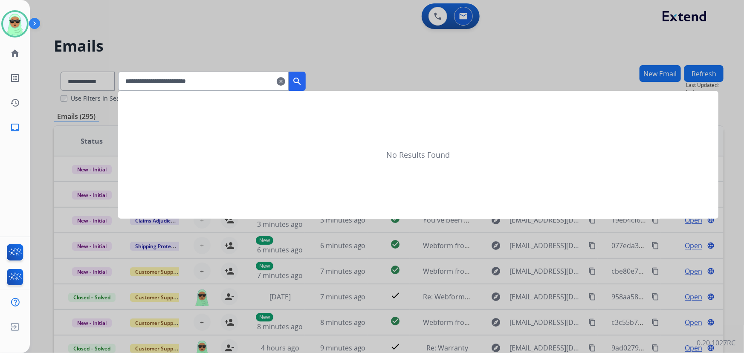
type input "**********"
click at [302, 83] on mat-icon "search" at bounding box center [297, 81] width 10 height 10
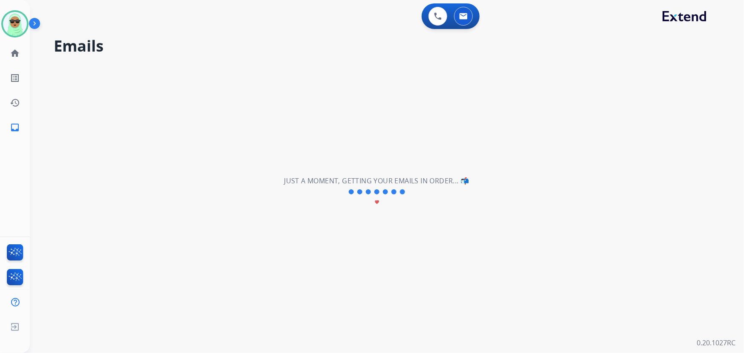
click at [134, 138] on div "**********" at bounding box center [376, 192] width 693 height 322
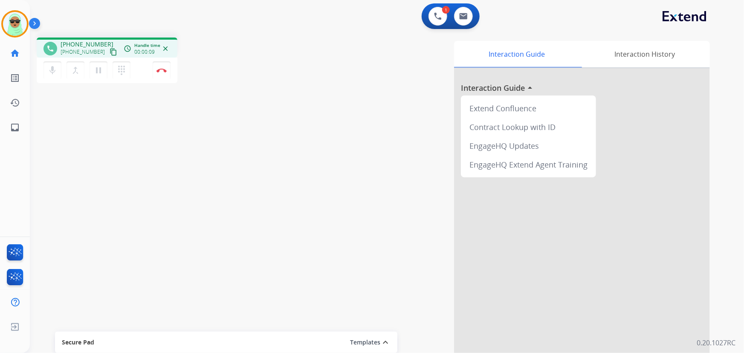
click at [110, 54] on mat-icon "content_copy" at bounding box center [114, 52] width 8 height 8
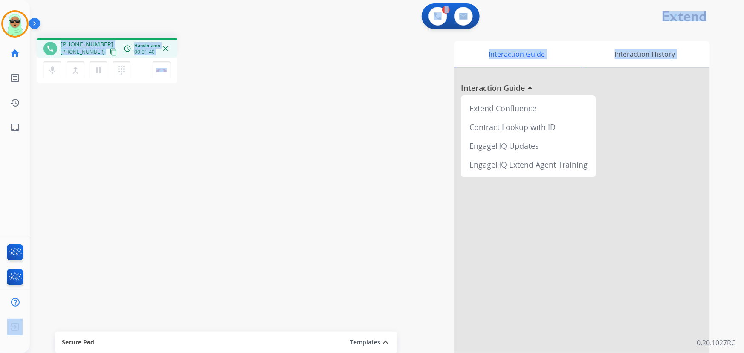
drag, startPoint x: 32, startPoint y: 337, endPoint x: -419, endPoint y: 556, distance: 501.0
click at [0, 353] on html "Outbound call Quit Outbound call Quit Schedule interaction + Add to my list Cus…" at bounding box center [372, 176] width 744 height 353
click at [448, 19] on div "1 Voice Interactions" at bounding box center [438, 16] width 26 height 19
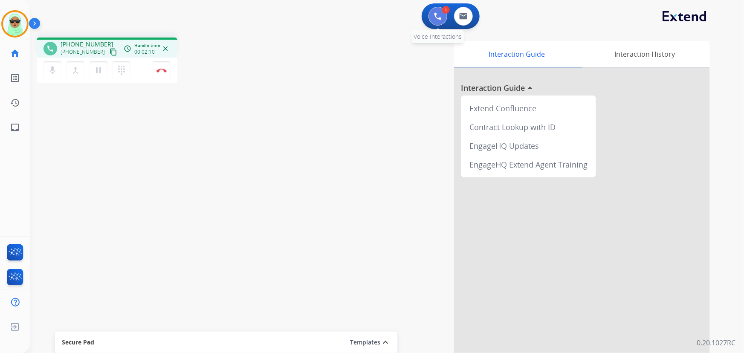
click at [433, 19] on button at bounding box center [437, 16] width 19 height 19
click at [435, 9] on button at bounding box center [437, 16] width 19 height 19
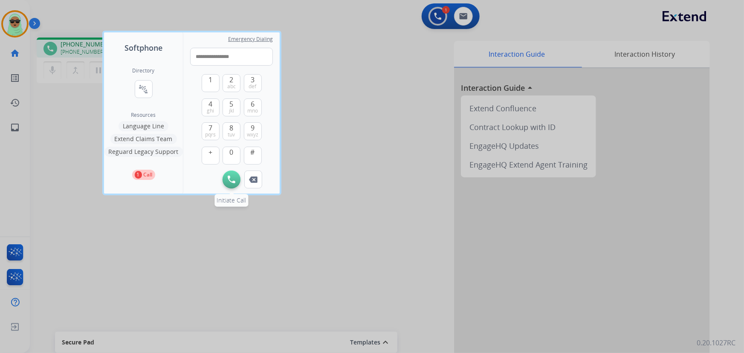
type input "**********"
click at [235, 183] on button "Initiate Call" at bounding box center [231, 179] width 18 height 18
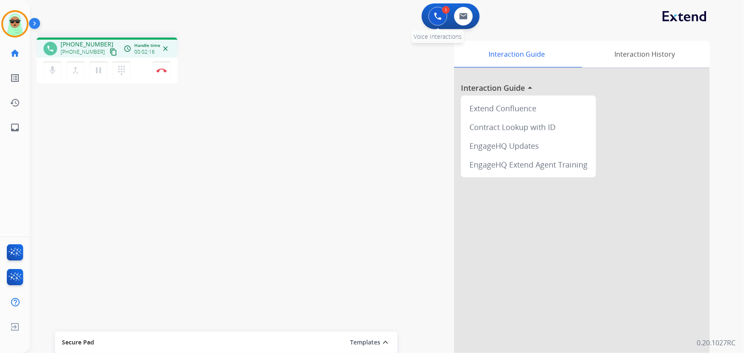
click at [439, 21] on button at bounding box center [437, 16] width 19 height 19
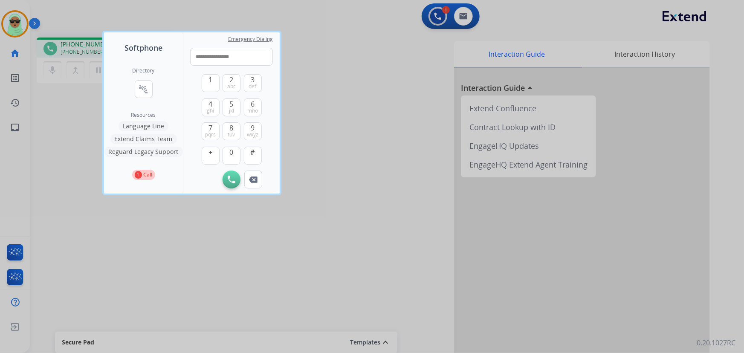
type input "**********"
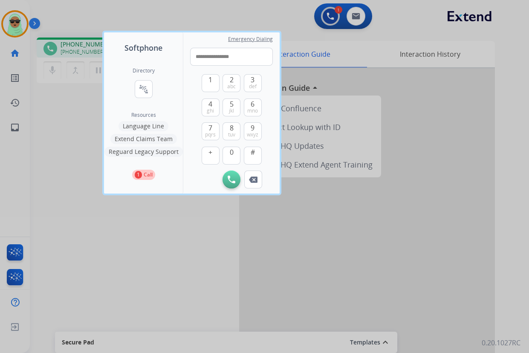
click at [393, 34] on div at bounding box center [264, 176] width 529 height 353
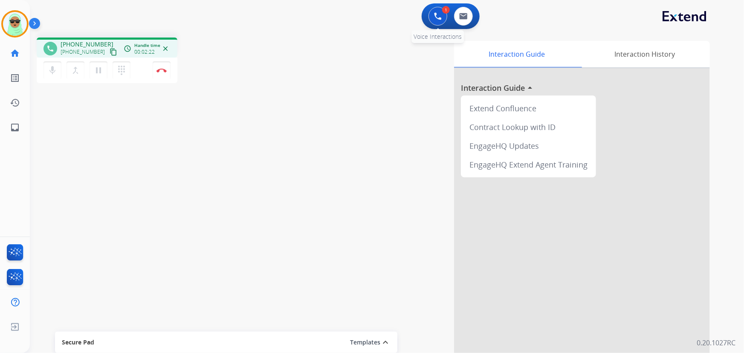
click at [433, 15] on button at bounding box center [437, 16] width 19 height 19
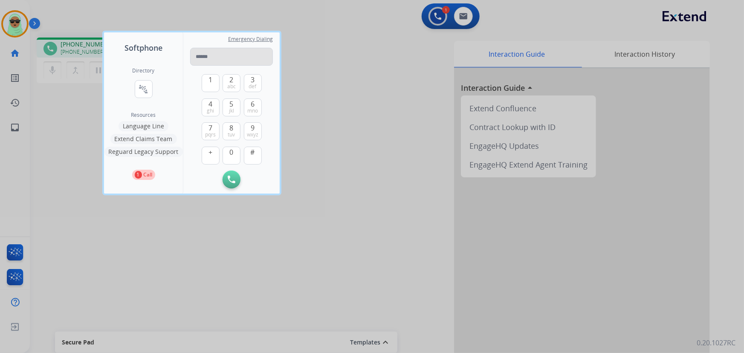
click at [240, 64] on input "tel" at bounding box center [231, 57] width 83 height 18
click at [222, 57] on input "**********" at bounding box center [231, 57] width 83 height 18
click at [215, 57] on input "**********" at bounding box center [231, 57] width 83 height 18
click at [212, 58] on input "**********" at bounding box center [231, 57] width 83 height 18
click at [202, 58] on input "**********" at bounding box center [231, 57] width 83 height 18
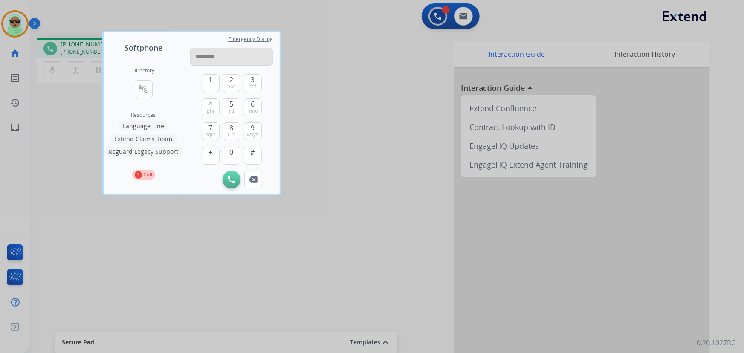
type input "**********"
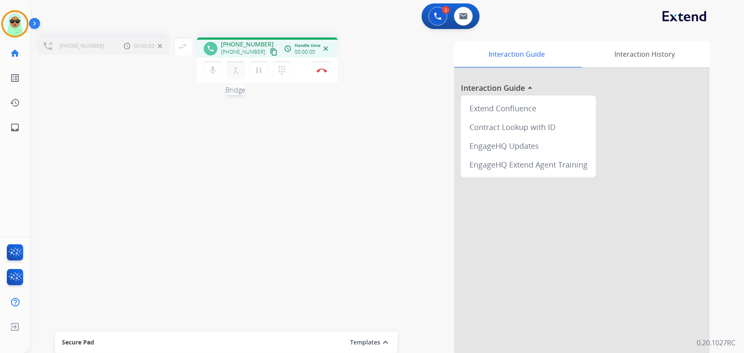
click at [231, 72] on mat-icon "merge_type" at bounding box center [236, 70] width 10 height 10
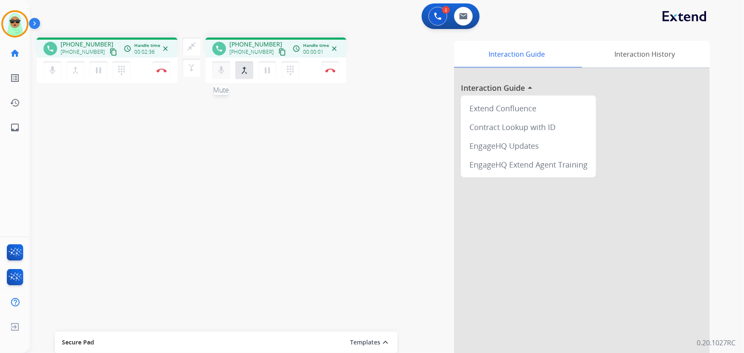
click at [58, 70] on mat-icon "mic" at bounding box center [52, 70] width 10 height 10
click at [127, 75] on mat-icon "dialpad" at bounding box center [121, 70] width 10 height 10
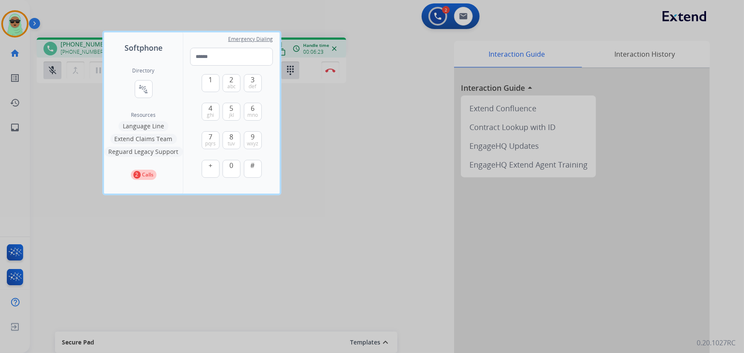
click at [358, 64] on div at bounding box center [372, 176] width 744 height 353
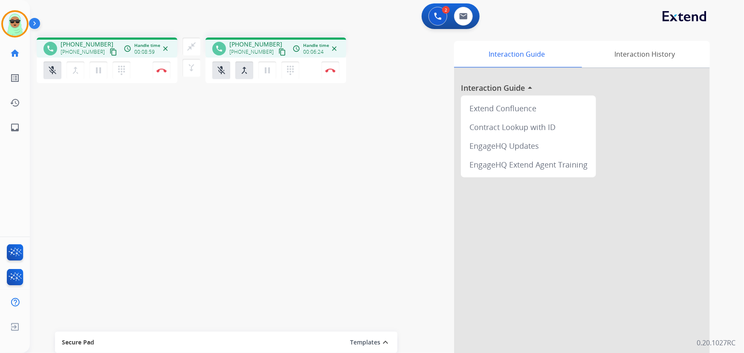
drag, startPoint x: 204, startPoint y: 52, endPoint x: 187, endPoint y: 50, distance: 16.8
click at [202, 52] on div "close_fullscreen Connect 3-Way Call merge_type Separate 3-Way Call" at bounding box center [191, 57] width 28 height 39
click at [187, 50] on mat-icon "close_fullscreen" at bounding box center [191, 46] width 10 height 10
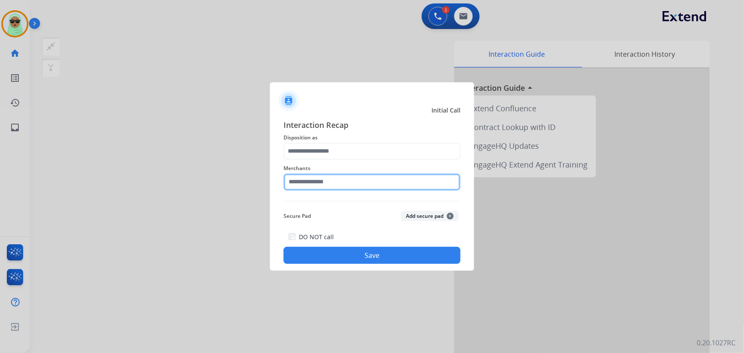
click at [364, 182] on input "text" at bounding box center [371, 181] width 177 height 17
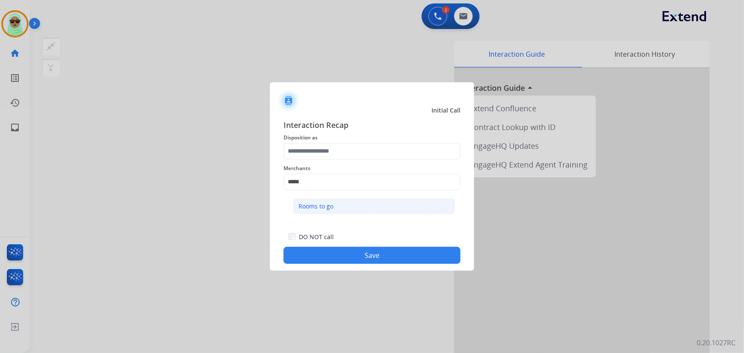
click at [348, 204] on li "Rooms to go" at bounding box center [374, 206] width 162 height 16
type input "**********"
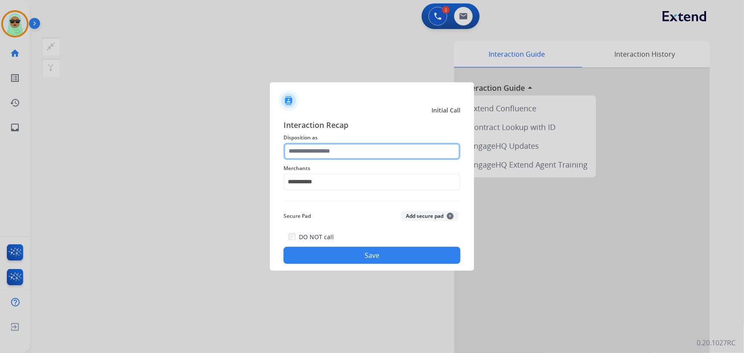
click at [353, 146] on input "text" at bounding box center [371, 151] width 177 height 17
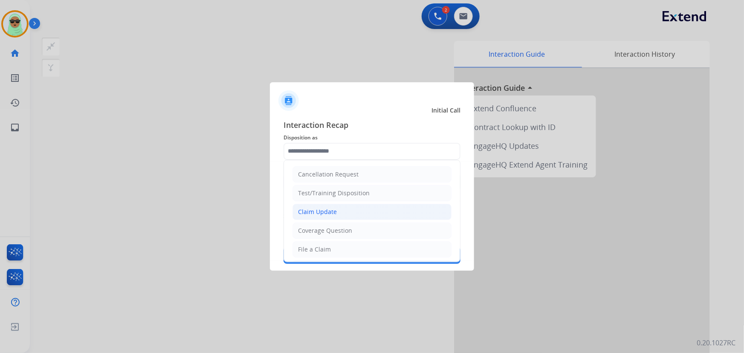
click at [333, 212] on div "Claim Update" at bounding box center [317, 212] width 39 height 9
type input "**********"
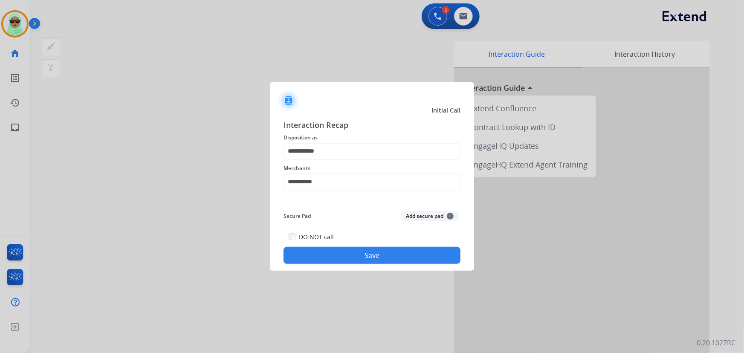
click at [353, 244] on div "DO NOT call Save" at bounding box center [371, 247] width 177 height 32
click at [362, 263] on div "DO NOT call Save" at bounding box center [371, 247] width 177 height 32
click at [411, 246] on div "DO NOT call Save" at bounding box center [371, 247] width 177 height 32
click at [405, 259] on button "Save" at bounding box center [371, 255] width 177 height 17
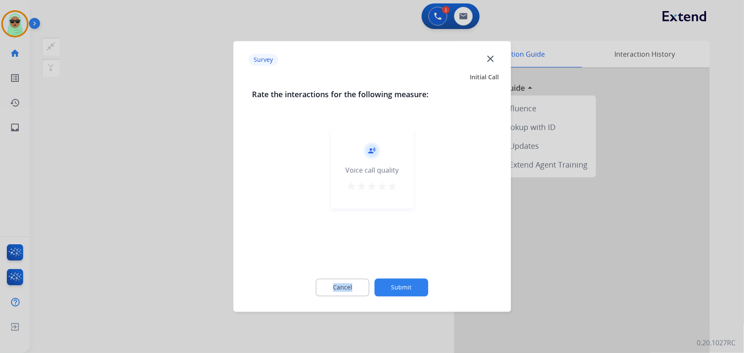
drag, startPoint x: 405, startPoint y: 259, endPoint x: 412, endPoint y: 293, distance: 34.9
click at [405, 260] on div "record_voice_over Voice call quality star star star star star" at bounding box center [372, 194] width 240 height 147
click at [412, 294] on button "Submit" at bounding box center [402, 288] width 54 height 18
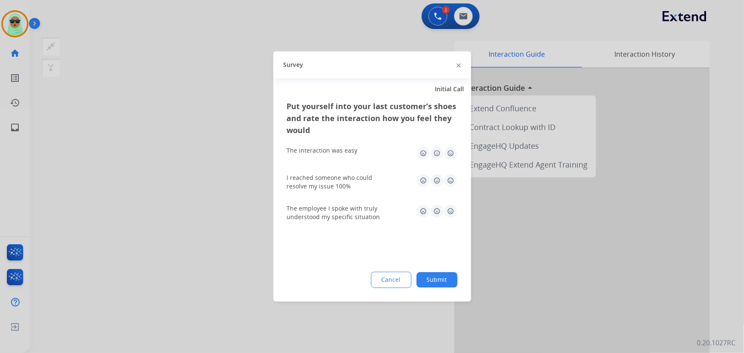
click at [429, 277] on button "Submit" at bounding box center [436, 279] width 41 height 15
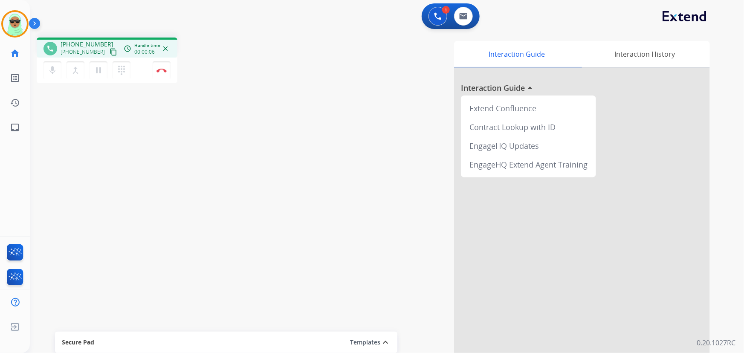
click at [108, 55] on button "content_copy" at bounding box center [113, 52] width 10 height 10
click at [432, 19] on button at bounding box center [437, 16] width 19 height 19
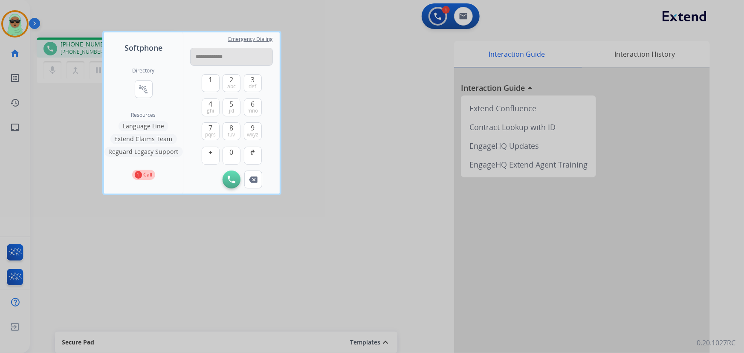
click at [207, 56] on input "**********" at bounding box center [231, 57] width 83 height 18
click at [215, 57] on input "**********" at bounding box center [231, 57] width 83 height 18
type input "**********"
click at [226, 179] on button "Initiate Call" at bounding box center [231, 179] width 18 height 18
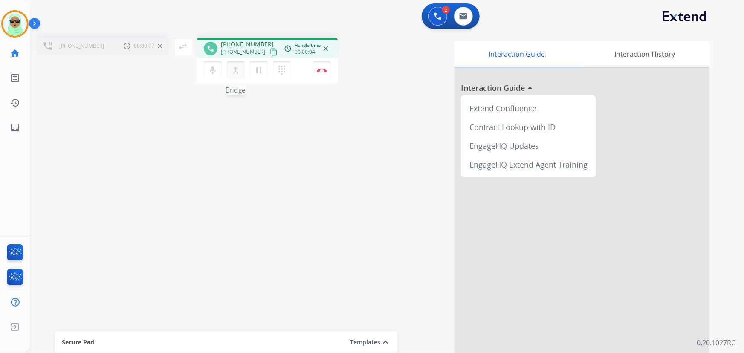
click at [239, 74] on mat-icon "merge_type" at bounding box center [236, 70] width 10 height 10
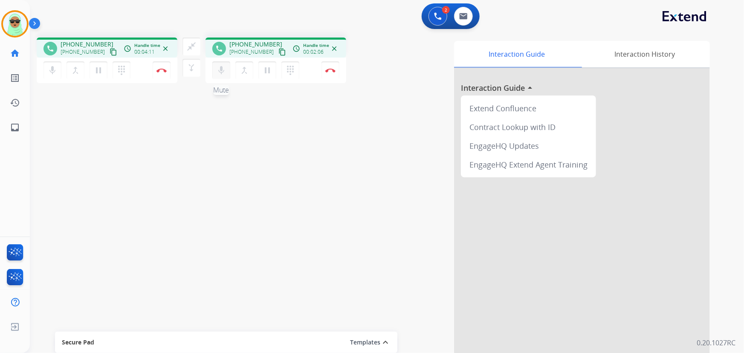
drag, startPoint x: 217, startPoint y: 68, endPoint x: 198, endPoint y: 90, distance: 29.0
click at [58, 69] on mat-icon "mic" at bounding box center [52, 70] width 10 height 10
click at [455, 22] on div "0 Email Interactions" at bounding box center [464, 16] width 26 height 19
click at [461, 19] on img at bounding box center [463, 16] width 9 height 7
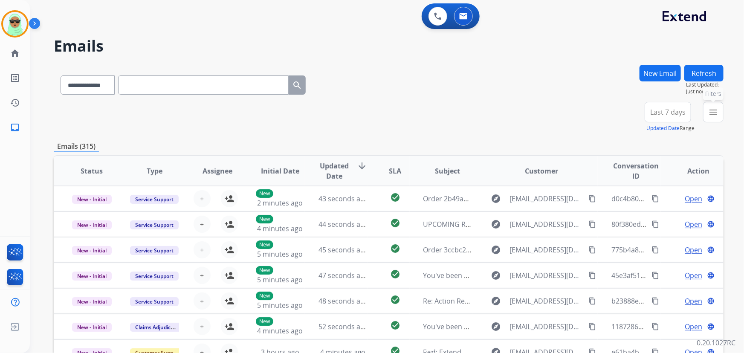
click at [703, 107] on button "menu Filters" at bounding box center [713, 112] width 20 height 20
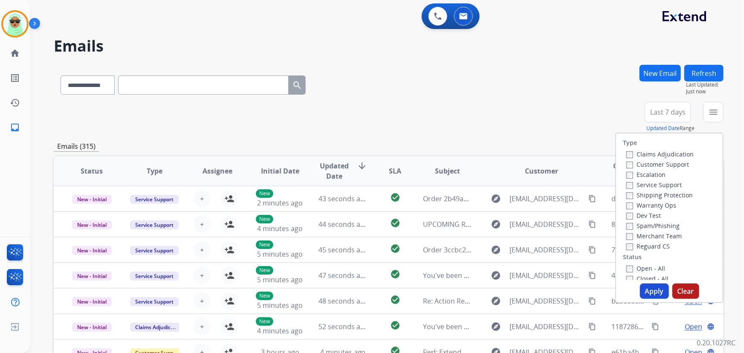
click at [670, 164] on label "Customer Support" at bounding box center [657, 164] width 63 height 8
drag, startPoint x: 667, startPoint y: 193, endPoint x: 668, endPoint y: 204, distance: 11.1
click at [669, 192] on label "Shipping Protection" at bounding box center [659, 195] width 66 height 8
click at [646, 248] on label "Reguard CS" at bounding box center [647, 246] width 43 height 8
click at [650, 274] on div "Closed - All" at bounding box center [671, 278] width 90 height 10
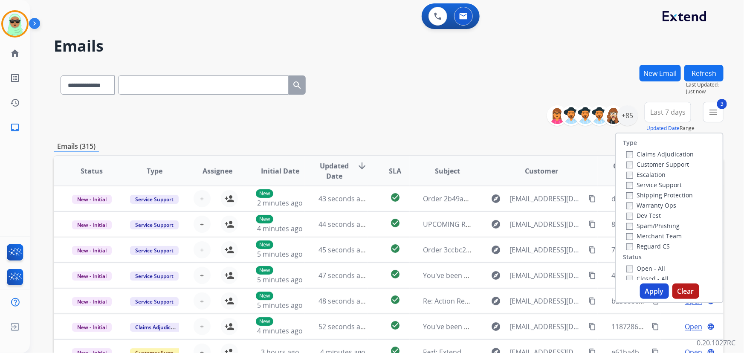
click at [648, 270] on label "Open - All" at bounding box center [645, 268] width 39 height 8
click at [656, 294] on button "Apply" at bounding box center [654, 290] width 29 height 15
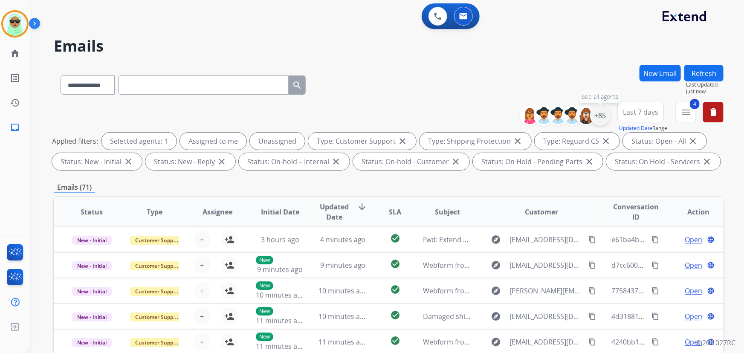
click at [597, 118] on div "+85" at bounding box center [600, 115] width 20 height 20
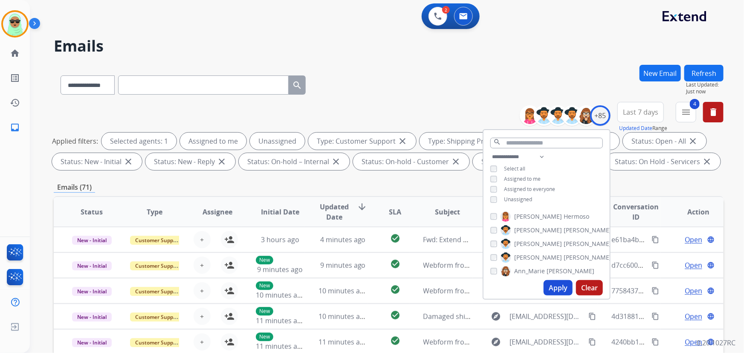
click at [515, 196] on span "Unassigned" at bounding box center [518, 199] width 28 height 7
click at [561, 286] on button "Apply" at bounding box center [557, 287] width 29 height 15
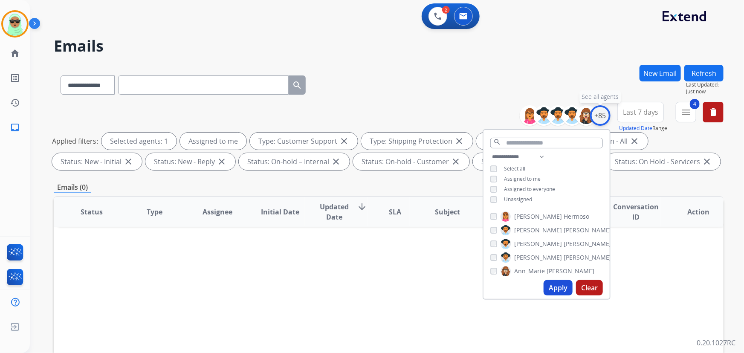
click at [603, 118] on div "+85" at bounding box center [600, 115] width 20 height 20
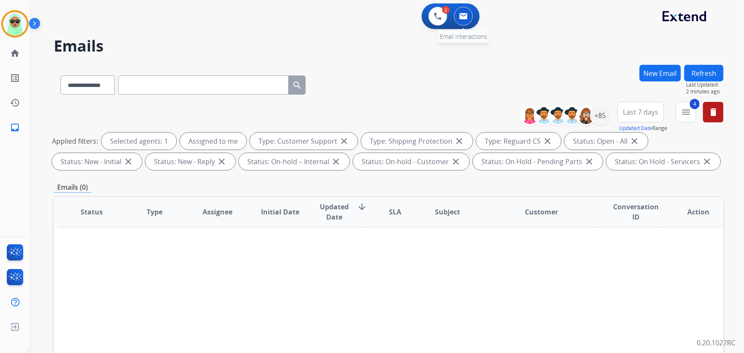
click at [454, 8] on div "0 Email Interactions" at bounding box center [464, 16] width 26 height 19
click at [433, 16] on button at bounding box center [437, 16] width 19 height 19
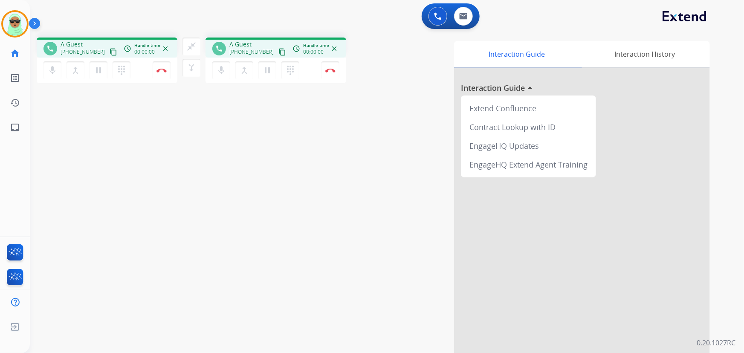
click at [433, 16] on div "0 Voice Interactions 0 Email Interactions" at bounding box center [381, 16] width 683 height 27
click at [434, 15] on button at bounding box center [437, 16] width 19 height 19
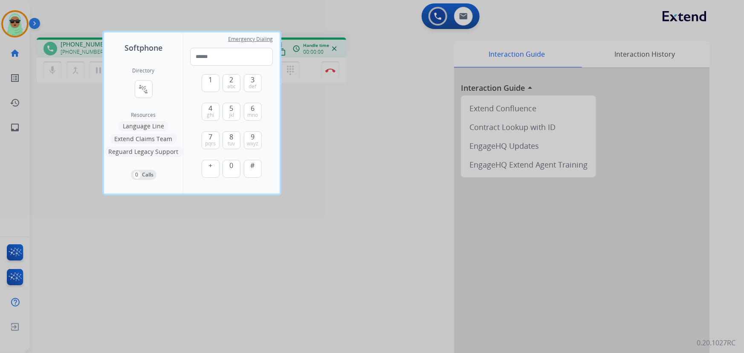
click at [316, 12] on div at bounding box center [372, 176] width 744 height 353
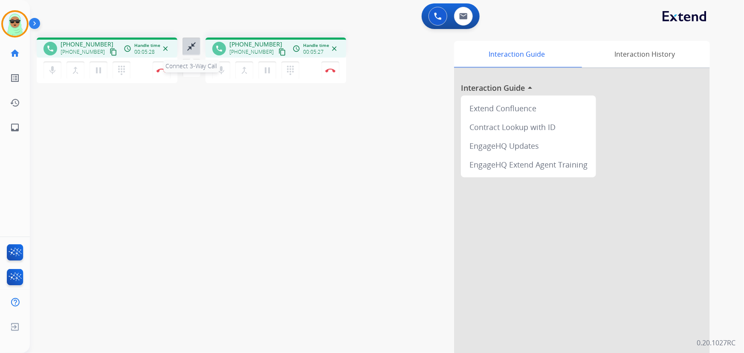
click at [190, 51] on mat-icon "close_fullscreen" at bounding box center [191, 46] width 10 height 10
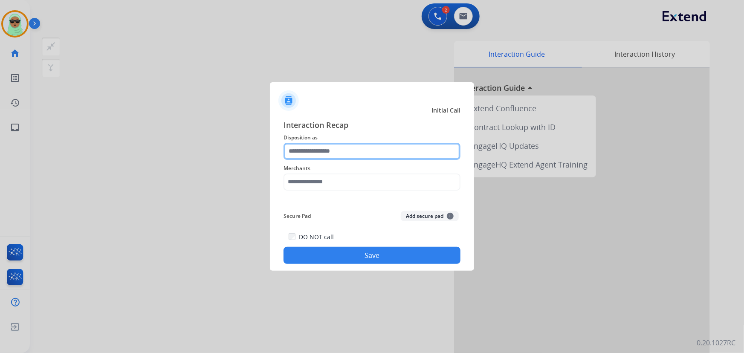
click at [317, 149] on input "text" at bounding box center [371, 151] width 177 height 17
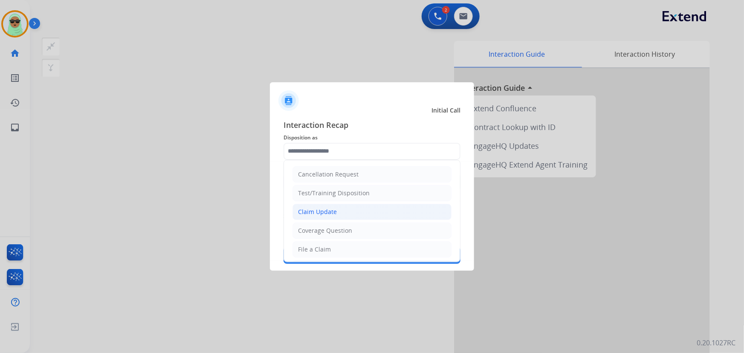
click at [334, 214] on div "Claim Update" at bounding box center [317, 212] width 39 height 9
type input "**********"
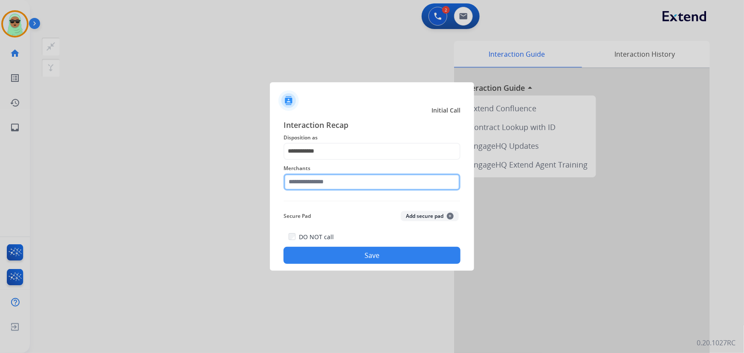
click at [325, 183] on input "text" at bounding box center [371, 181] width 177 height 17
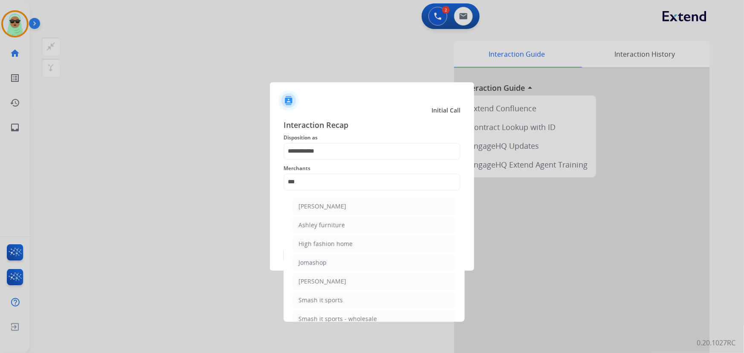
click at [354, 217] on li "Ashley furniture" at bounding box center [374, 225] width 162 height 16
type input "**********"
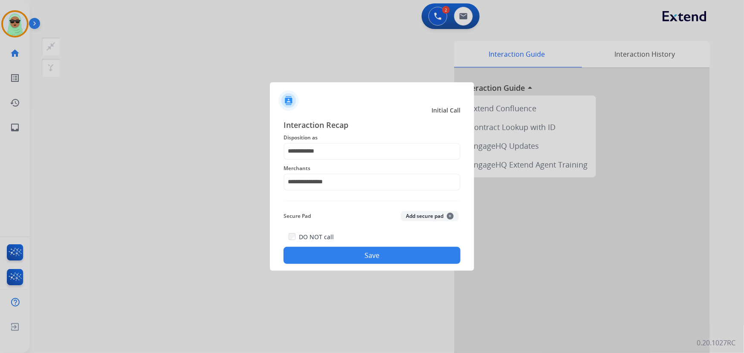
click at [389, 249] on button "Save" at bounding box center [371, 255] width 177 height 17
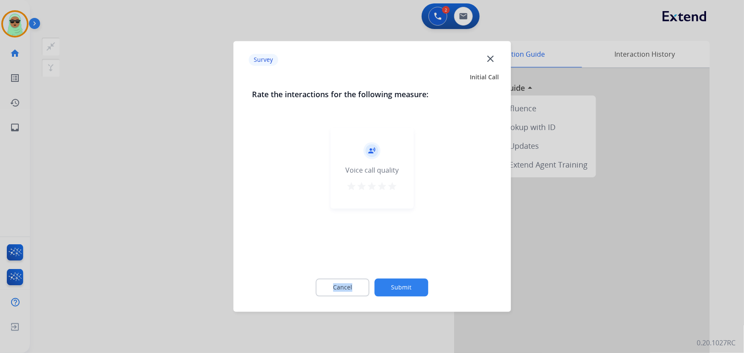
click at [389, 249] on div "record_voice_over Voice call quality star star star star star" at bounding box center [372, 194] width 240 height 147
click at [419, 287] on button "Submit" at bounding box center [402, 288] width 54 height 18
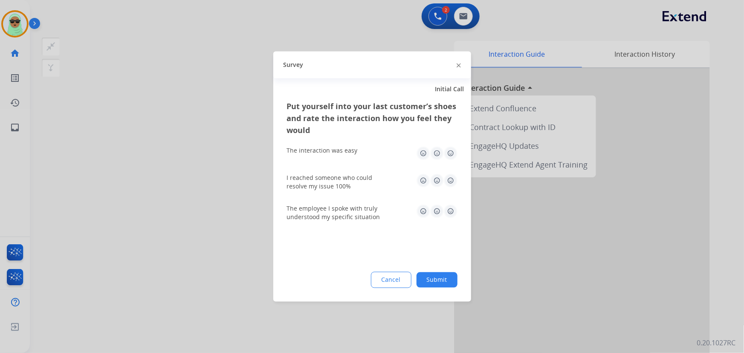
click at [415, 287] on div "Cancel Submit" at bounding box center [372, 280] width 170 height 16
click at [436, 289] on div "Put yourself into your last customer’s shoes and rate the interaction how you f…" at bounding box center [372, 201] width 198 height 201
click at [435, 278] on button "Submit" at bounding box center [436, 279] width 41 height 15
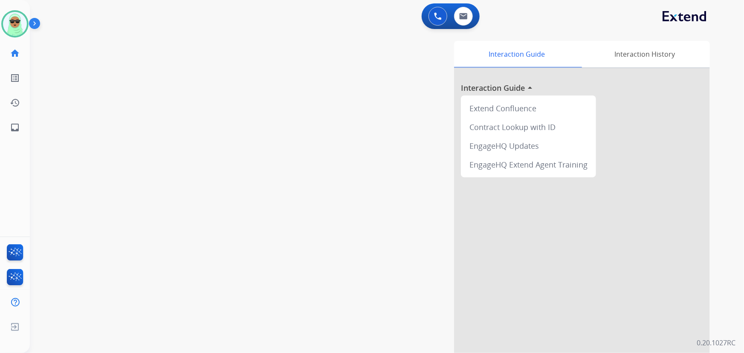
click at [78, 110] on div "swap_horiz Break voice bridge close_fullscreen Connect 3-Way Call merge_type Se…" at bounding box center [376, 208] width 693 height 355
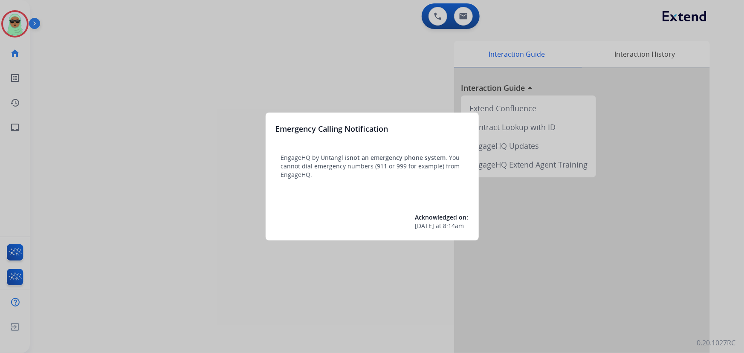
click at [208, 170] on div at bounding box center [372, 176] width 744 height 353
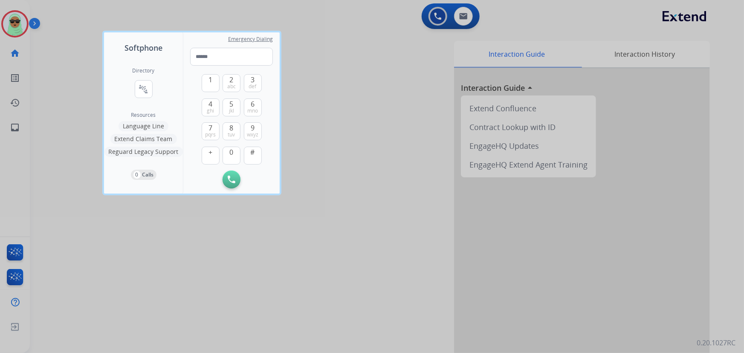
click at [16, 10] on div at bounding box center [372, 176] width 744 height 353
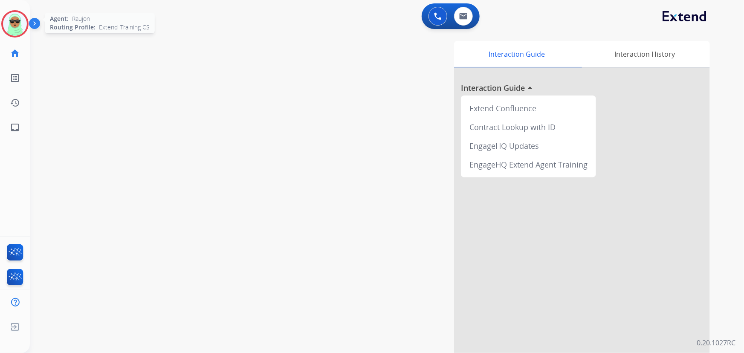
click at [12, 21] on img at bounding box center [15, 24] width 24 height 24
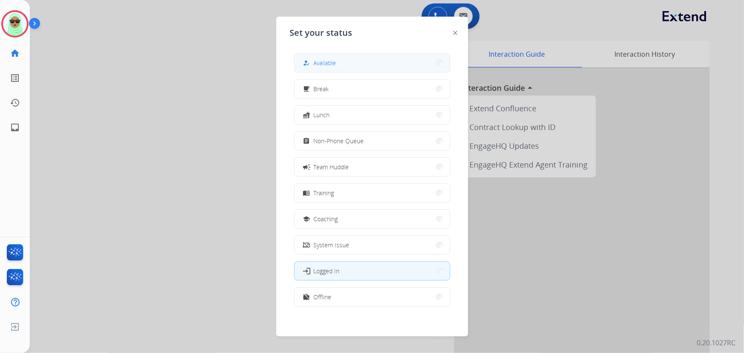
click at [400, 61] on button "how_to_reg Available" at bounding box center [372, 63] width 155 height 18
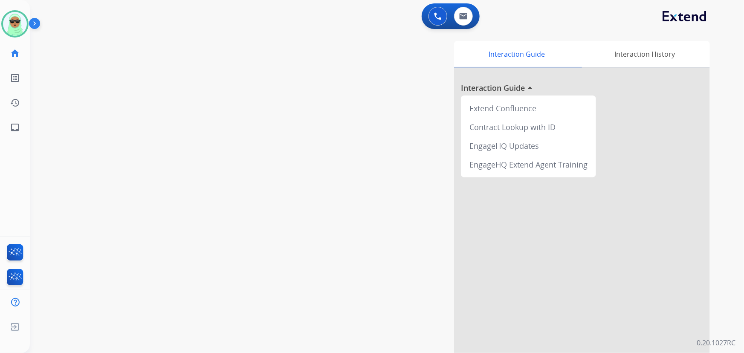
click at [84, 119] on div "swap_horiz Break voice bridge close_fullscreen Connect 3-Way Call merge_type Se…" at bounding box center [376, 208] width 693 height 355
click at [97, 68] on div "swap_horiz Break voice bridge close_fullscreen Connect 3-Way Call merge_type Se…" at bounding box center [376, 208] width 693 height 355
click at [11, 28] on img at bounding box center [15, 24] width 24 height 24
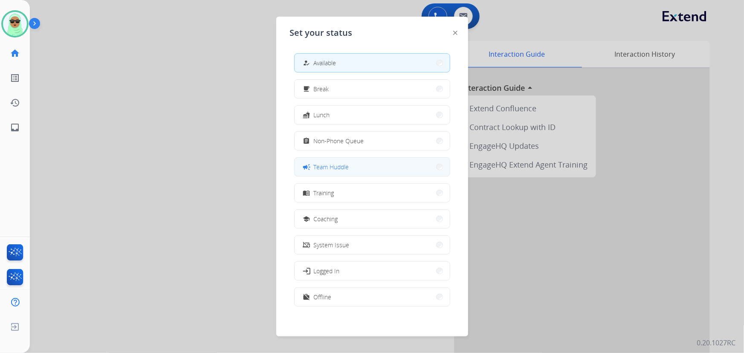
click at [373, 170] on button "campaign Team Huddle" at bounding box center [372, 167] width 155 height 18
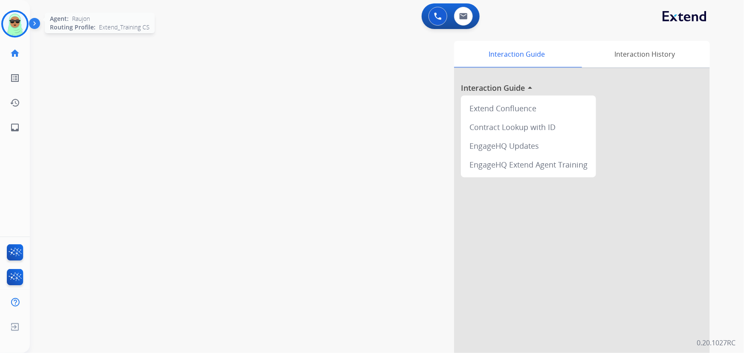
click at [7, 16] on img at bounding box center [15, 24] width 24 height 24
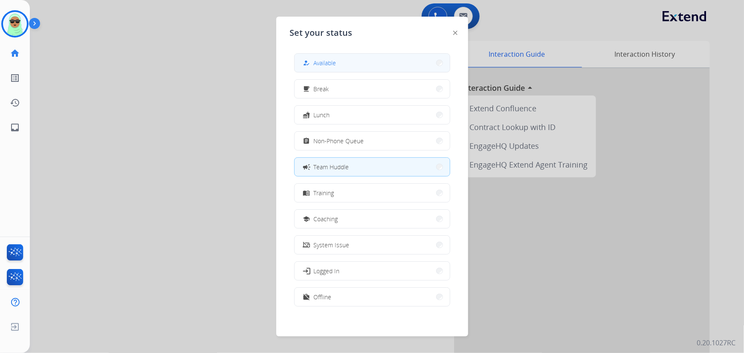
click at [385, 70] on button "how_to_reg Available" at bounding box center [372, 63] width 155 height 18
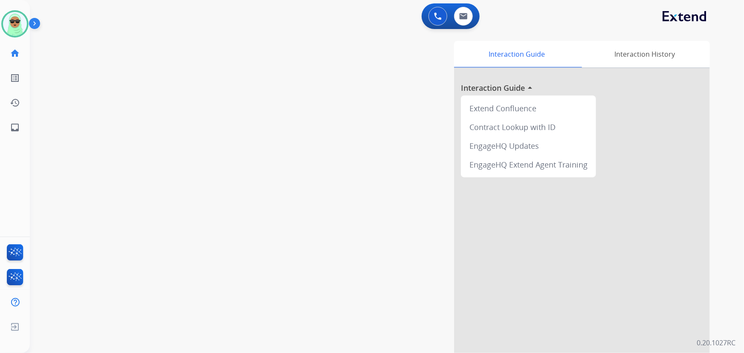
drag, startPoint x: 60, startPoint y: 72, endPoint x: 52, endPoint y: 52, distance: 21.3
click at [60, 69] on div "swap_horiz Break voice bridge close_fullscreen Connect 3-Way Call merge_type Se…" at bounding box center [376, 208] width 693 height 355
click at [35, 23] on img at bounding box center [36, 25] width 14 height 16
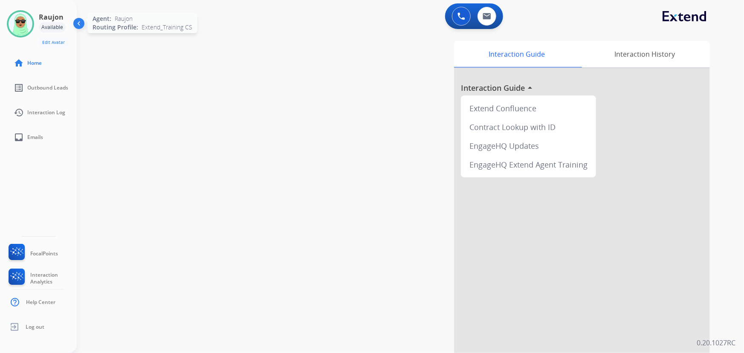
click at [14, 33] on img at bounding box center [21, 24] width 24 height 24
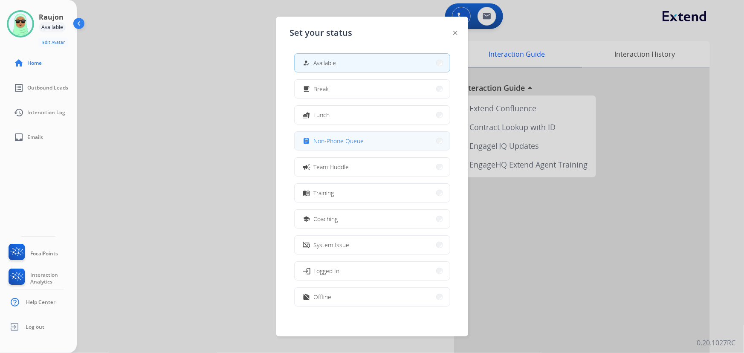
click at [342, 141] on span "Non-Phone Queue" at bounding box center [339, 140] width 50 height 9
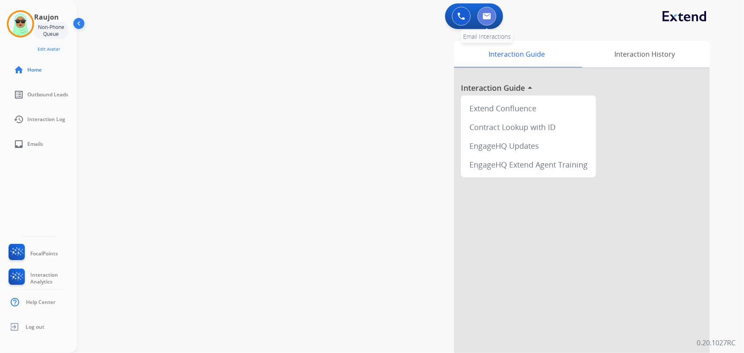
click at [486, 22] on button at bounding box center [486, 16] width 19 height 19
select select "**********"
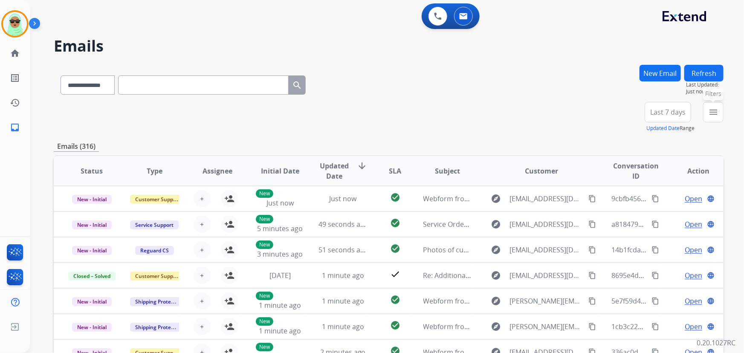
click at [716, 109] on mat-icon "menu" at bounding box center [713, 112] width 10 height 10
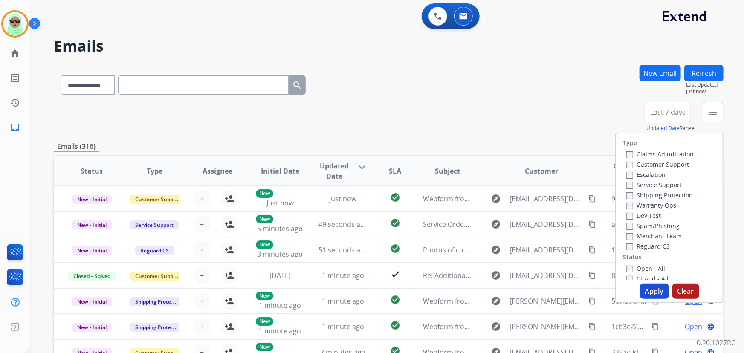
click at [654, 160] on div "Customer Support" at bounding box center [659, 164] width 67 height 10
click at [652, 164] on label "Customer Support" at bounding box center [657, 164] width 63 height 8
click at [642, 194] on label "Shipping Protection" at bounding box center [659, 195] width 66 height 8
click at [641, 250] on label "Reguard CS" at bounding box center [647, 246] width 43 height 8
click at [642, 269] on label "Open - All" at bounding box center [645, 268] width 39 height 8
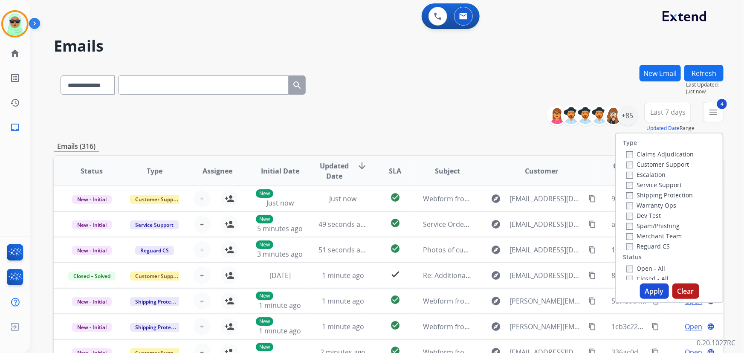
click at [651, 291] on button "Apply" at bounding box center [654, 290] width 29 height 15
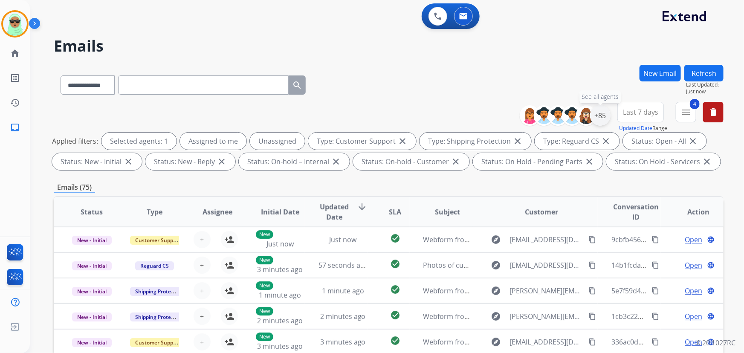
click at [598, 116] on div "+85" at bounding box center [600, 115] width 20 height 20
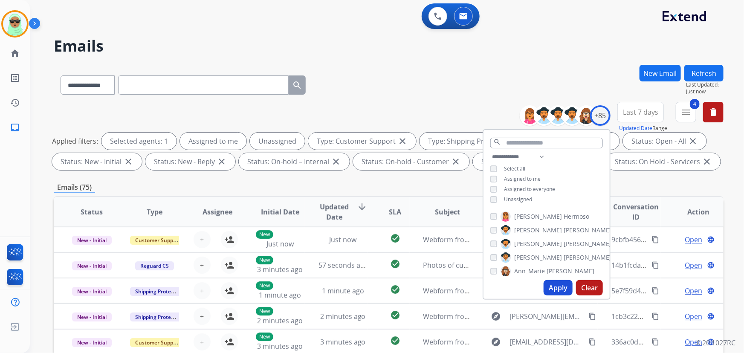
click at [520, 176] on span "Assigned to me" at bounding box center [522, 178] width 37 height 7
click at [546, 288] on button "Apply" at bounding box center [557, 287] width 29 height 15
click at [506, 175] on span "Assigned to me" at bounding box center [522, 178] width 37 height 7
click at [506, 199] on span "Unassigned" at bounding box center [518, 199] width 28 height 7
click at [550, 290] on button "Apply" at bounding box center [557, 287] width 29 height 15
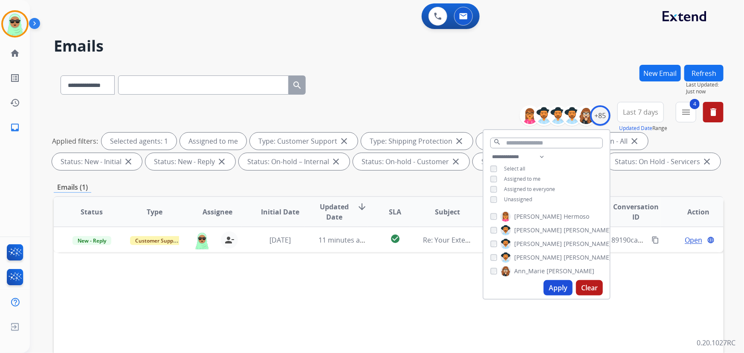
click at [417, 295] on div "Status Type Assignee Initial Date Updated Date arrow_downward SLA Subject Custo…" at bounding box center [389, 339] width 670 height 286
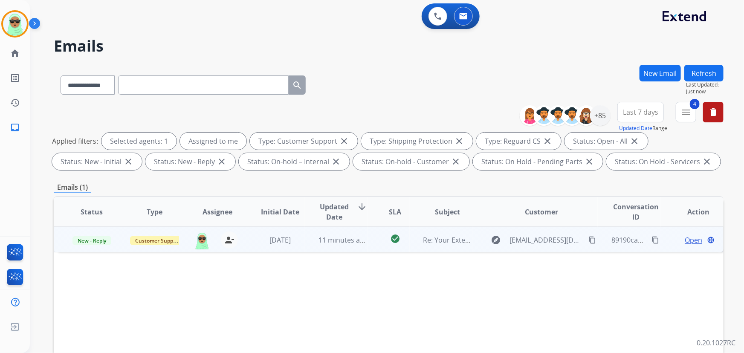
click at [685, 238] on span "Open" at bounding box center [693, 240] width 17 height 10
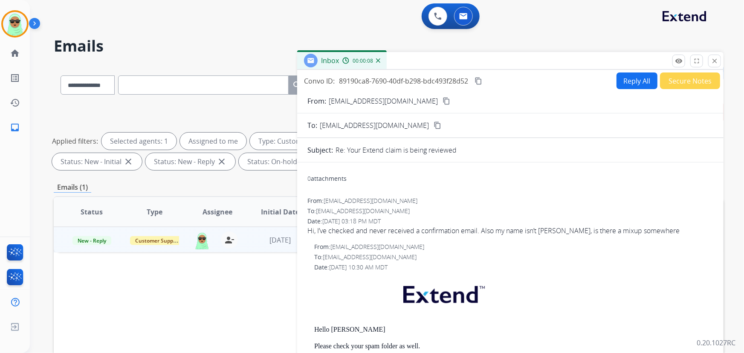
click at [441, 105] on button "content_copy" at bounding box center [446, 101] width 10 height 10
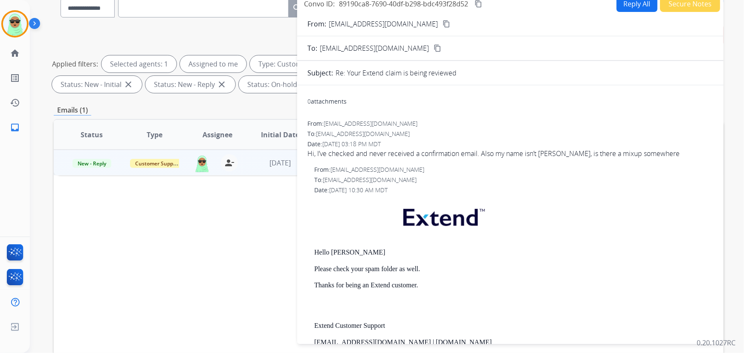
click at [627, 4] on button "Reply All" at bounding box center [636, 3] width 41 height 17
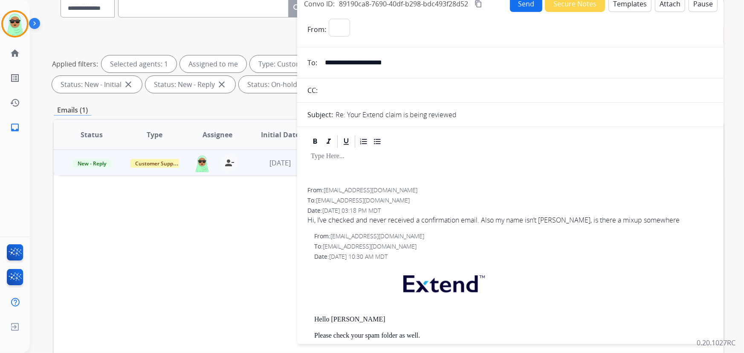
select select "**********"
click at [637, 7] on button "Templates" at bounding box center [629, 3] width 43 height 17
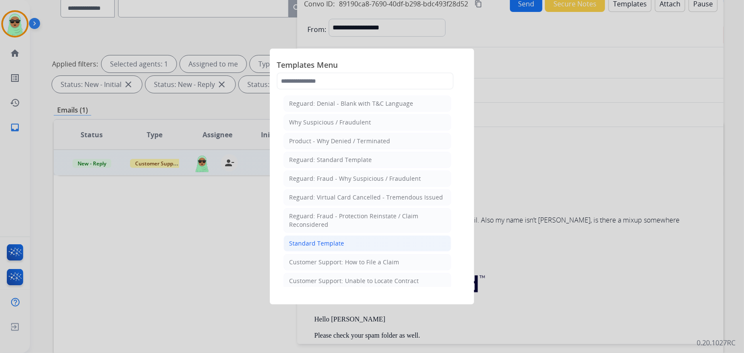
click at [320, 240] on div "Standard Template" at bounding box center [316, 243] width 55 height 9
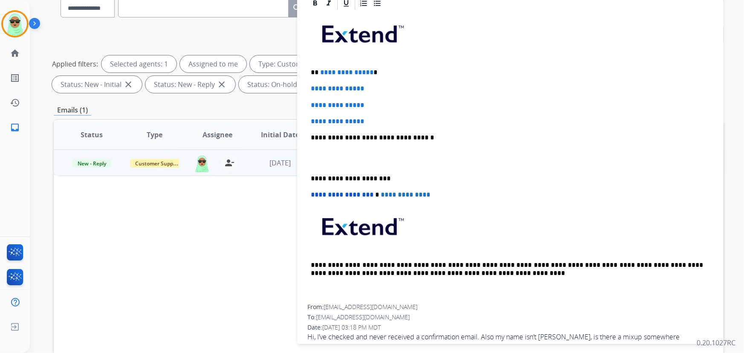
scroll to position [194, 0]
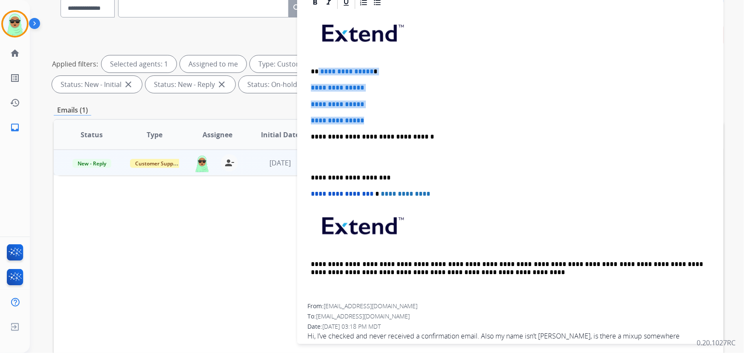
drag, startPoint x: 399, startPoint y: 108, endPoint x: 319, endPoint y: 68, distance: 89.6
click at [318, 69] on div "**********" at bounding box center [510, 156] width 406 height 293
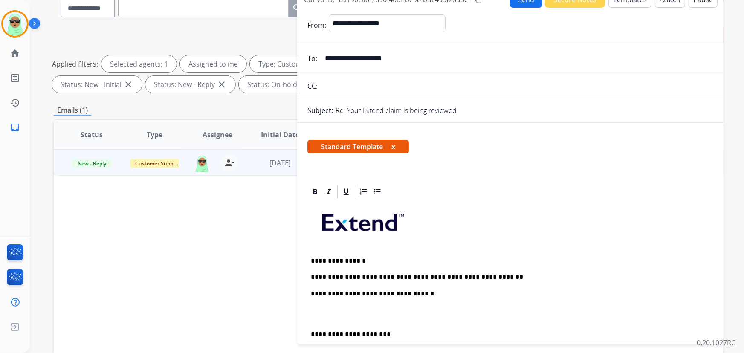
scroll to position [0, 0]
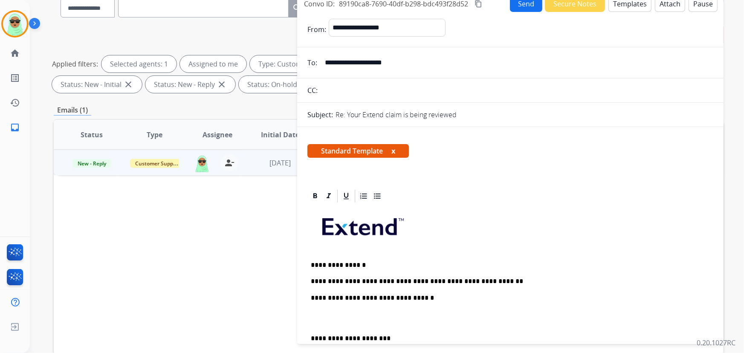
click at [516, 7] on button "Send" at bounding box center [526, 3] width 32 height 17
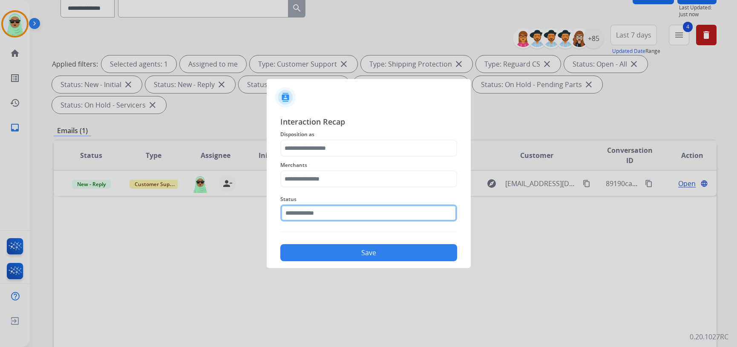
click at [339, 222] on div "Status" at bounding box center [368, 208] width 177 height 34
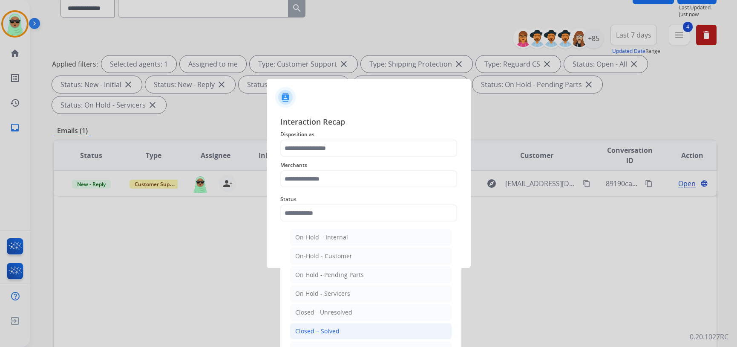
click at [339, 332] on li "Closed – Solved" at bounding box center [371, 331] width 162 height 16
type input "**********"
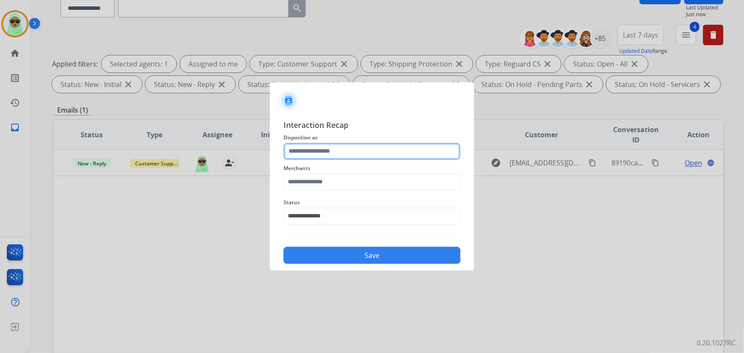
click at [397, 150] on input "text" at bounding box center [371, 151] width 177 height 17
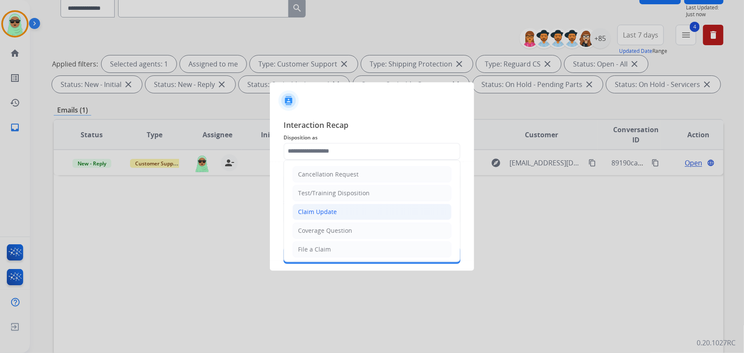
click at [347, 211] on li "Claim Update" at bounding box center [371, 212] width 159 height 16
type input "**********"
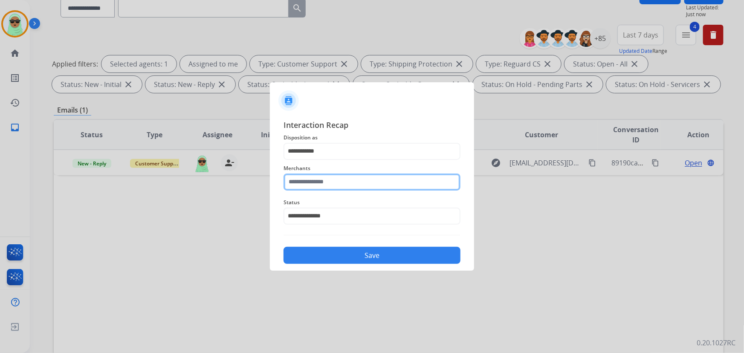
click at [336, 175] on input "text" at bounding box center [371, 181] width 177 height 17
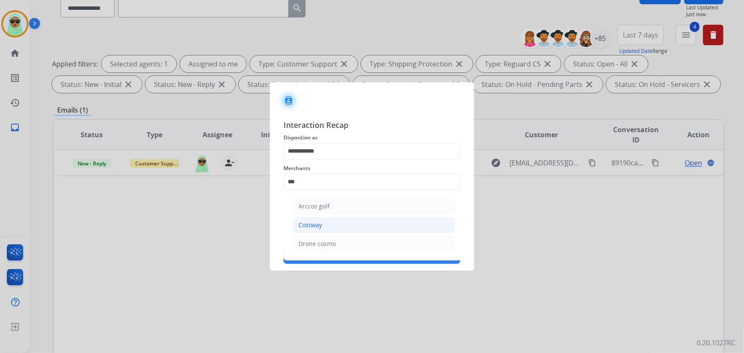
click at [307, 230] on li "Costway" at bounding box center [374, 225] width 162 height 16
type input "*******"
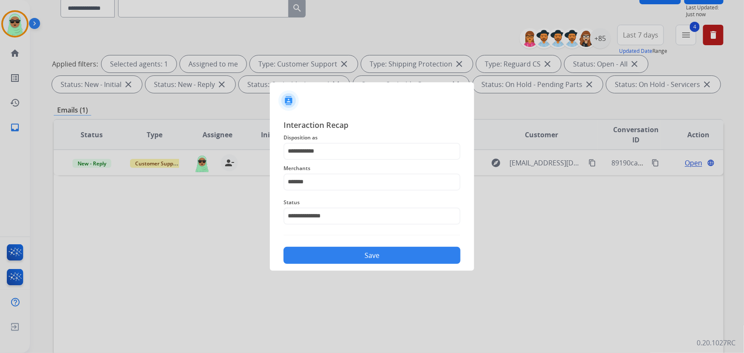
click at [341, 264] on div "**********" at bounding box center [372, 191] width 204 height 159
click at [353, 259] on button "Save" at bounding box center [371, 255] width 177 height 17
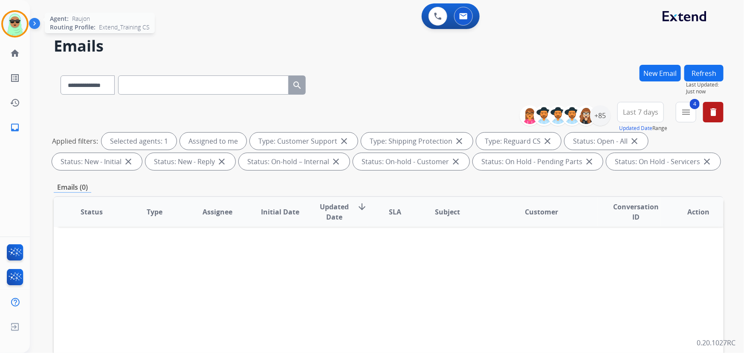
click at [11, 17] on img at bounding box center [15, 24] width 24 height 24
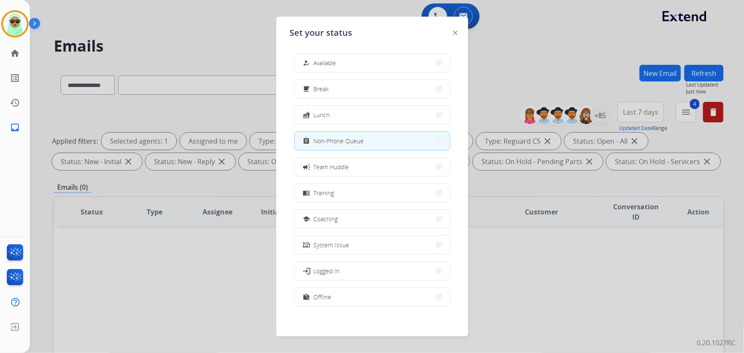
click at [314, 64] on div "how_to_reg" at bounding box center [307, 63] width 12 height 10
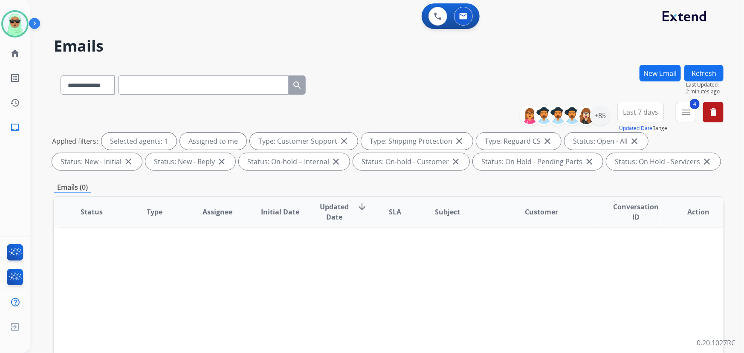
click at [49, 28] on div "0 Voice Interactions 0 Email Interactions" at bounding box center [381, 16] width 683 height 27
click at [54, 21] on div "0 Voice Interactions 0 Email Interactions" at bounding box center [381, 16] width 683 height 27
click at [9, 20] on img at bounding box center [15, 24] width 24 height 24
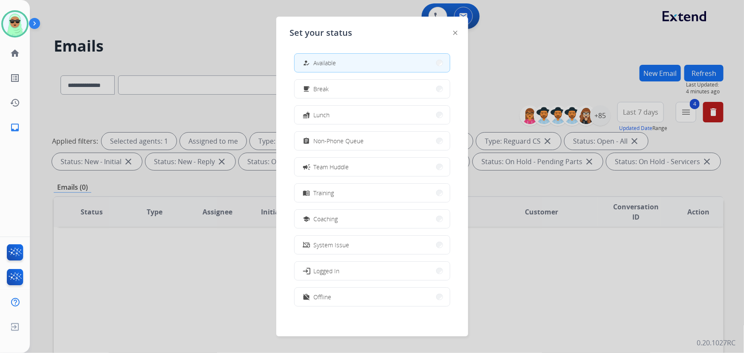
scroll to position [2, 0]
click at [362, 297] on button "work_off Offline" at bounding box center [372, 295] width 155 height 18
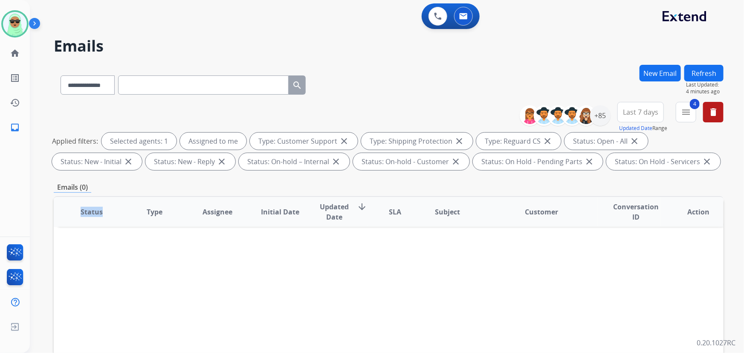
click at [362, 297] on div "Status Type Assignee Initial Date Updated Date arrow_downward SLA Subject Custo…" at bounding box center [389, 339] width 670 height 286
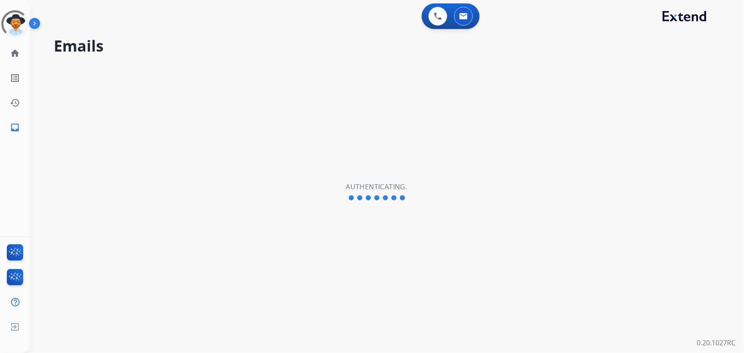
select select "**********"
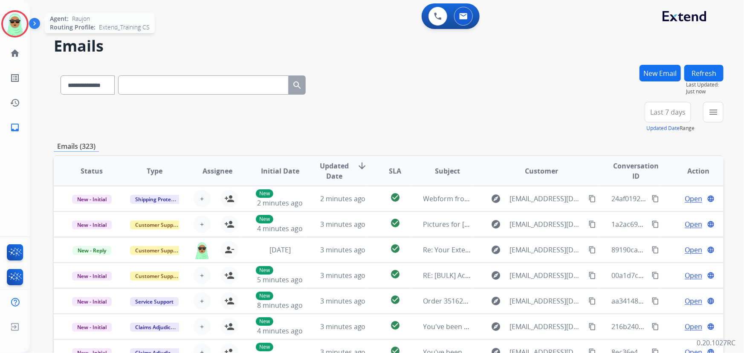
click at [4, 32] on div at bounding box center [14, 23] width 27 height 27
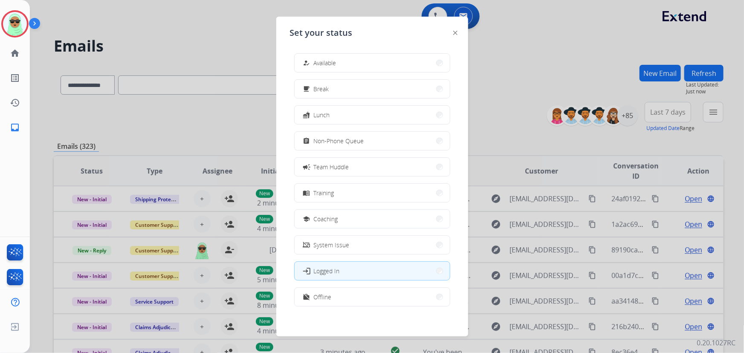
drag, startPoint x: 533, startPoint y: 88, endPoint x: 647, endPoint y: 75, distance: 115.3
click at [539, 85] on div at bounding box center [372, 176] width 744 height 353
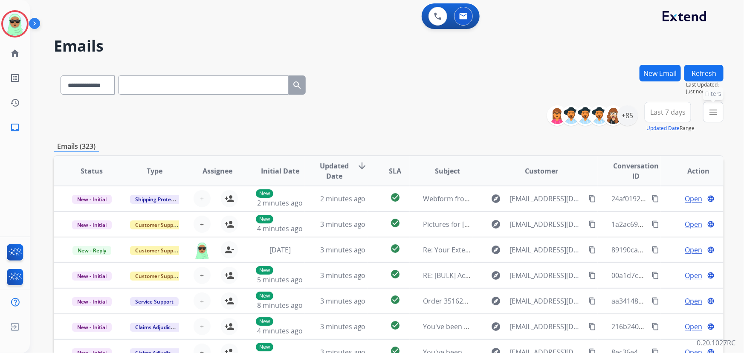
click at [710, 113] on mat-icon "menu" at bounding box center [713, 112] width 10 height 10
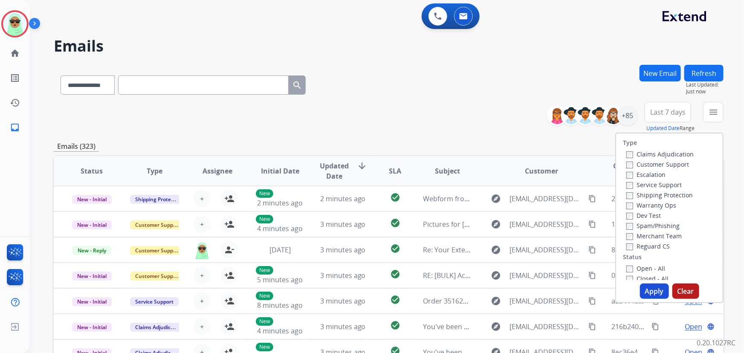
click at [644, 165] on label "Customer Support" at bounding box center [657, 164] width 63 height 8
click at [632, 246] on label "Reguard CS" at bounding box center [647, 246] width 43 height 8
click at [648, 287] on button "Apply" at bounding box center [654, 290] width 29 height 15
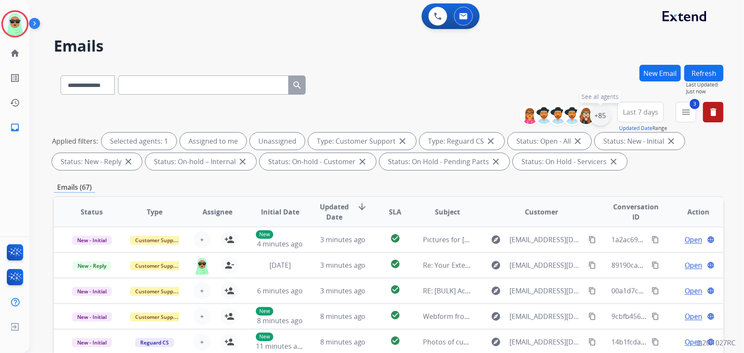
click at [601, 108] on div "+85" at bounding box center [600, 115] width 20 height 20
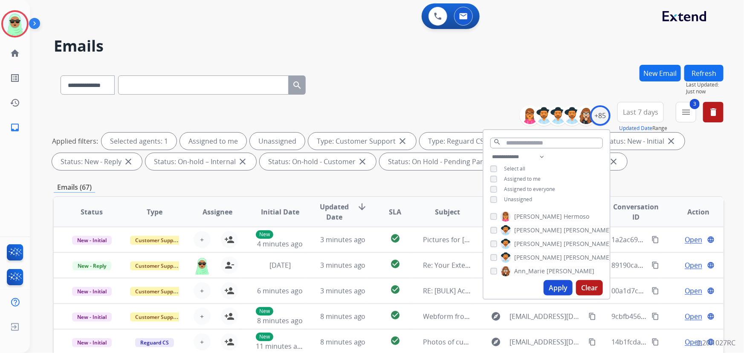
click at [522, 198] on span "Unassigned" at bounding box center [518, 199] width 28 height 7
click at [549, 281] on button "Apply" at bounding box center [557, 287] width 29 height 15
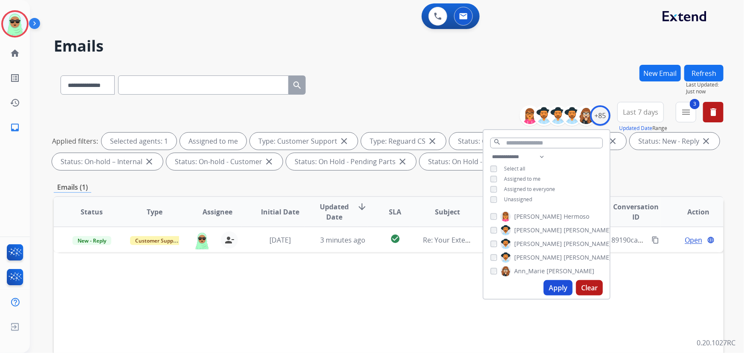
click at [423, 285] on div "Status Type Assignee Initial Date Updated Date arrow_downward SLA Subject Custo…" at bounding box center [389, 339] width 670 height 286
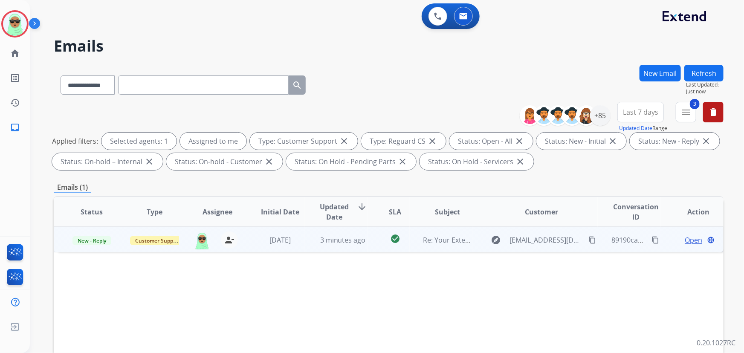
click at [688, 240] on span "Open" at bounding box center [693, 240] width 17 height 10
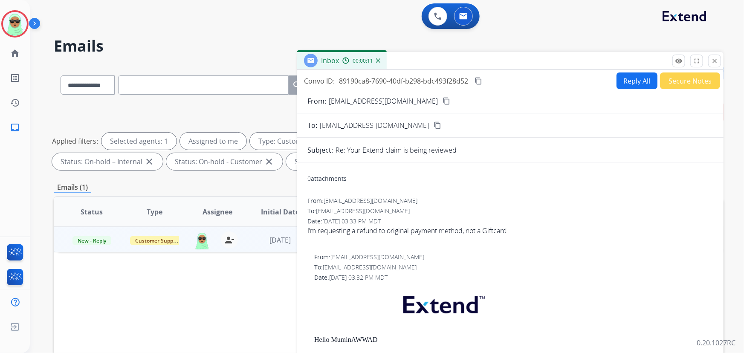
click at [635, 75] on button "Reply All" at bounding box center [636, 80] width 41 height 17
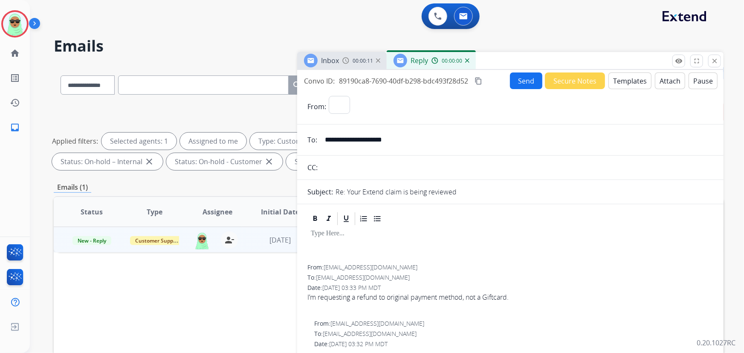
select select "**********"
click at [620, 74] on button "Templates" at bounding box center [629, 80] width 43 height 17
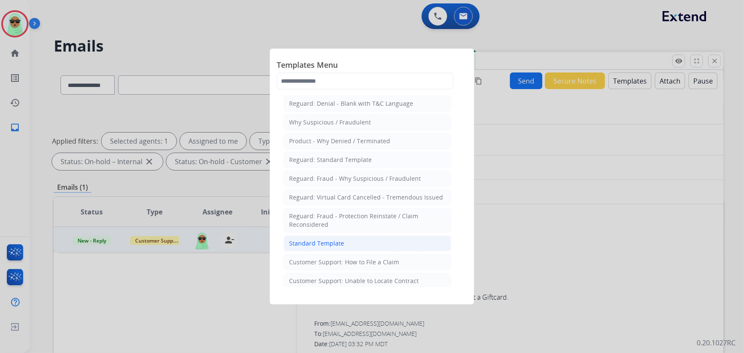
click at [349, 249] on li "Standard Template" at bounding box center [367, 243] width 168 height 16
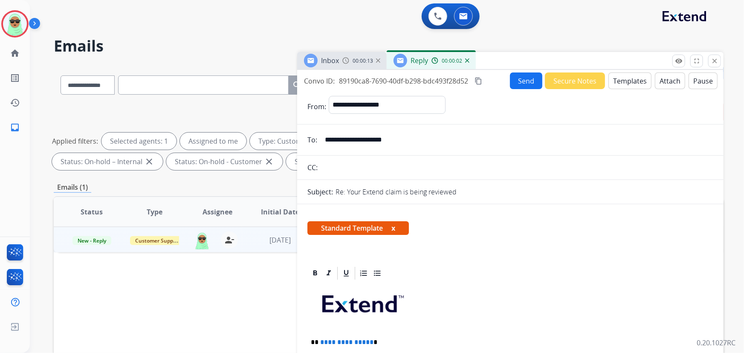
scroll to position [155, 0]
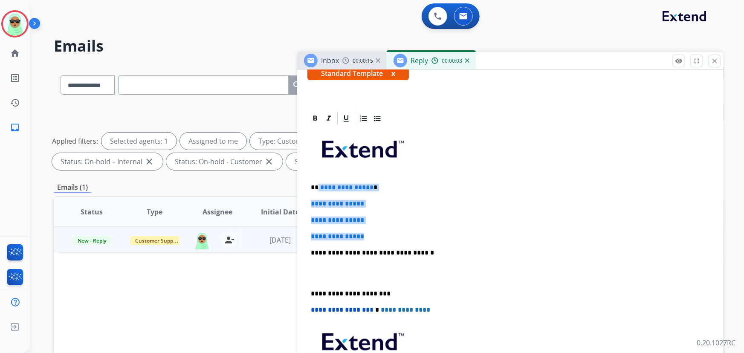
drag, startPoint x: 367, startPoint y: 235, endPoint x: 318, endPoint y: 179, distance: 74.9
click at [318, 179] on div "**********" at bounding box center [510, 272] width 406 height 293
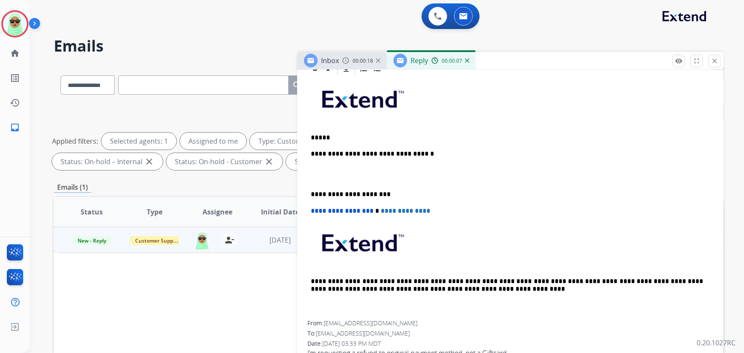
scroll to position [349, 0]
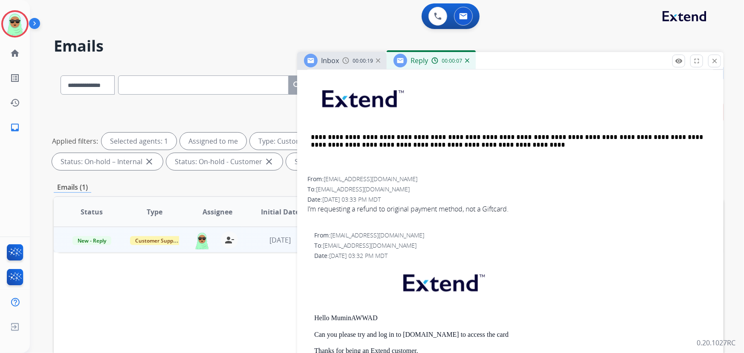
click at [372, 314] on p "Hello MuminAWWAD" at bounding box center [513, 318] width 399 height 8
copy p "MuminAWWAD"
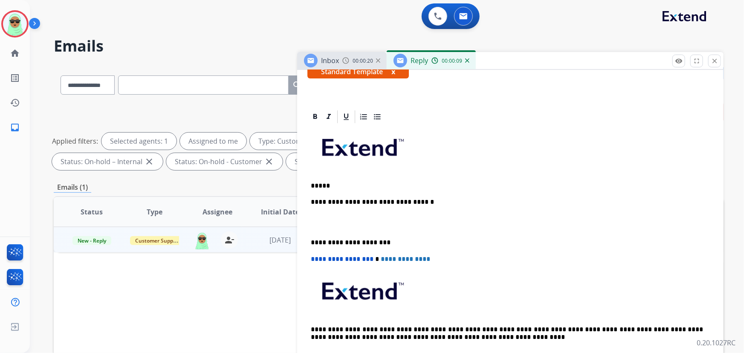
scroll to position [155, 0]
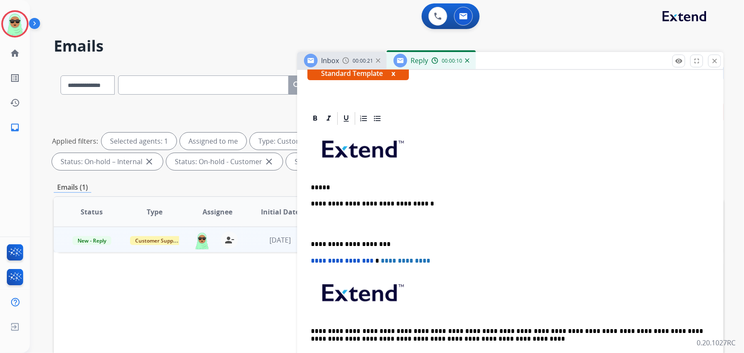
drag, startPoint x: 357, startPoint y: 202, endPoint x: 358, endPoint y: 195, distance: 7.4
click at [358, 202] on p "**********" at bounding box center [507, 204] width 393 height 8
click at [357, 185] on p "*****" at bounding box center [507, 188] width 393 height 8
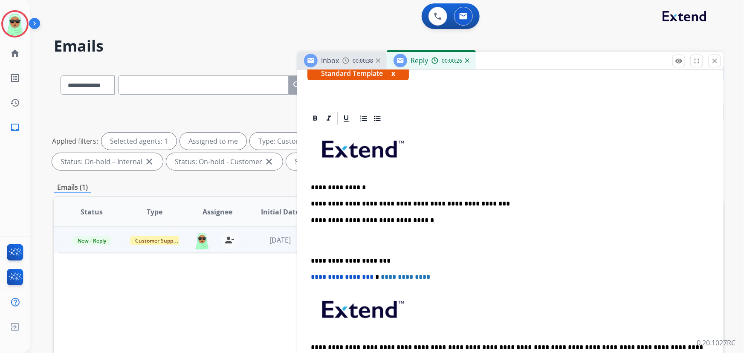
click at [339, 205] on p "**********" at bounding box center [507, 204] width 393 height 8
copy p "**********"
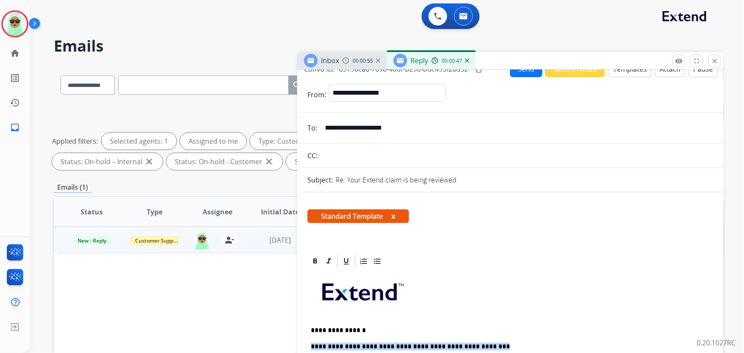
scroll to position [0, 0]
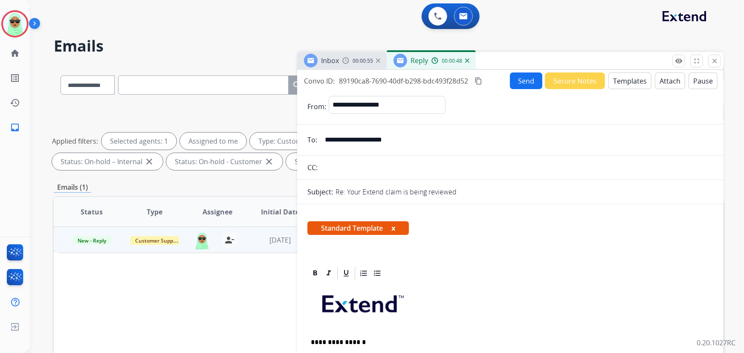
click at [512, 87] on button "Send" at bounding box center [526, 80] width 32 height 17
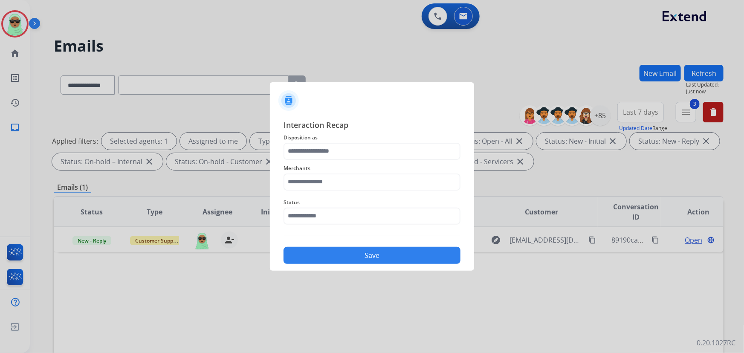
drag, startPoint x: 345, startPoint y: 194, endPoint x: 343, endPoint y: 202, distance: 8.4
click at [344, 200] on div "Status" at bounding box center [371, 211] width 177 height 34
click at [336, 230] on div "Interaction Recap Disposition as Merchants Status Save" at bounding box center [371, 191] width 177 height 145
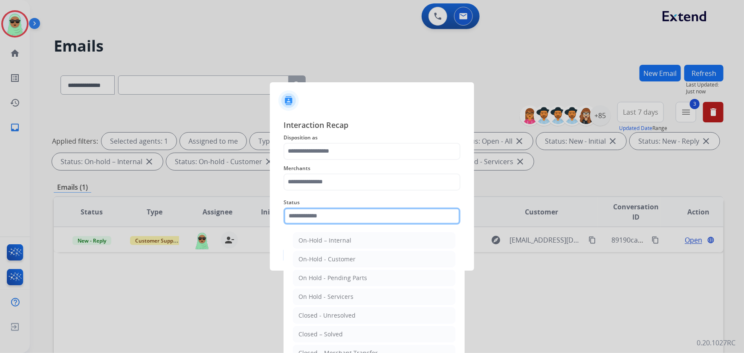
click at [339, 221] on input "text" at bounding box center [371, 216] width 177 height 17
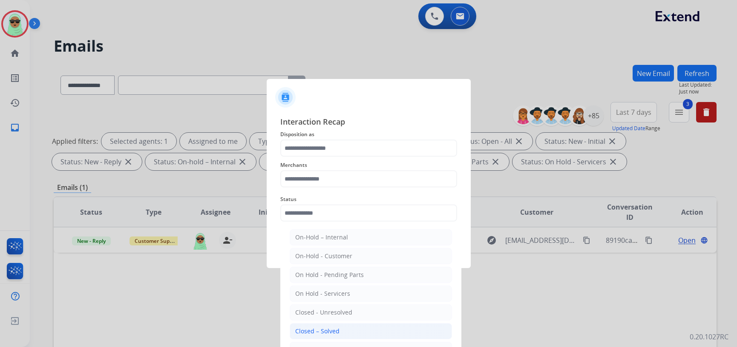
drag, startPoint x: 329, startPoint y: 329, endPoint x: 339, endPoint y: 228, distance: 102.3
click at [329, 329] on div "Closed – Solved" at bounding box center [317, 331] width 44 height 9
type input "**********"
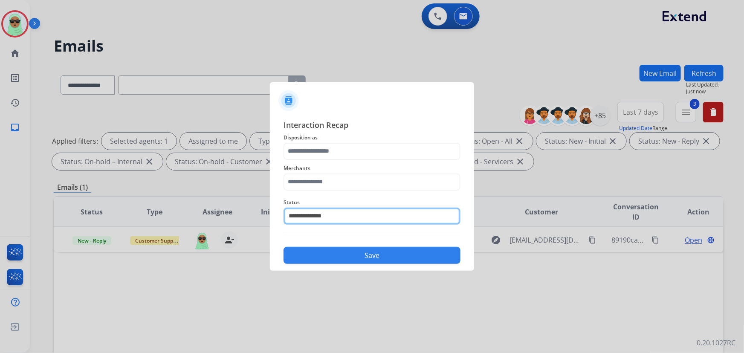
click at [344, 214] on input "**********" at bounding box center [371, 216] width 177 height 17
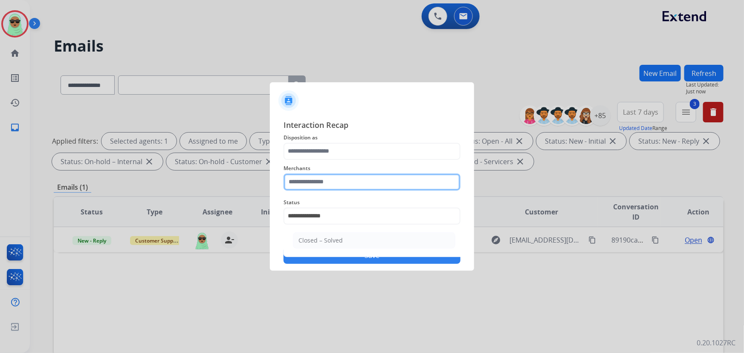
click at [354, 185] on input "text" at bounding box center [371, 181] width 177 height 17
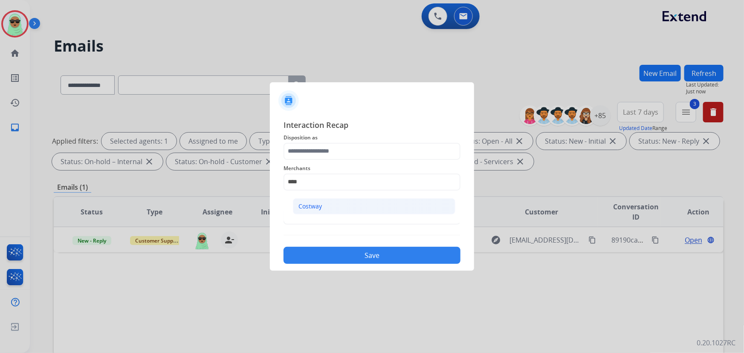
click at [338, 202] on li "Costway" at bounding box center [374, 206] width 162 height 16
type input "*******"
drag, startPoint x: 331, startPoint y: 162, endPoint x: 337, endPoint y: 155, distance: 9.7
click at [333, 159] on div "**********" at bounding box center [371, 191] width 177 height 145
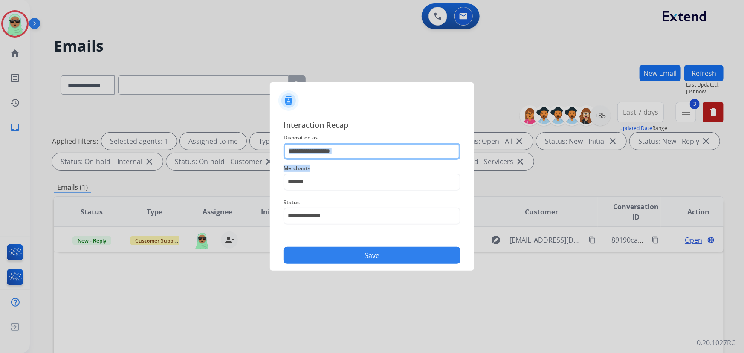
click at [338, 153] on input "text" at bounding box center [371, 151] width 177 height 17
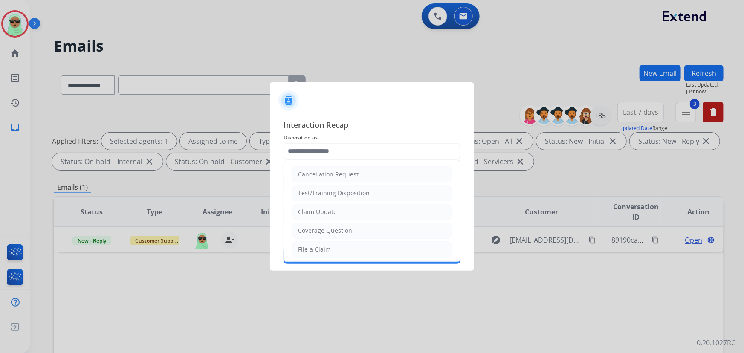
click at [321, 221] on ul "Cancellation Request Test/Training Disposition Claim Update Coverage Question F…" at bounding box center [372, 277] width 176 height 234
click at [332, 212] on div "Claim Update" at bounding box center [317, 212] width 39 height 9
type input "**********"
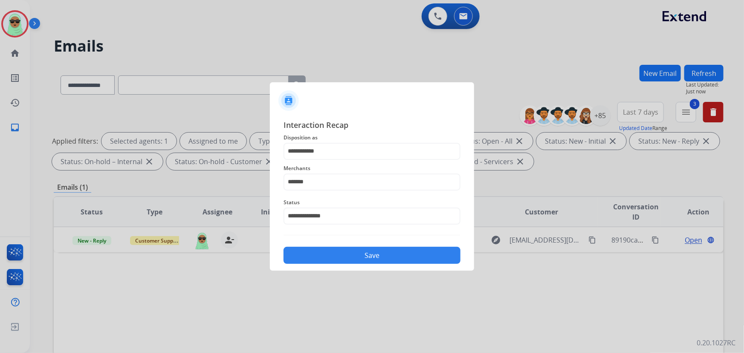
click at [342, 251] on button "Save" at bounding box center [371, 255] width 177 height 17
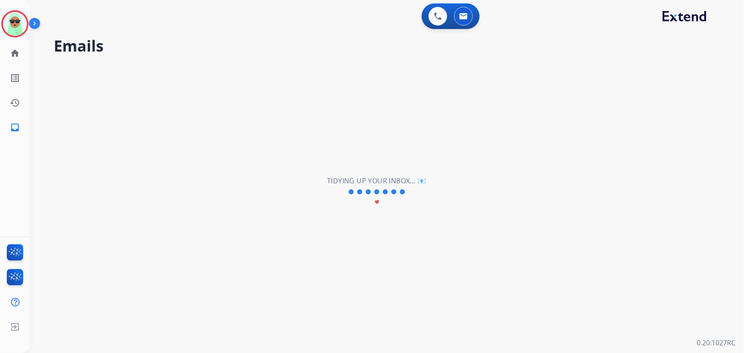
drag, startPoint x: 404, startPoint y: 277, endPoint x: 451, endPoint y: 255, distance: 51.9
click at [412, 273] on div "**********" at bounding box center [376, 192] width 693 height 322
